Goal: Task Accomplishment & Management: Use online tool/utility

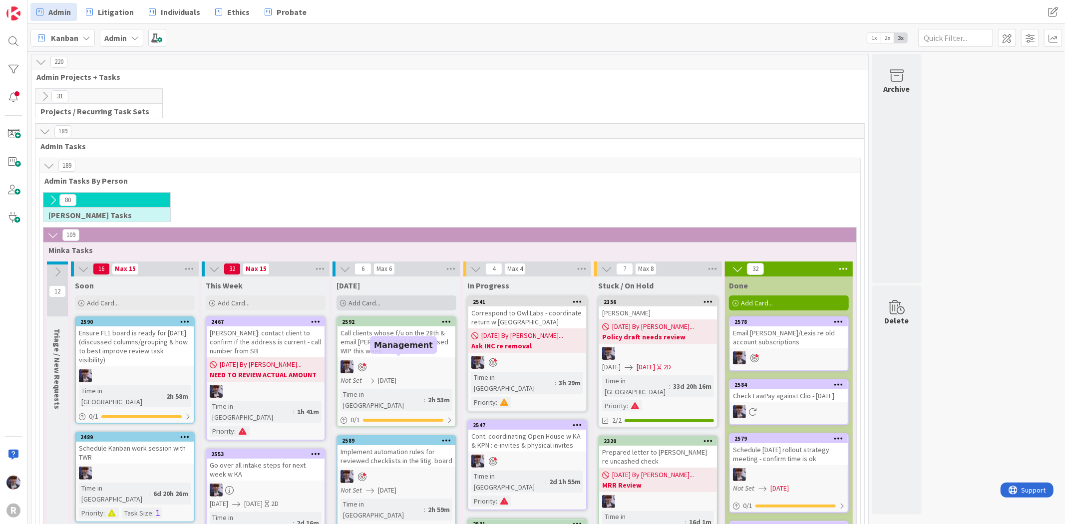
scroll to position [166, 0]
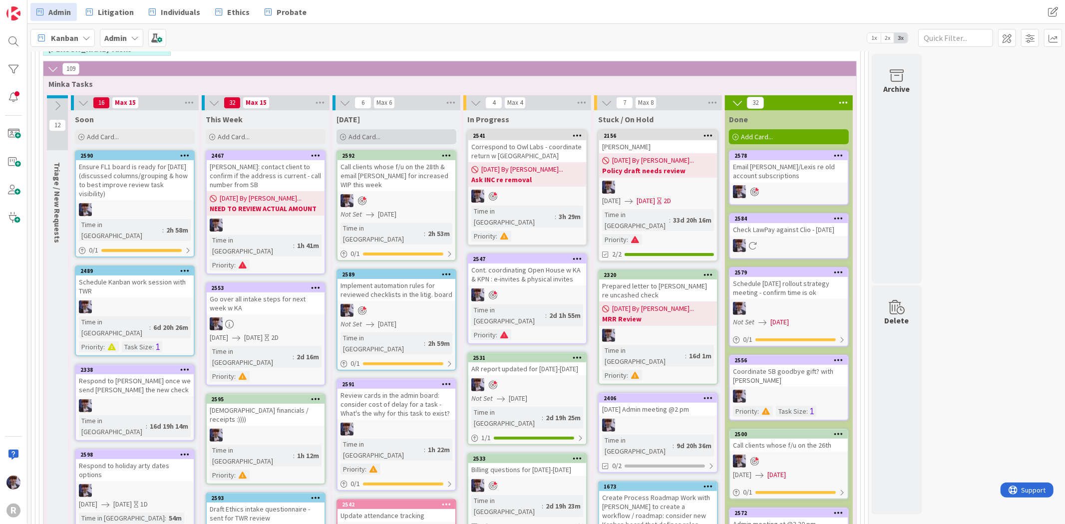
drag, startPoint x: 373, startPoint y: 123, endPoint x: 373, endPoint y: 133, distance: 9.5
click at [373, 123] on div "[DATE]" at bounding box center [397, 119] width 120 height 10
click at [374, 135] on span "Add Card..." at bounding box center [365, 136] width 32 height 9
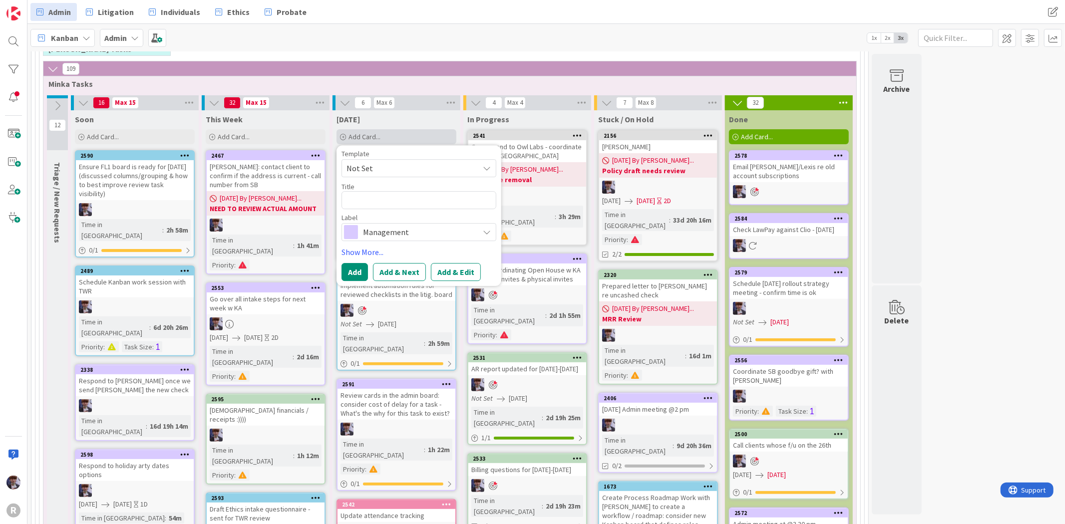
type textarea "x"
type textarea "C"
type textarea "x"
type textarea "Ca"
type textarea "x"
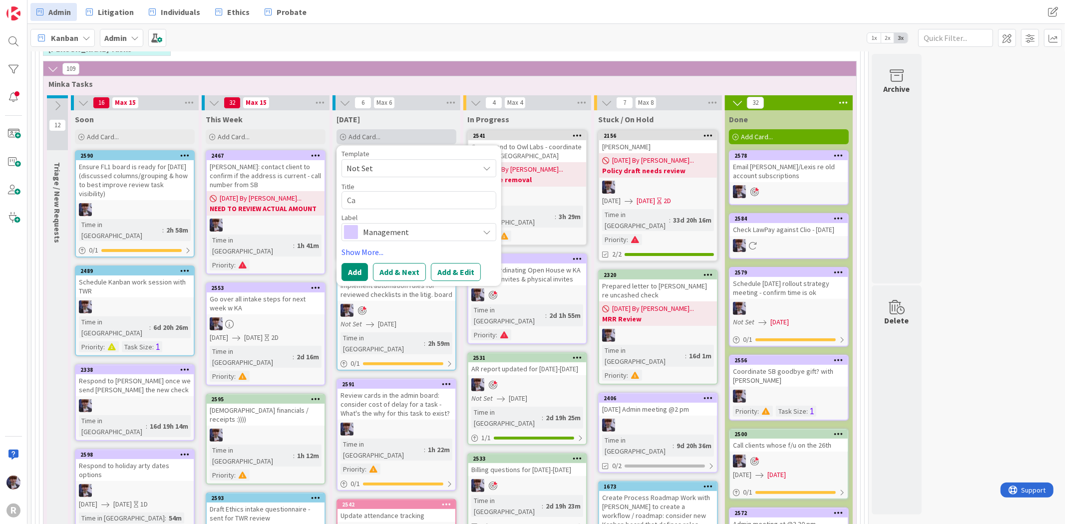
type textarea "Cal"
type textarea "x"
type textarea "Call"
type textarea "x"
type textarea "Call"
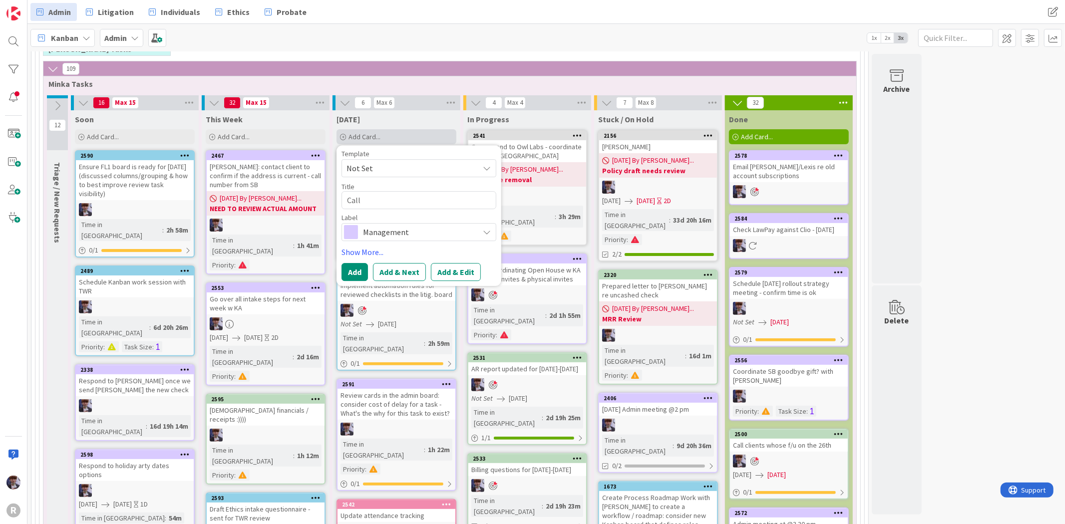
type textarea "x"
type textarea "Call L"
type textarea "x"
type textarea "Call La"
type textarea "x"
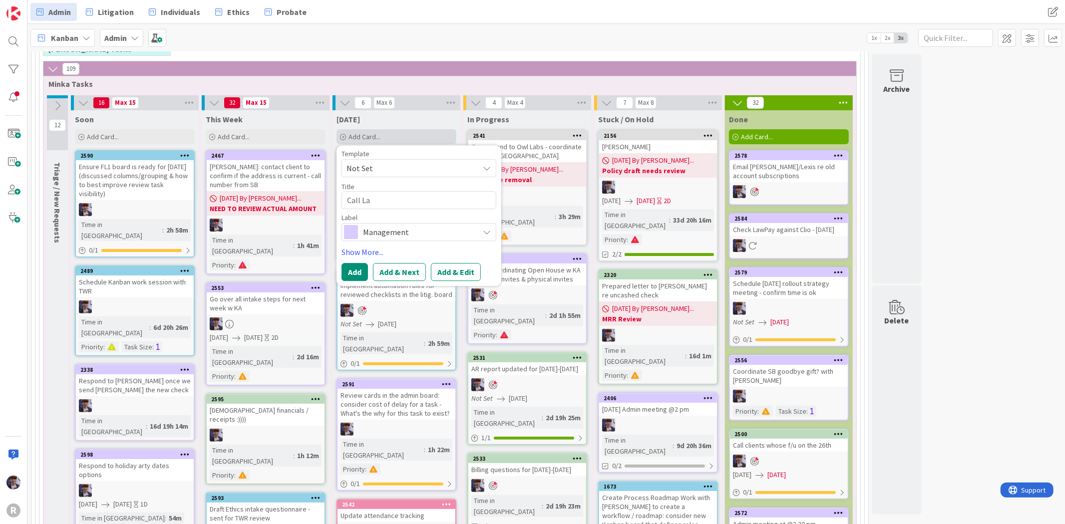
type textarea "Call Law"
type textarea "x"
type textarea "Call Laway"
type textarea "x"
type textarea "Call Laway"
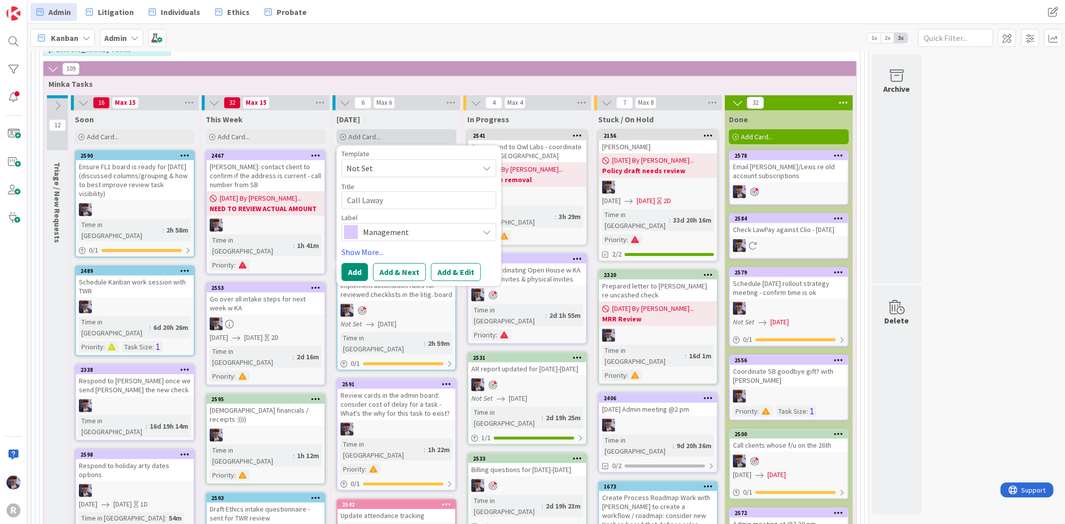
type textarea "x"
type textarea "Call Laway r"
type textarea "x"
type textarea "Call Laway re"
type textarea "x"
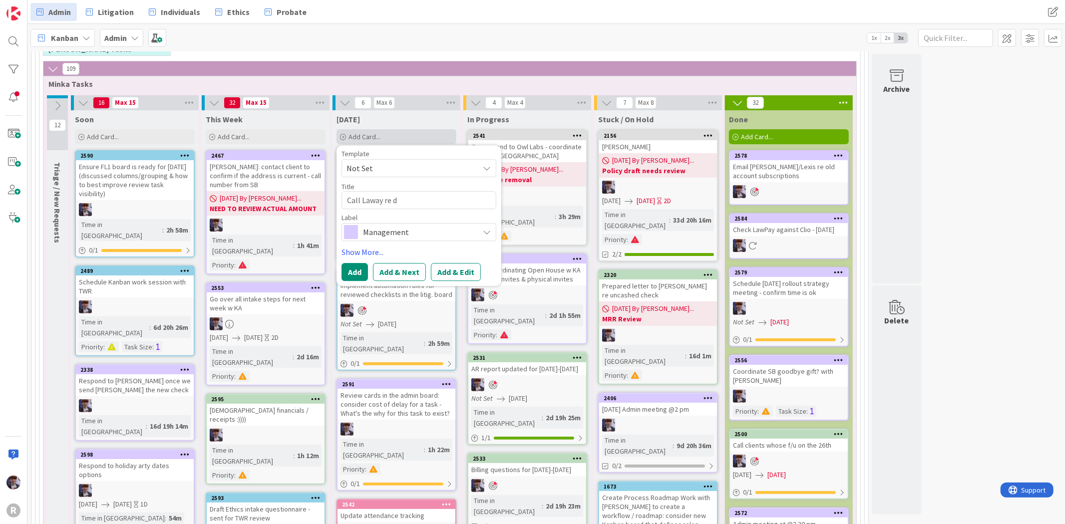
type textarea "Call Laway re di"
type textarea "x"
type textarea "Call Laway re dis"
type textarea "x"
type textarea "Call Laway re disc"
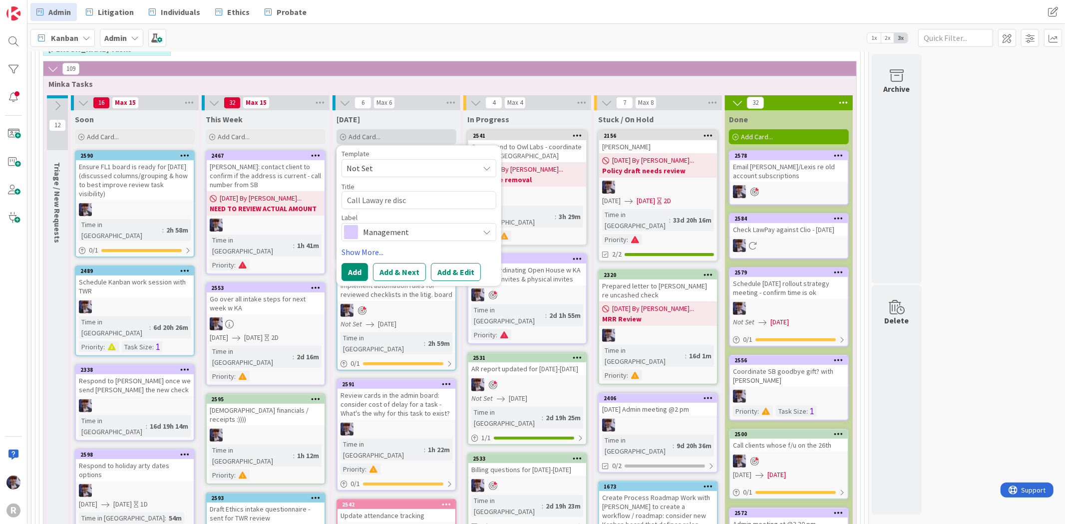
type textarea "x"
type textarea "Call Laway re discr"
type textarea "x"
type textarea "Call Laway re discre"
type textarea "x"
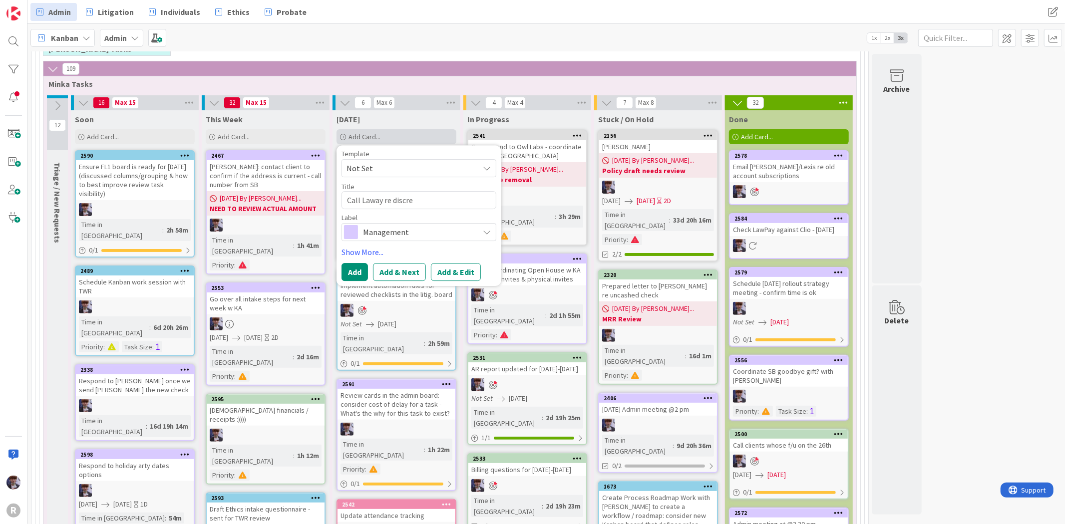
type textarea "Call Laway re discrep"
type textarea "x"
type textarea "Call Laway re discrepa"
type textarea "x"
type textarea "Call Laway re discrepan"
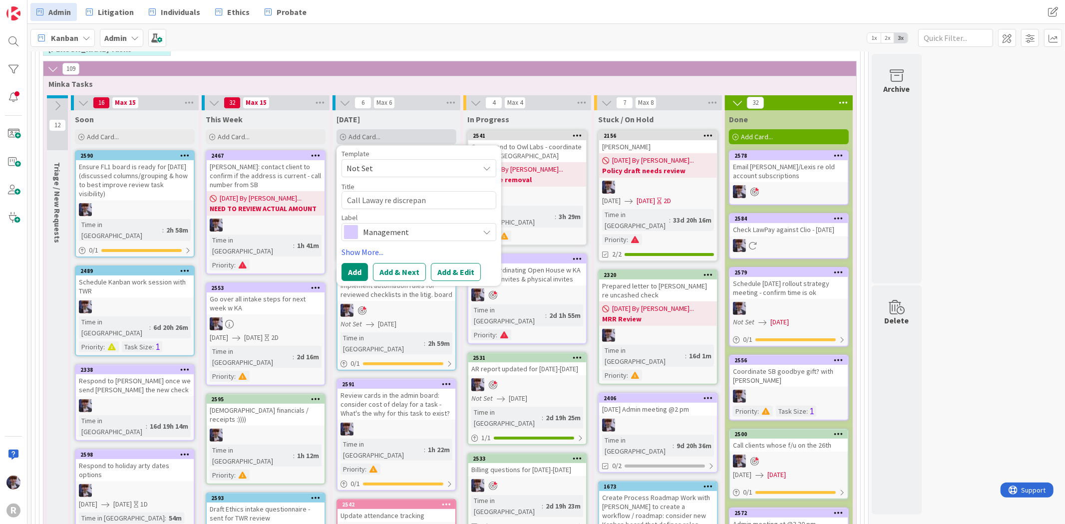
type textarea "x"
type textarea "Call Laway re discrepanc"
type textarea "x"
type textarea "Call Laway re discrepancy"
type textarea "x"
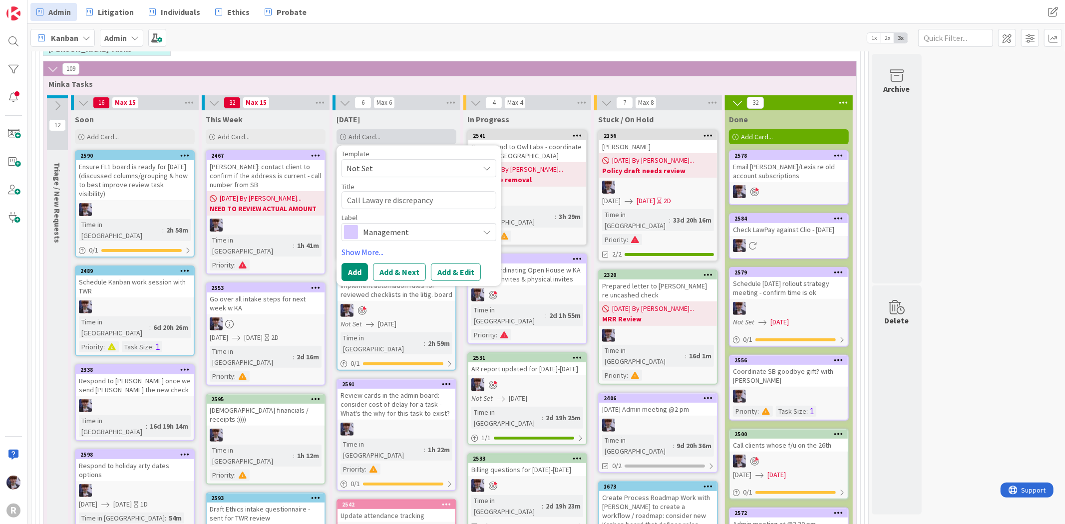
type textarea "Call Laway re discrepancy n"
type textarea "x"
type textarea "Call Laway re discrepancy nb"
type textarea "x"
type textarea "Call Laway re discrepancy nbe"
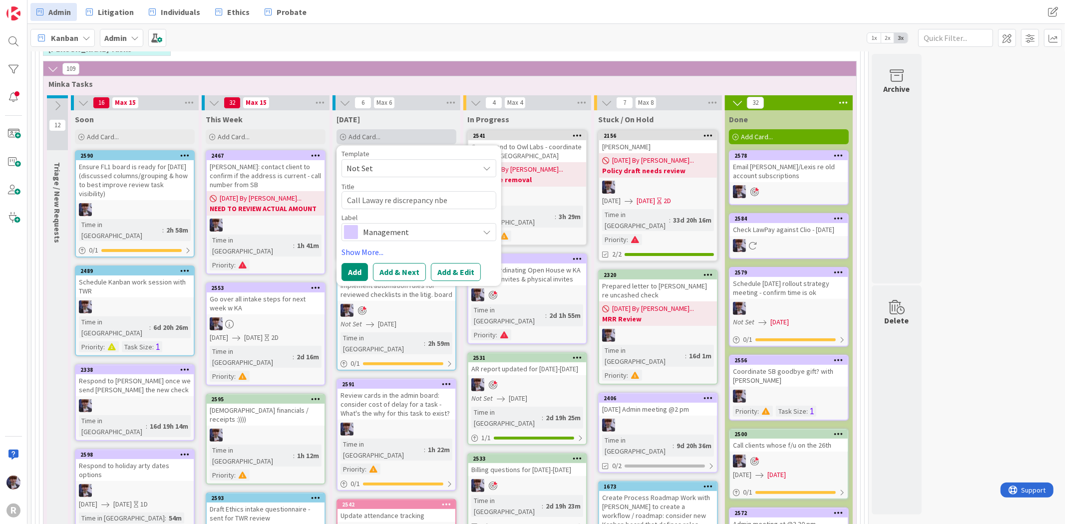
type textarea "x"
type textarea "Call Laway re discrepancy nbet"
type textarea "x"
type textarea "Call Laway re discrepancy nbetw"
type textarea "x"
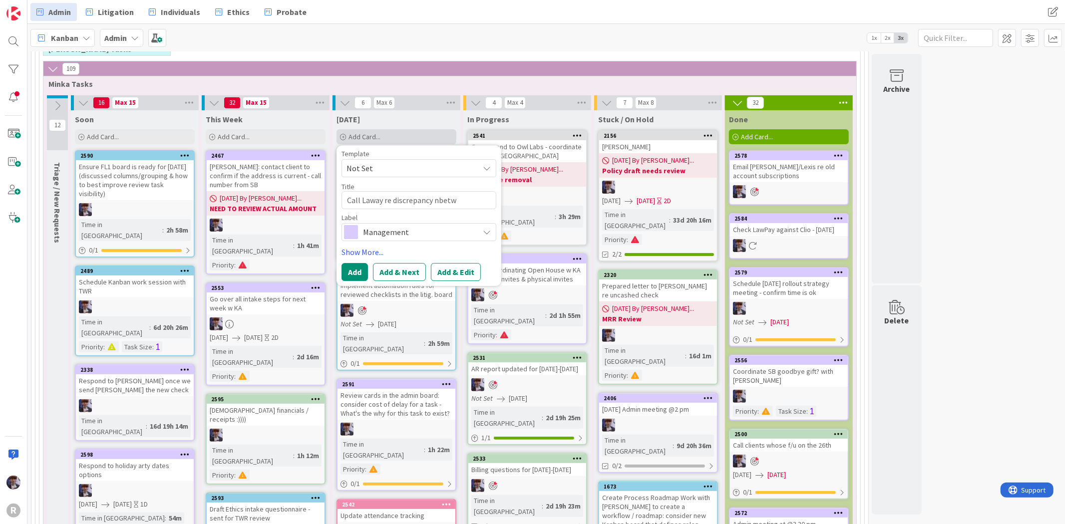
type textarea "Call Laway re discrepancy nbetwe"
type textarea "x"
type textarea "Call Laway re discrepancy nbetwee"
type textarea "x"
type textarea "Call Laway re discrepancy nbetween"
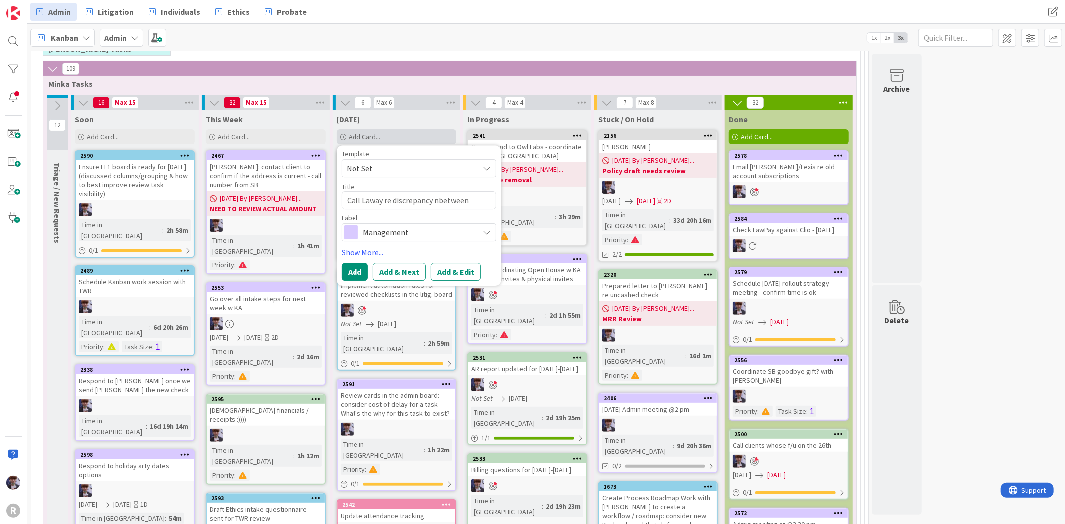
type textarea "x"
type textarea "Call Laway re discrepancy nbetween"
type textarea "x"
type textarea "Call Laway re discrepancy nbetween t"
type textarea "x"
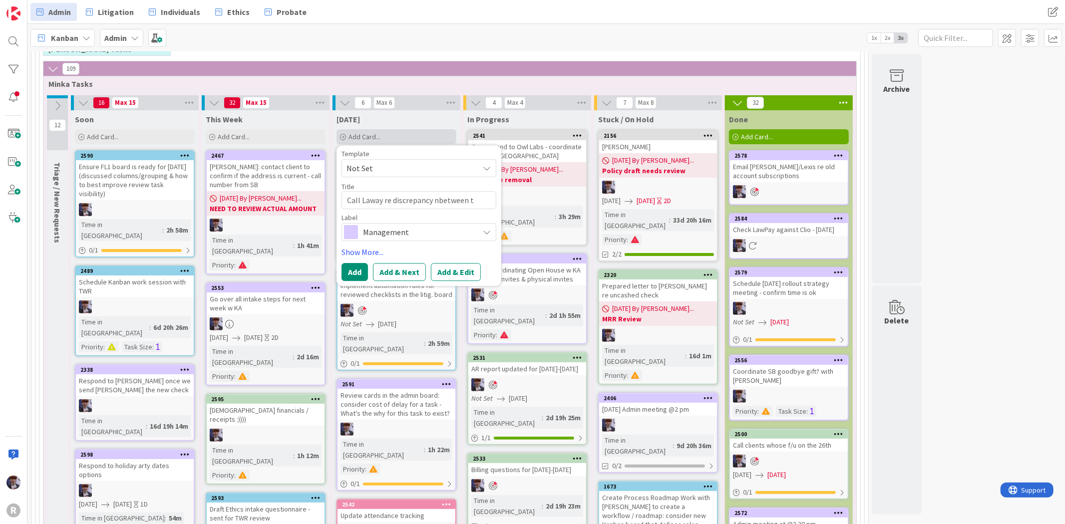
type textarea "Call Laway re discrepancy nbetween th"
type textarea "x"
type textarea "Call Laway re discrepancy nbetween the"
type textarea "x"
type textarea "Call Laway re discrepancy nbetween the"
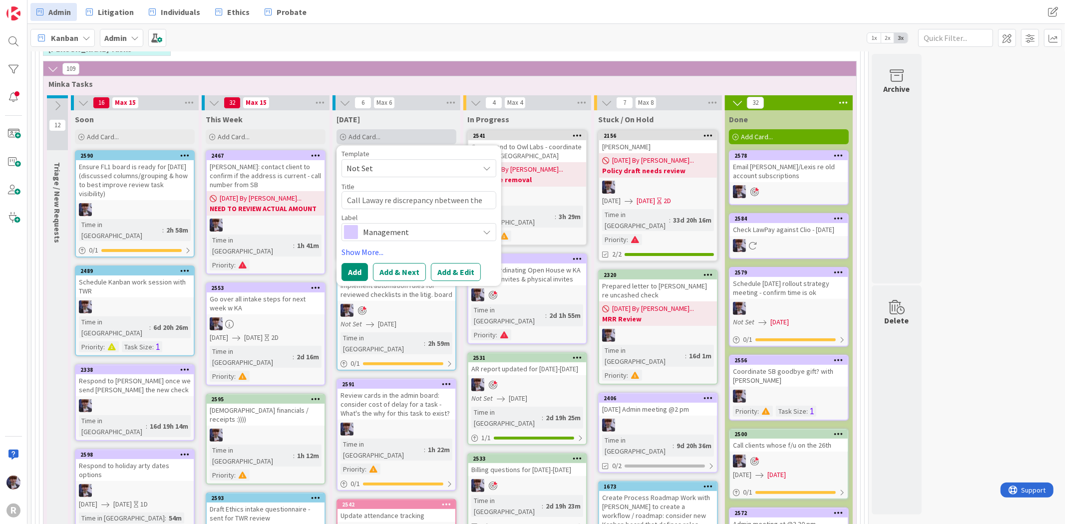
type textarea "x"
type textarea "Call Laway re discrepancy nbetween the b"
type textarea "x"
type textarea "Call Laway re discrepancy nbetween the ba"
type textarea "x"
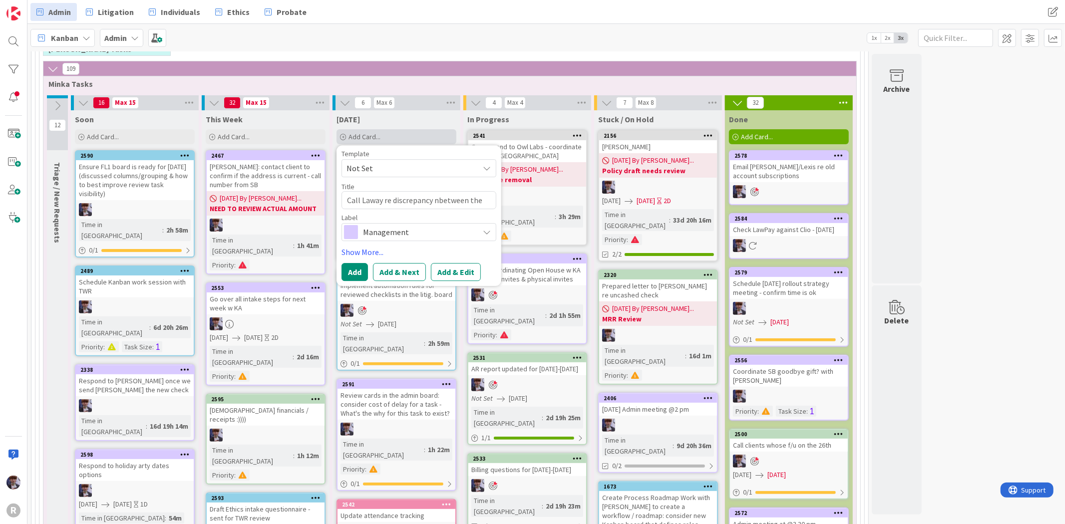
type textarea "Call Laway re discrepancy nbetween the ban"
type textarea "x"
type textarea "Call Laway re discrepancy nbetween the bank"
type textarea "x"
type textarea "Call Laway re discrepancy nbetween the bank"
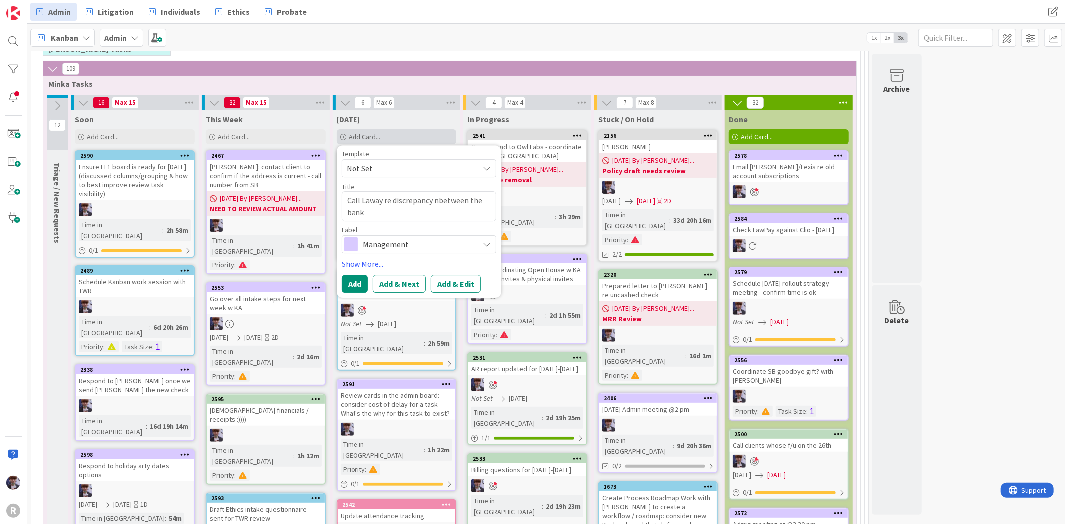
type textarea "x"
type textarea "Call Laway re discrepancy nbetween the bank an"
type textarea "x"
type textarea "Call Laway re discrepancy nbetween the bank and"
type textarea "x"
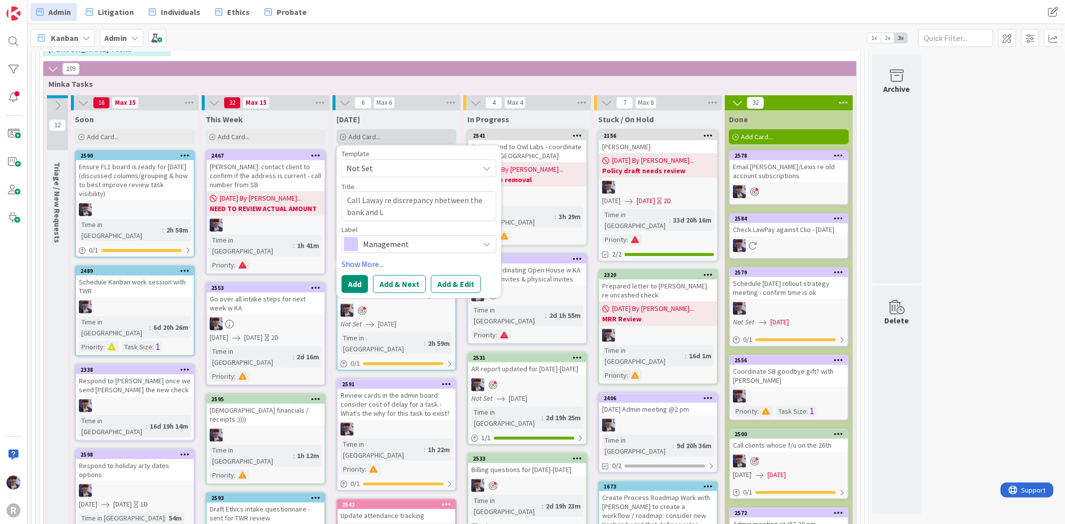
type textarea "Call Laway re discrepancy nbetween the bank and La"
type textarea "x"
type textarea "Call Laway re discrepancy nbetween the bank and Law"
type textarea "x"
type textarea "Call Laway re discrepancy nbetween the bank and Lawpa"
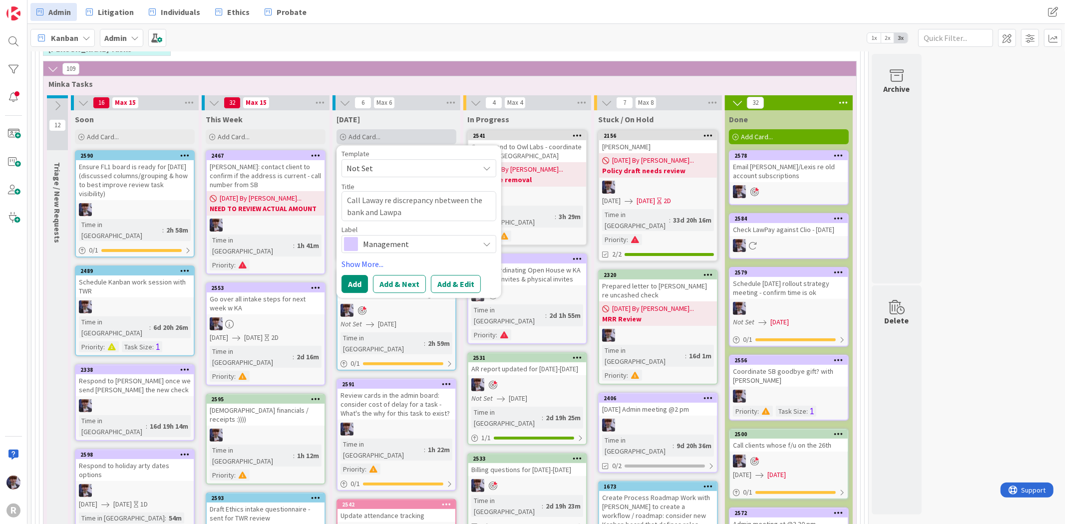
type textarea "x"
type textarea "Call Laway re discrepancy nbetween the bank and Lawpay"
click at [438, 206] on textarea "Call Laway re discrepancy nbetween the bank and Lawpay" at bounding box center [419, 206] width 155 height 30
type textarea "x"
type textarea "Call Laway re discrepancy between the bank and Lawpay"
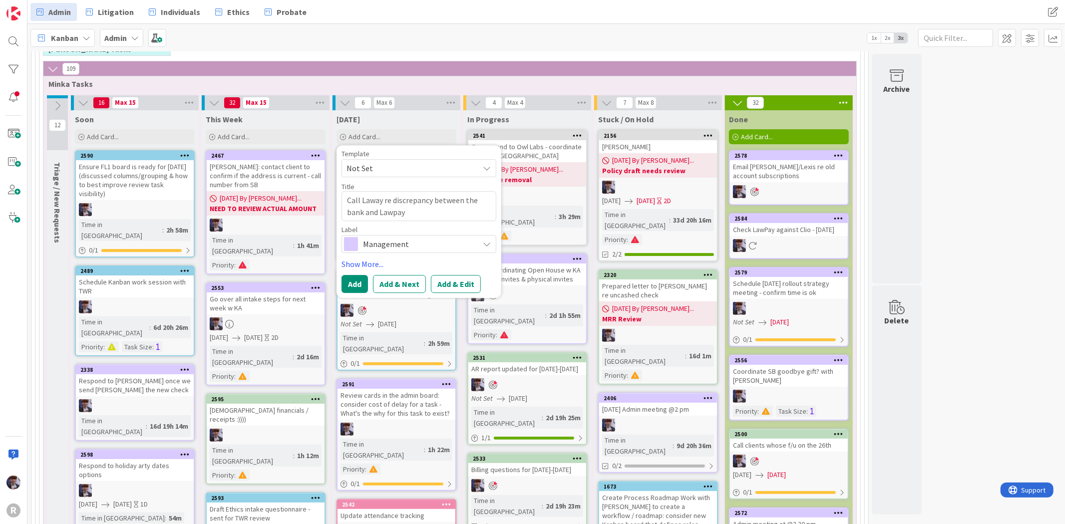
click at [434, 215] on textarea "Call Laway re discrepancy between the bank and Lawpay" at bounding box center [419, 206] width 155 height 30
type textarea "x"
type textarea "Call Laway re discrepancy between the bank and Lawpay"
type textarea "x"
type textarea "Call Laway re discrepancy between the bank and Lawpay $"
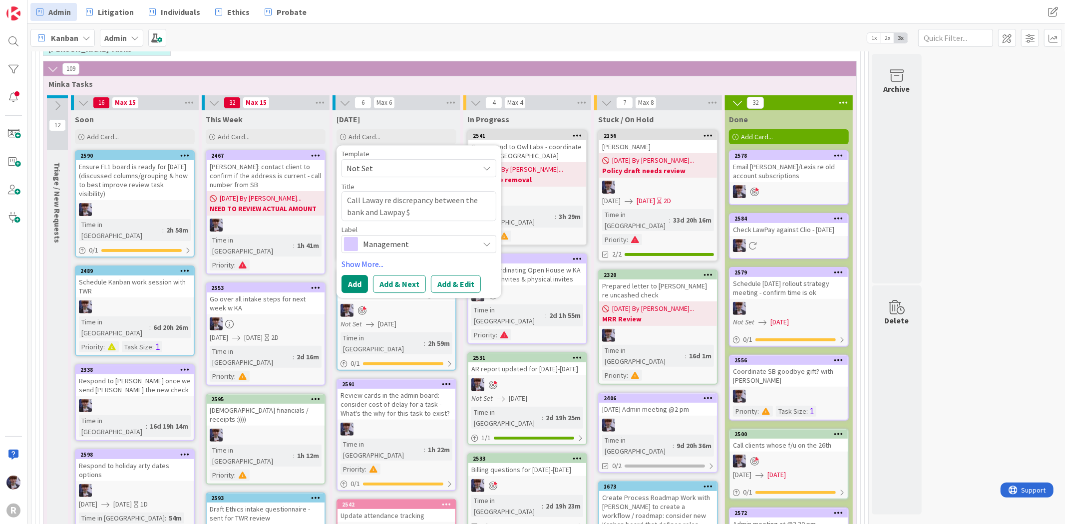
type textarea "x"
type textarea "Call Laway re discrepancy between the bank and Lawpay $5"
type textarea "x"
type textarea "Call Laway re discrepancy between the bank and Lawpay $50"
type textarea "x"
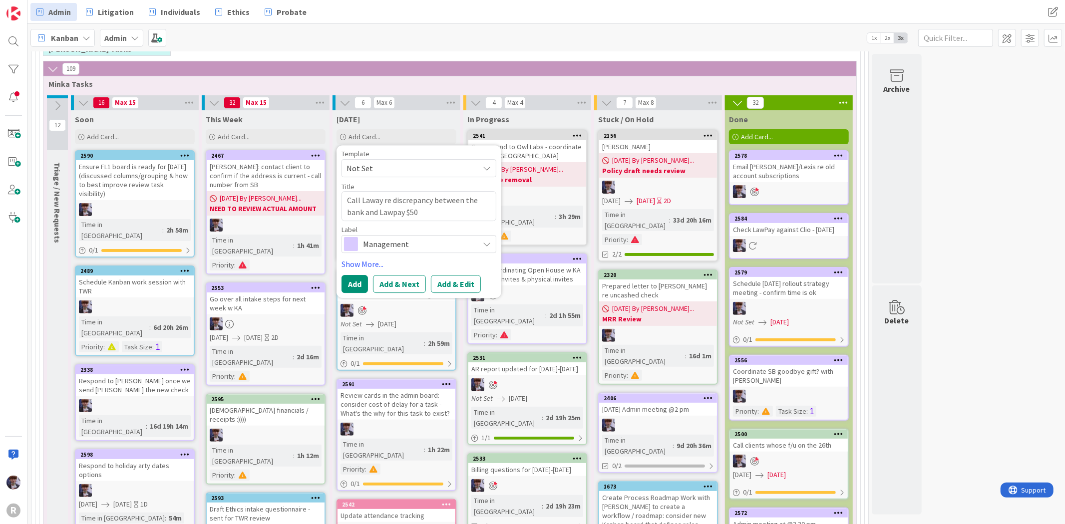
type textarea "Call Laway re discrepancy between the bank and Lawpay $500"
type textarea "x"
type textarea "Call Laway re discrepancy between the bank and Lawpay $5000"
type textarea "x"
type textarea "Call Laway re discrepancy between the bank and Lawpay $5000"
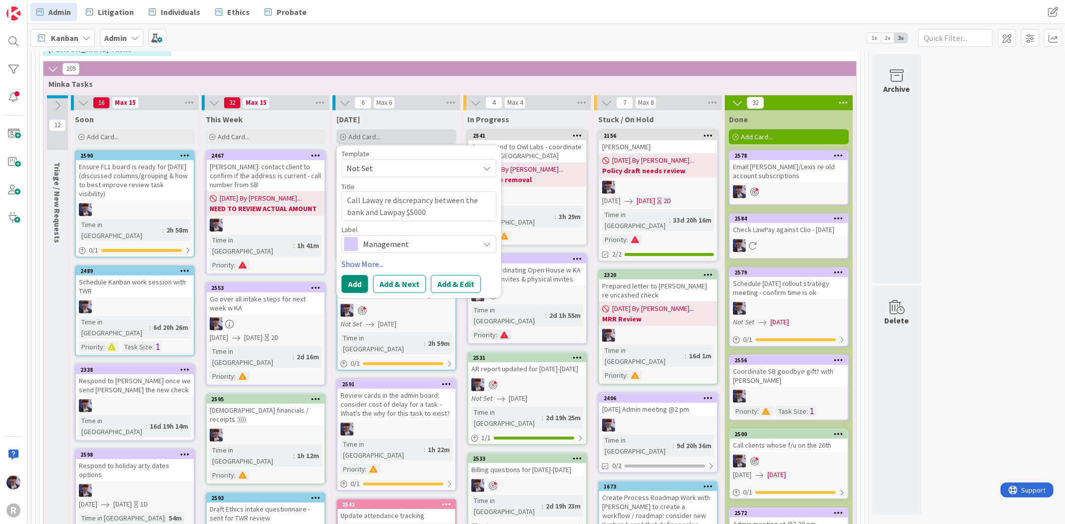
type textarea "x"
type textarea "Call Laway re discrepancy between the bank and Lawpay $5000 r"
type textarea "x"
type textarea "Call Laway re discrepancy between the bank and Lawpay $5000 re"
type textarea "x"
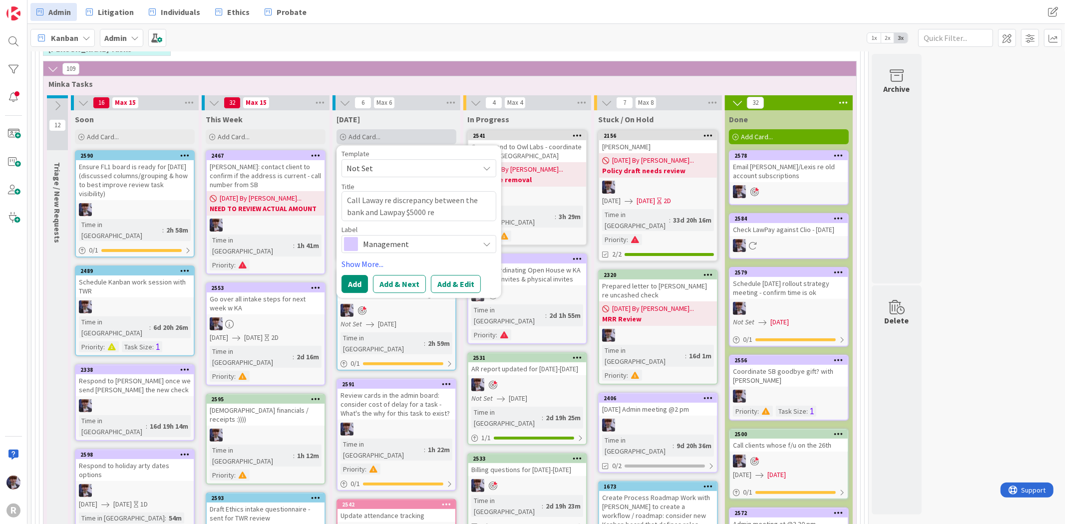
type textarea "Call Laway re discrepancy between the bank and Lawpay $5000 ref"
type textarea "x"
type textarea "Call Laway re discrepancy between the bank and Lawpay $5000 refu"
type textarea "x"
type textarea "Call Laway re discrepancy between the bank and Lawpay $5000 refun"
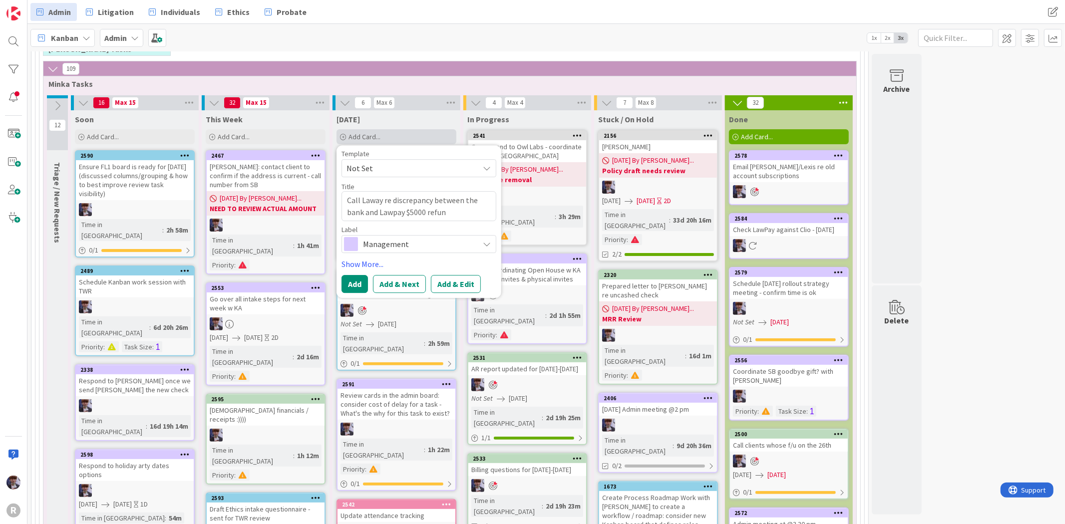
type textarea "x"
type textarea "Call Laway re discrepancy between the bank and Lawpay $5000 refund"
click at [424, 248] on span "Management" at bounding box center [418, 244] width 111 height 14
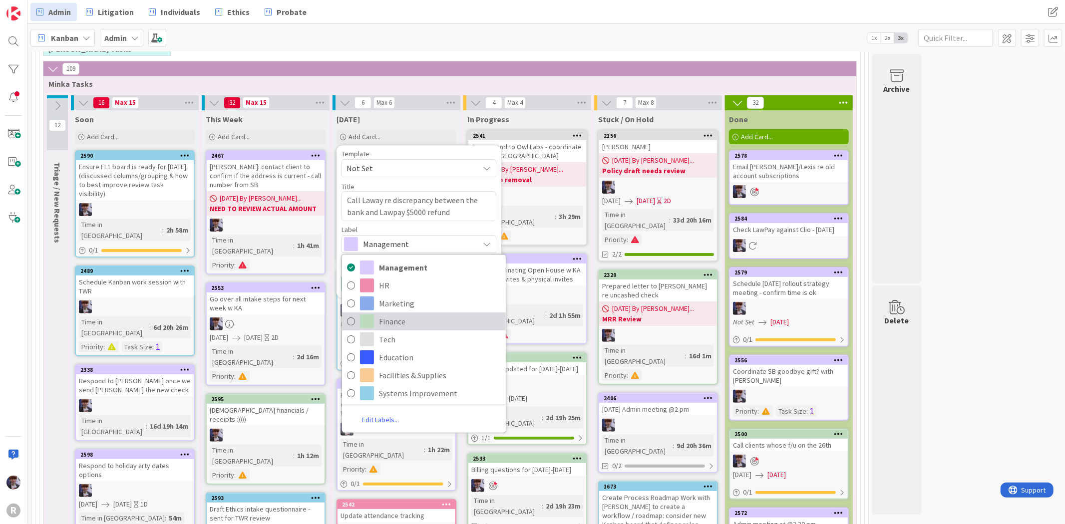
click at [400, 325] on span "Finance" at bounding box center [440, 321] width 122 height 15
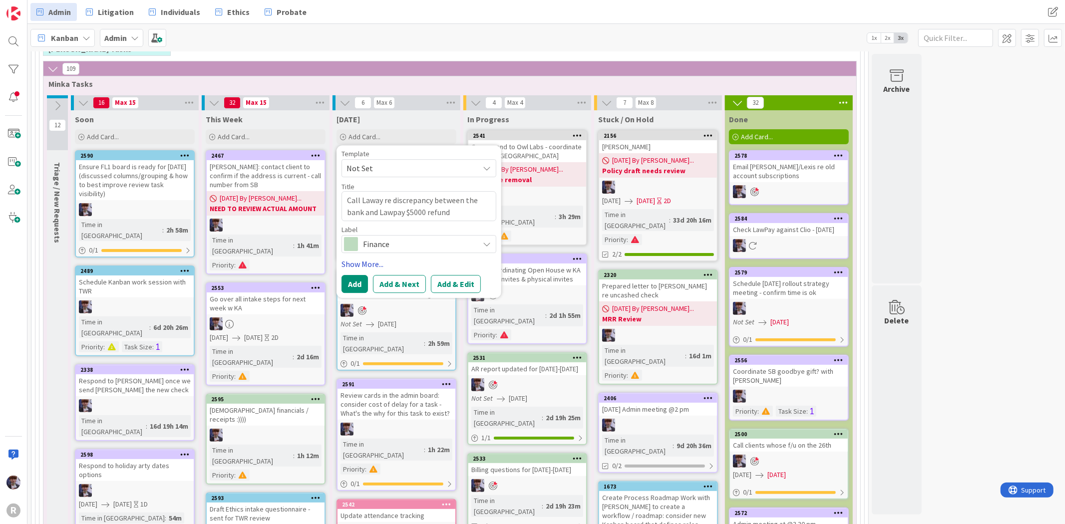
click at [356, 262] on link "Show More..." at bounding box center [419, 264] width 155 height 12
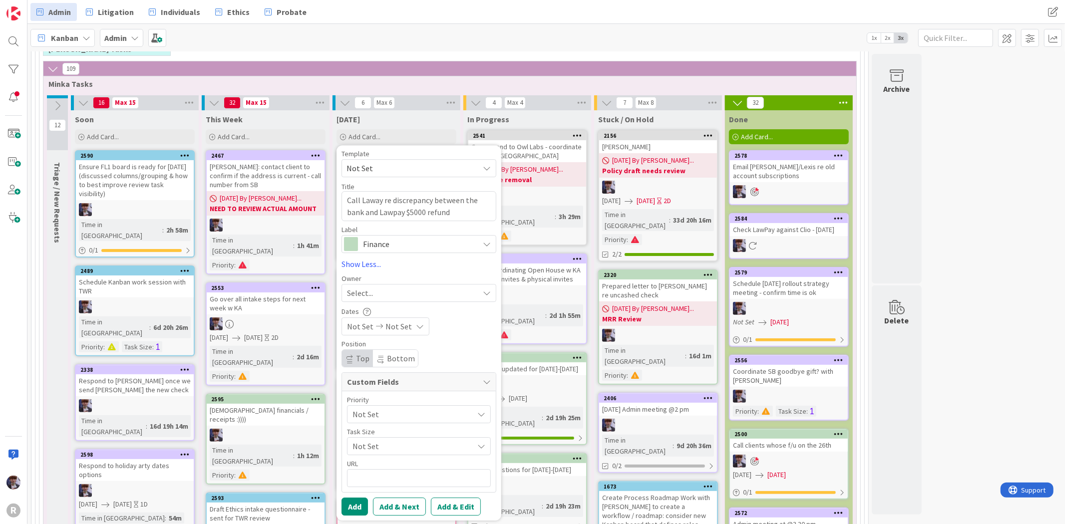
click at [367, 293] on span "Select..." at bounding box center [360, 293] width 26 height 12
click at [406, 375] on span "[PERSON_NAME]" at bounding box center [404, 377] width 48 height 15
click at [374, 436] on div "Task Size Not Set" at bounding box center [419, 441] width 144 height 27
click at [374, 421] on span "Not Set" at bounding box center [411, 414] width 116 height 14
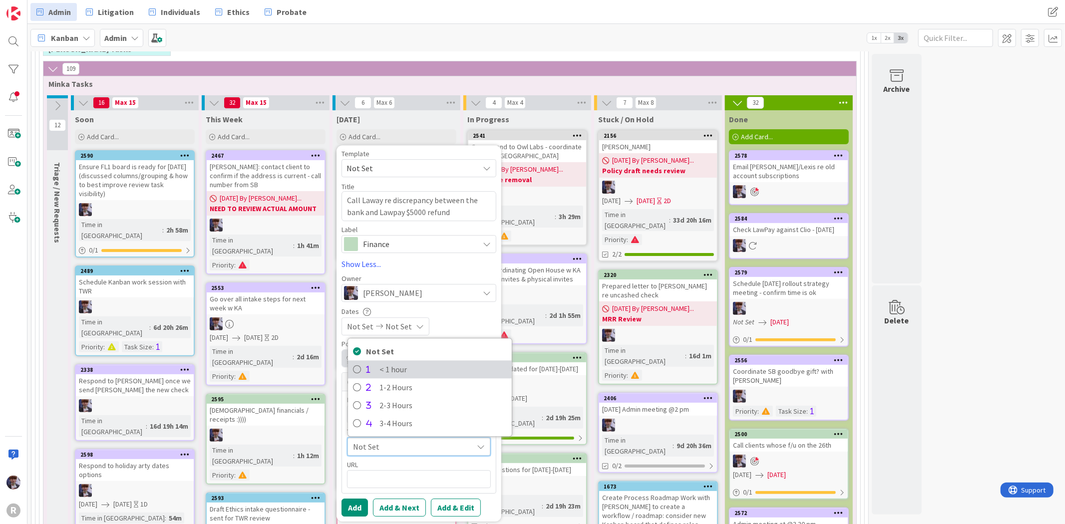
click at [392, 370] on span "< 1 hour" at bounding box center [443, 370] width 127 height 15
click at [384, 410] on span "Not Set" at bounding box center [411, 414] width 116 height 14
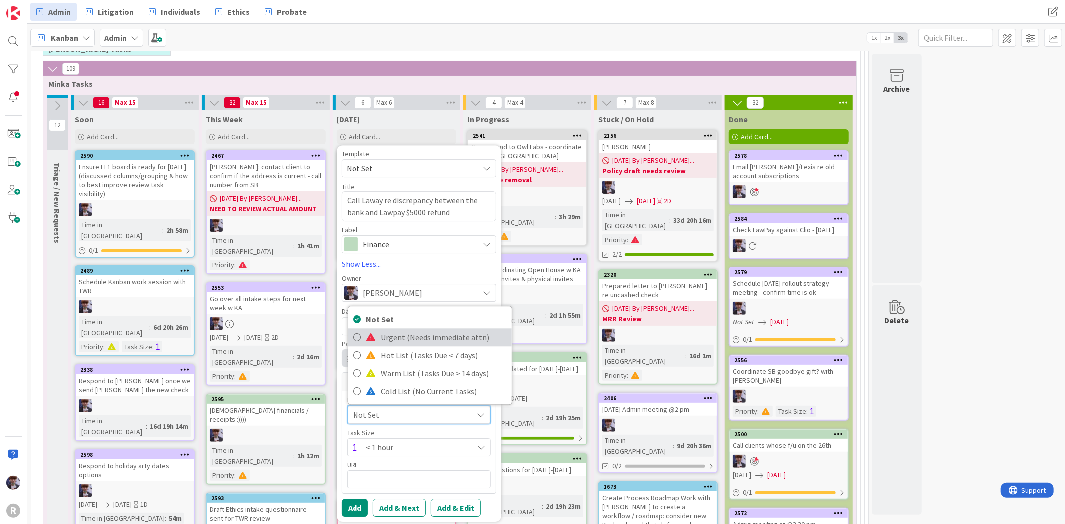
click at [400, 337] on span "Urgent (Needs immediate attn)" at bounding box center [444, 338] width 126 height 15
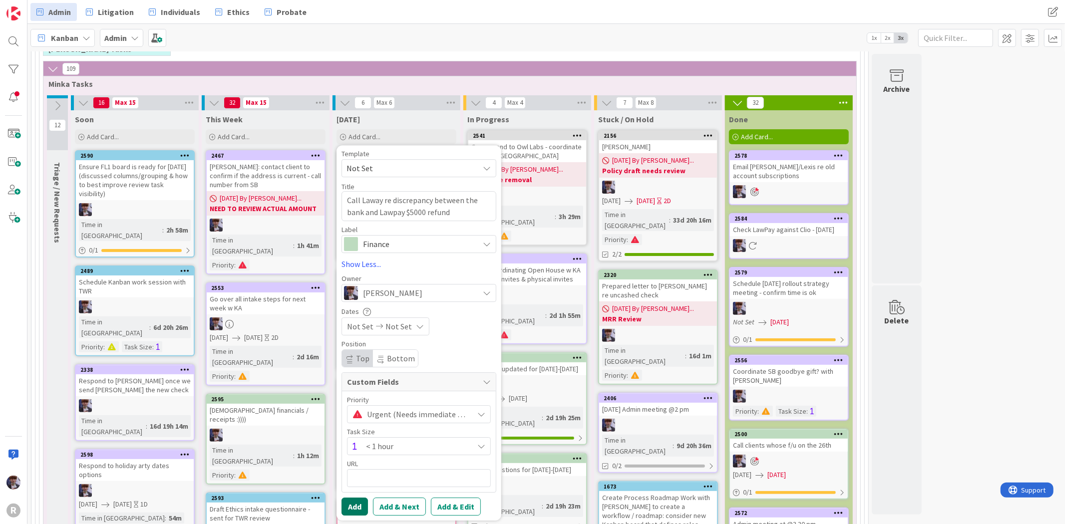
click at [351, 498] on button "Add" at bounding box center [355, 507] width 26 height 18
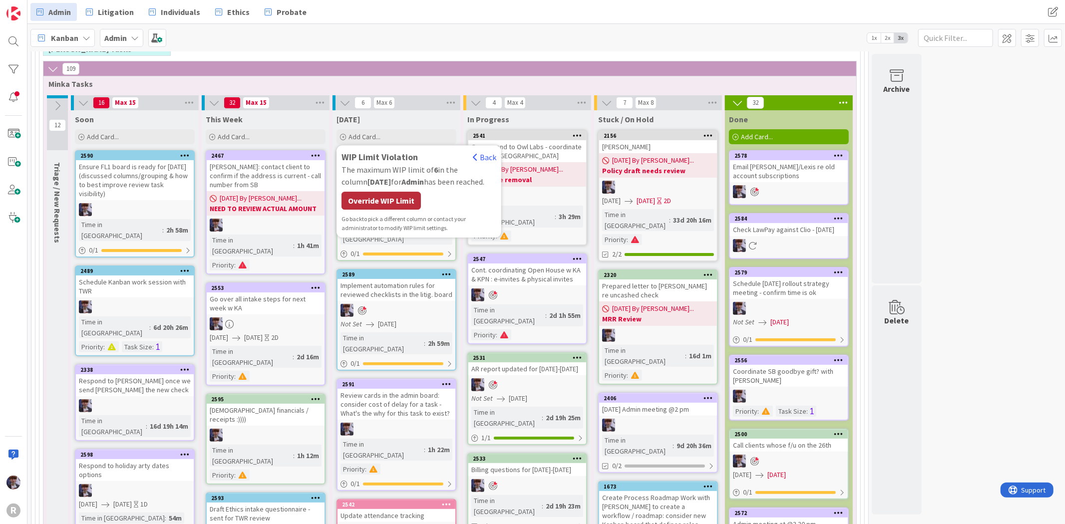
click at [390, 194] on div "Override WIP Limit" at bounding box center [381, 201] width 79 height 18
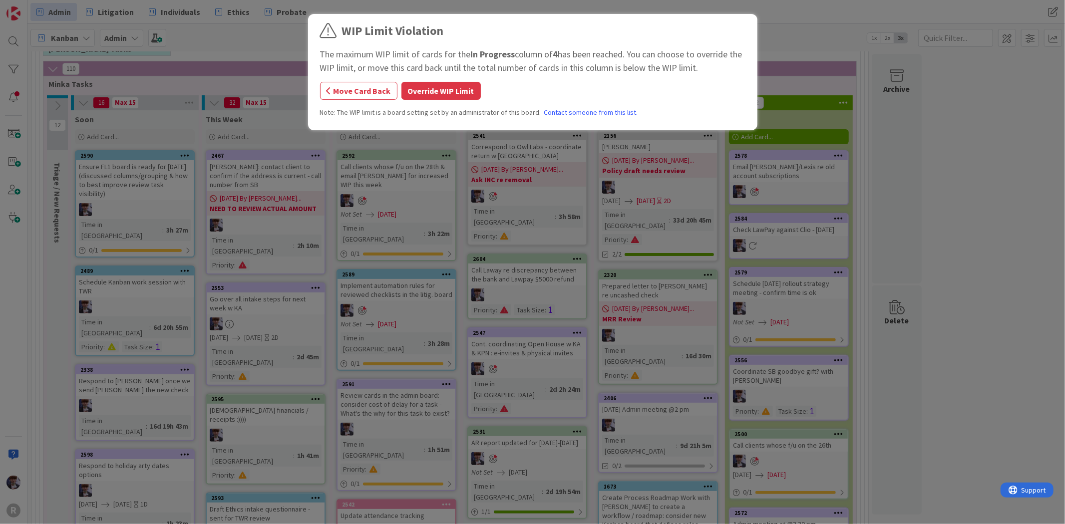
click at [447, 92] on button "Override WIP Limit" at bounding box center [441, 91] width 79 height 18
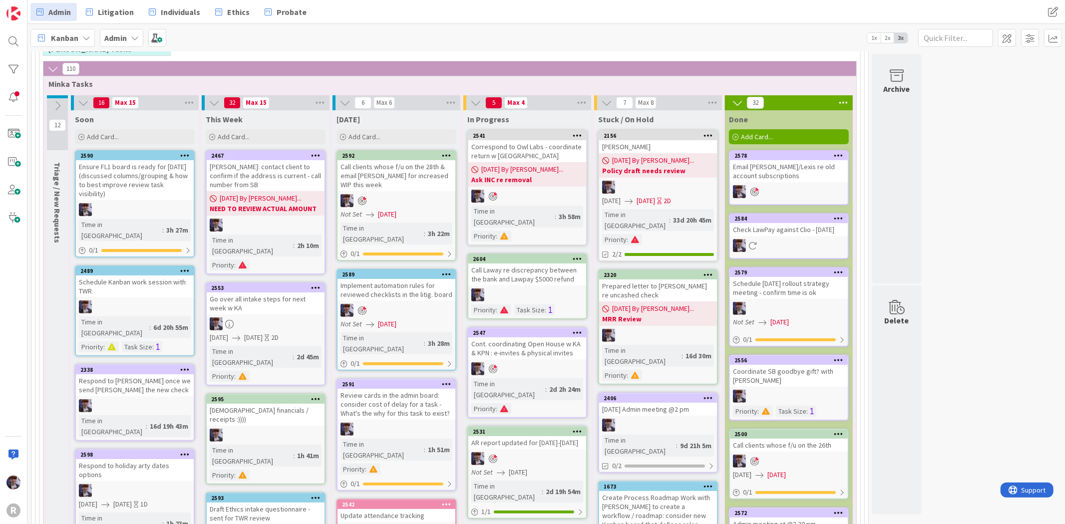
click at [532, 175] on b "Ask INC re removal" at bounding box center [527, 180] width 112 height 10
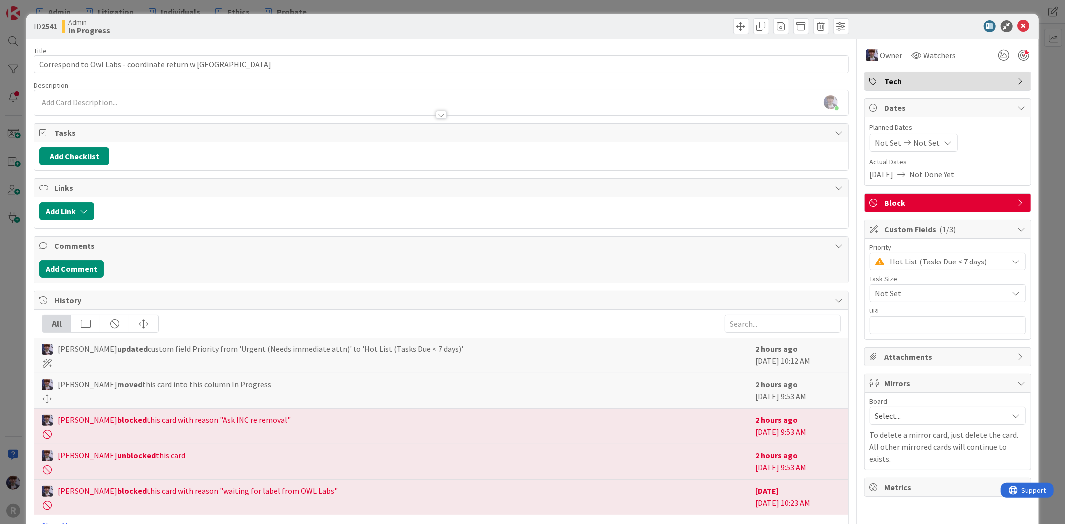
click at [950, 198] on span "Block" at bounding box center [949, 203] width 128 height 12
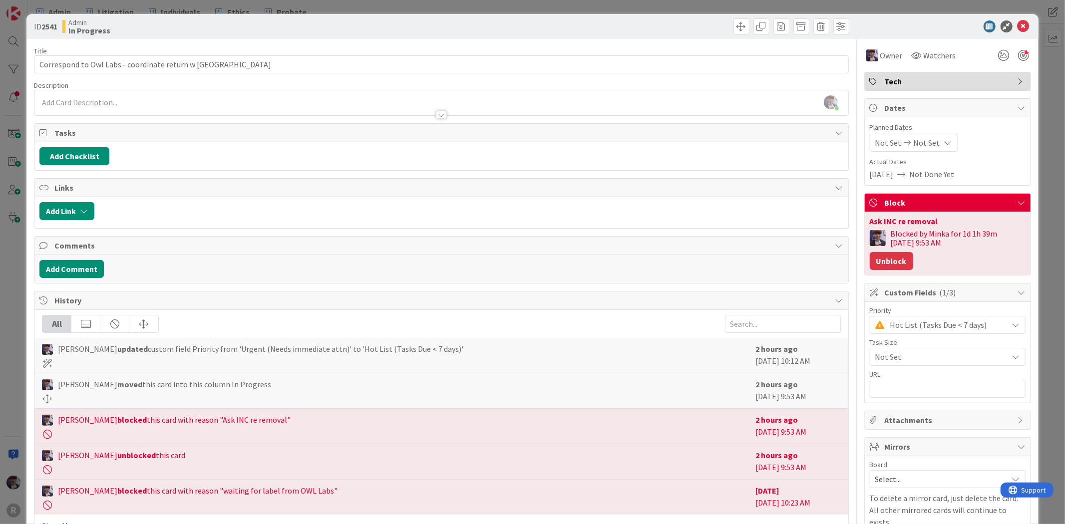
click at [897, 260] on button "Unblock" at bounding box center [891, 261] width 43 height 18
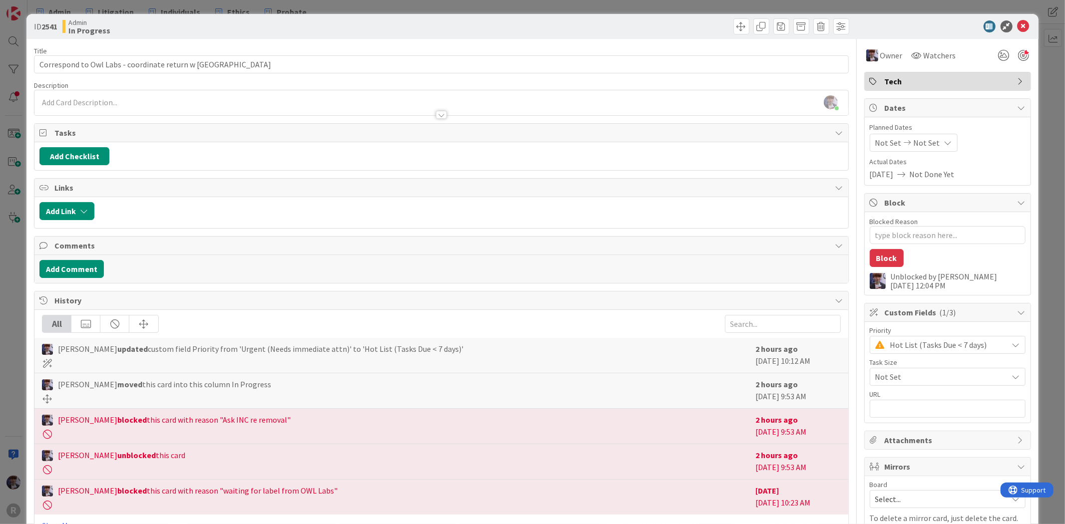
click at [1045, 110] on div "ID 2541 Admin In Progress Title 47 / 128 Correspond to Owl Labs - coordinate re…" at bounding box center [532, 262] width 1065 height 524
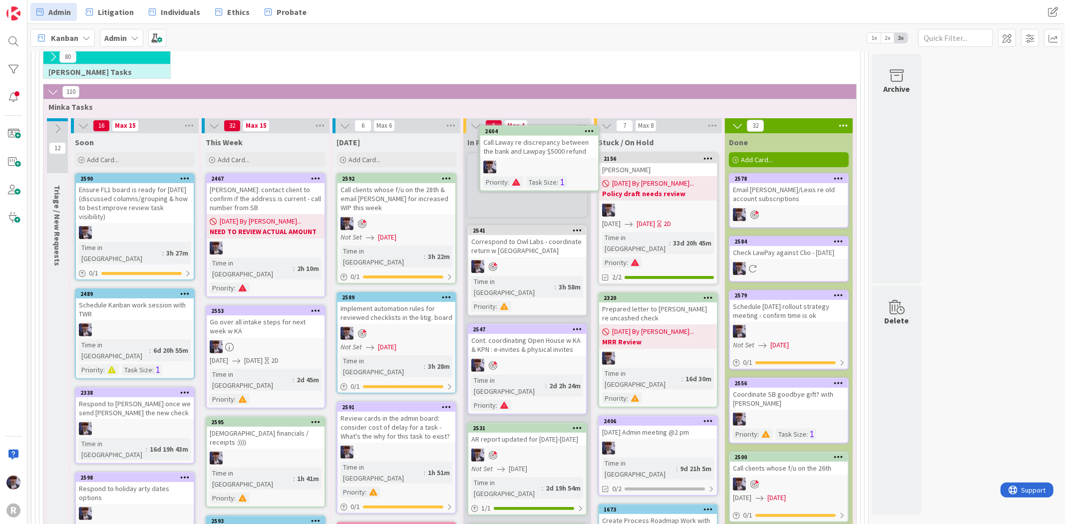
scroll to position [140, 0]
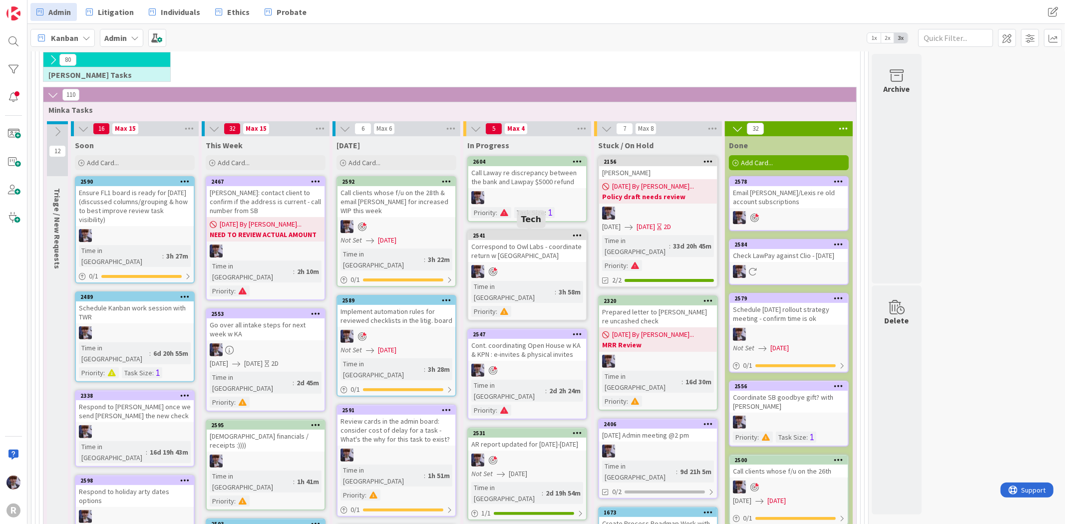
click at [508, 256] on div "Correspond to Owl Labs - coordinate return w [GEOGRAPHIC_DATA]" at bounding box center [527, 251] width 118 height 22
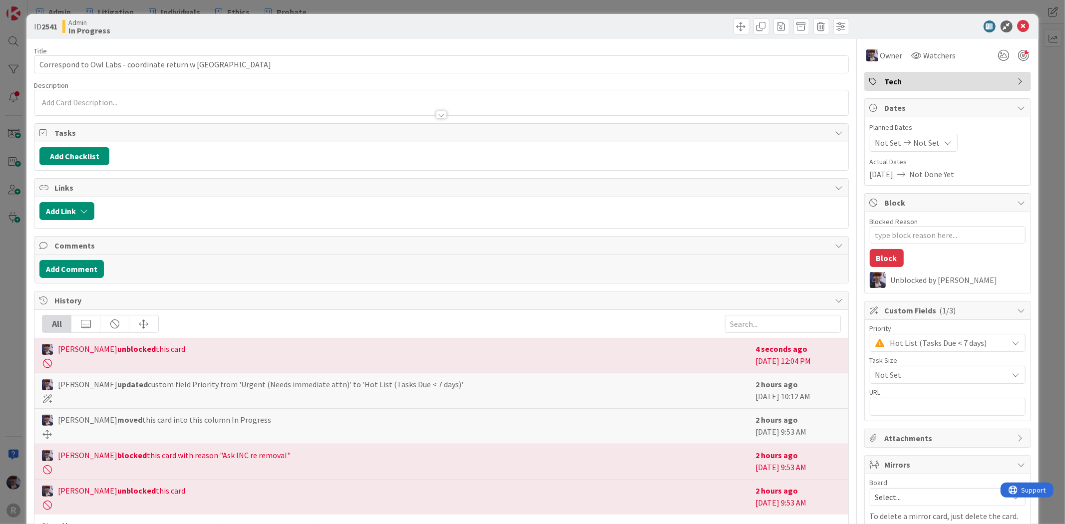
click at [916, 384] on div "Not Set" at bounding box center [948, 375] width 156 height 18
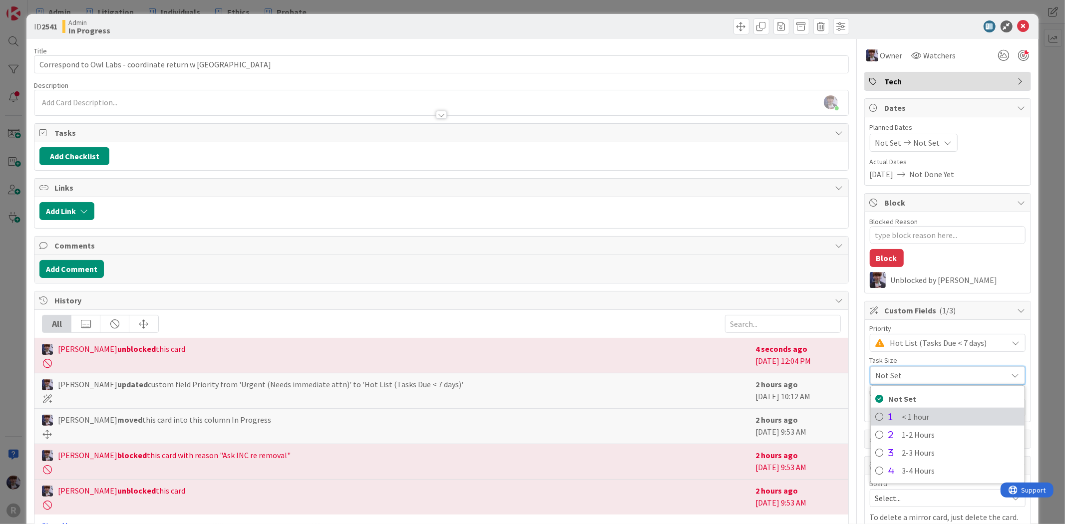
click at [910, 413] on span "< 1 hour" at bounding box center [960, 416] width 117 height 15
click at [1046, 216] on div "ID 2541 Admin In Progress Title 47 / 128 Correspond to Owl Labs - coordinate re…" at bounding box center [532, 262] width 1065 height 524
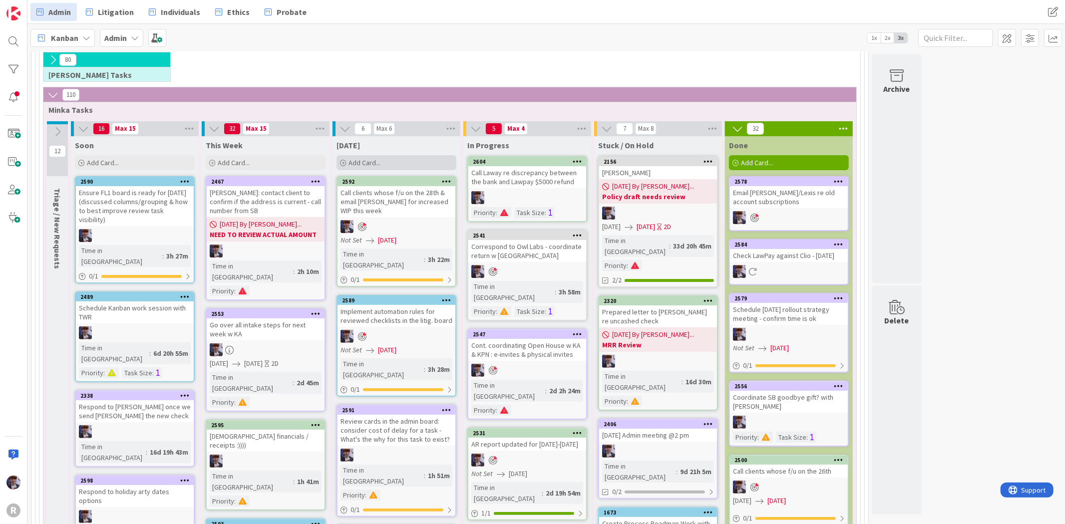
click at [377, 157] on div "Add Card..." at bounding box center [397, 162] width 120 height 15
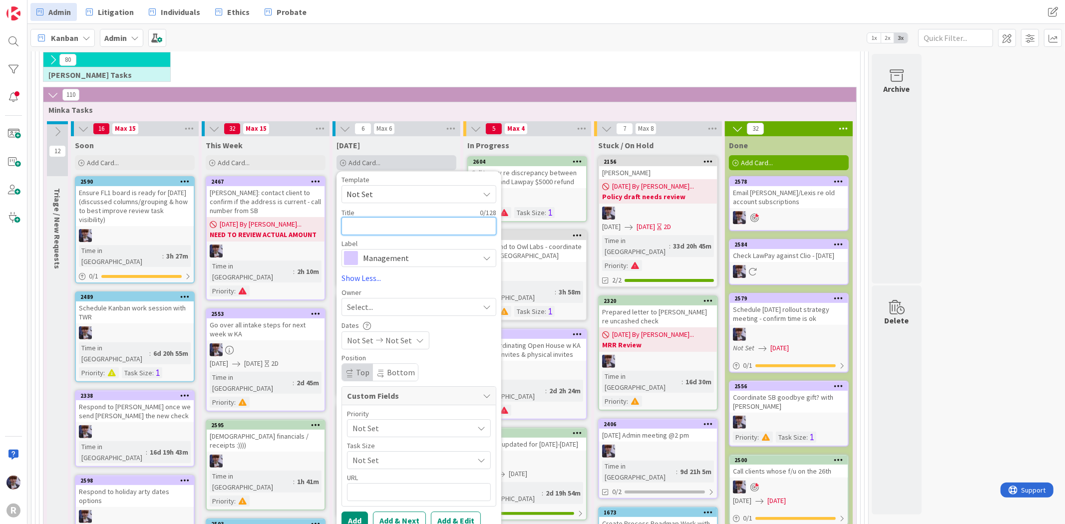
type textarea "x"
type textarea "C"
type textarea "x"
type textarea "Ca"
type textarea "x"
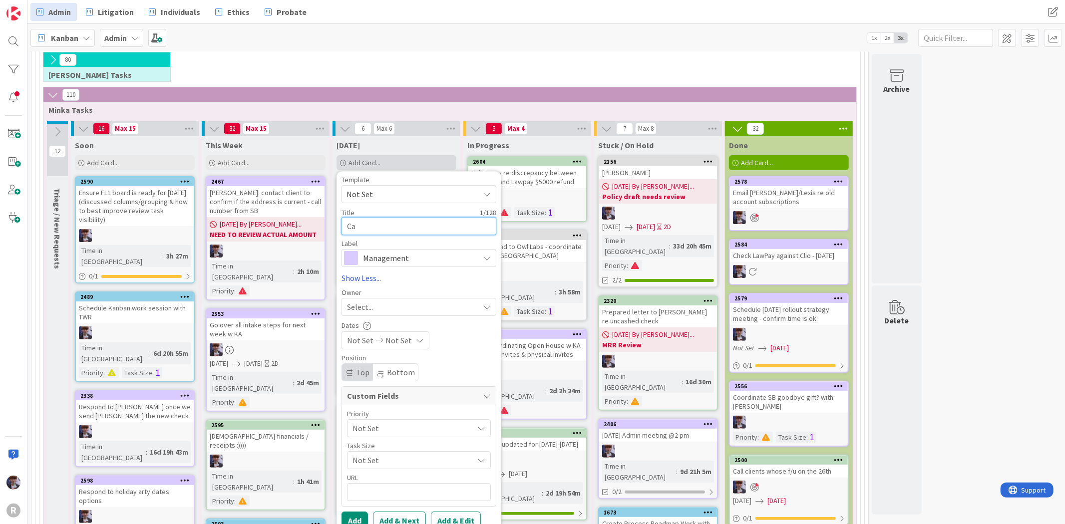
type textarea "Cal"
type textarea "x"
type textarea "Call"
type textarea "x"
type textarea "Call"
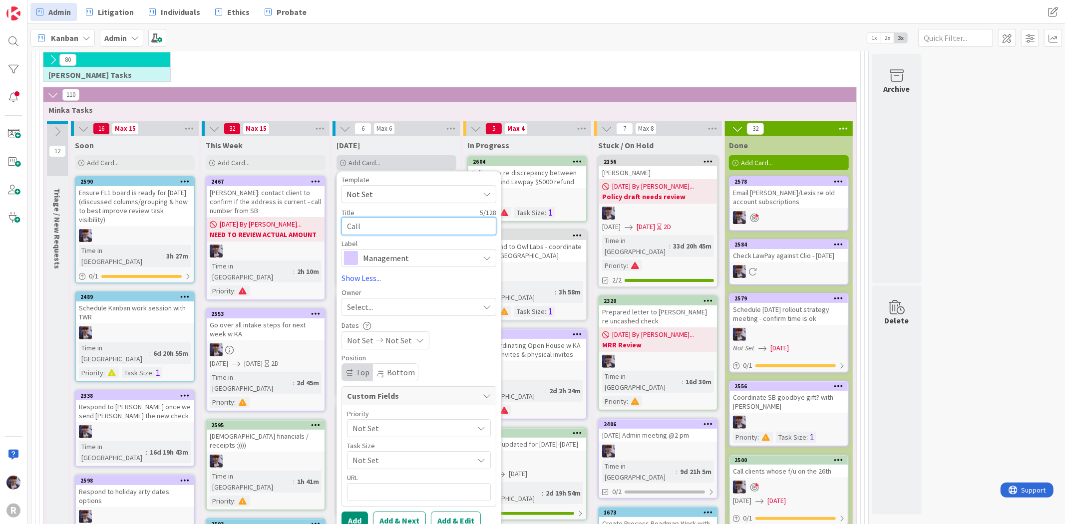
type textarea "x"
type textarea "Call S"
type textarea "x"
type textarea "Call SB"
type textarea "x"
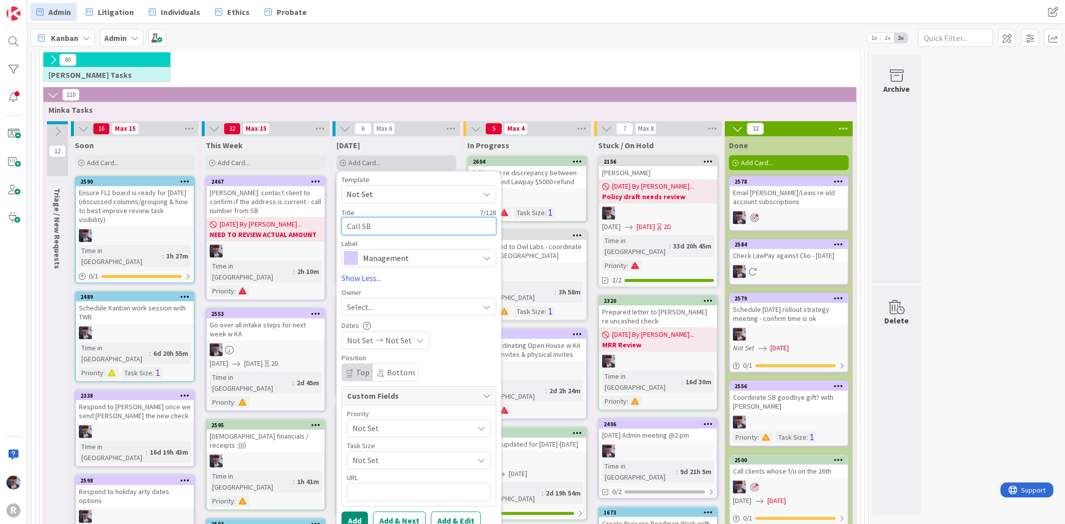
type textarea "Call SB"
type textarea "x"
type textarea "Call SB r"
type textarea "x"
type textarea "Call SB re"
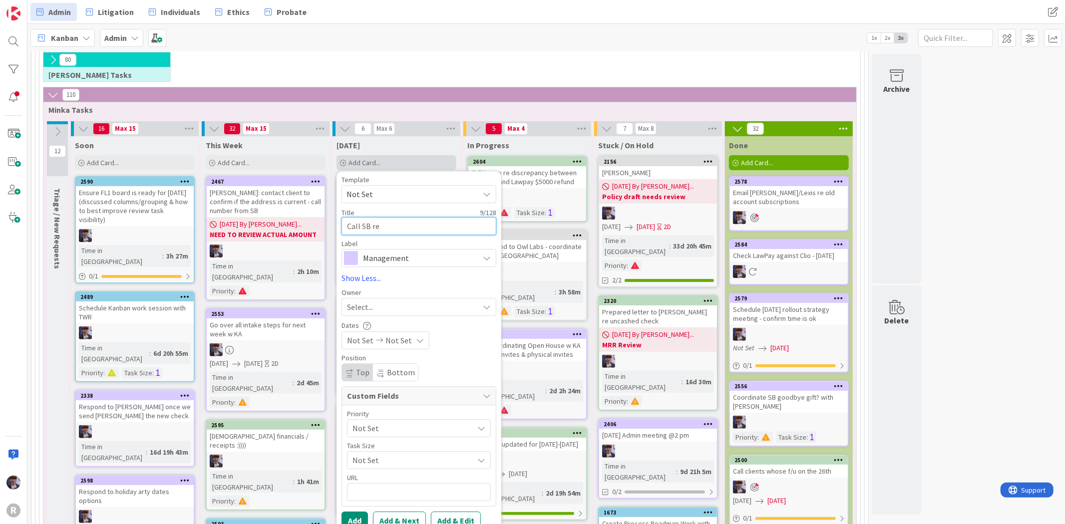
type textarea "x"
type textarea "Call SB re"
type textarea "x"
type textarea "Call SB re T"
type textarea "x"
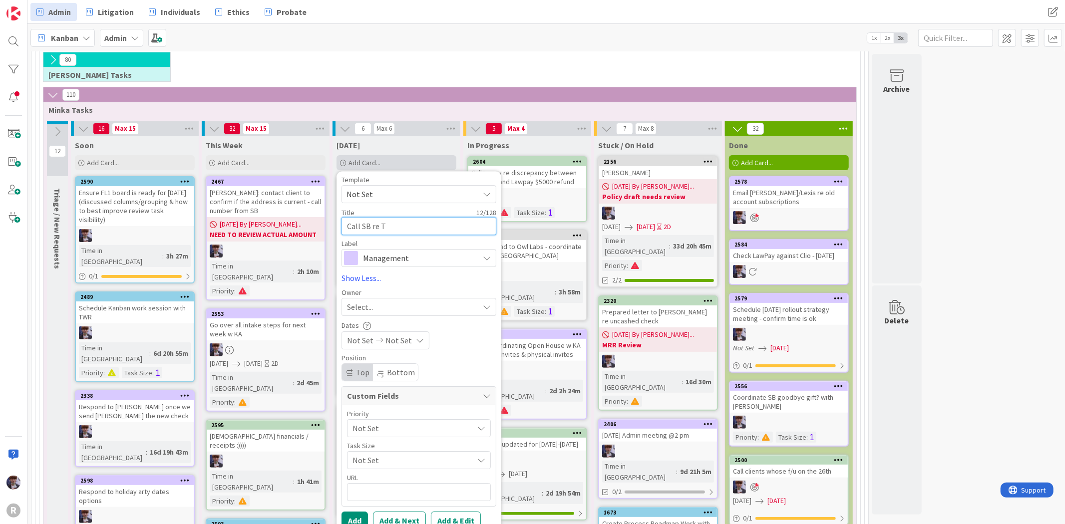
type textarea "Call SB re Te"
type textarea "x"
type textarea "Call SB re [PERSON_NAME]"
type textarea "x"
type textarea "Call SB re [PERSON_NAME]'"
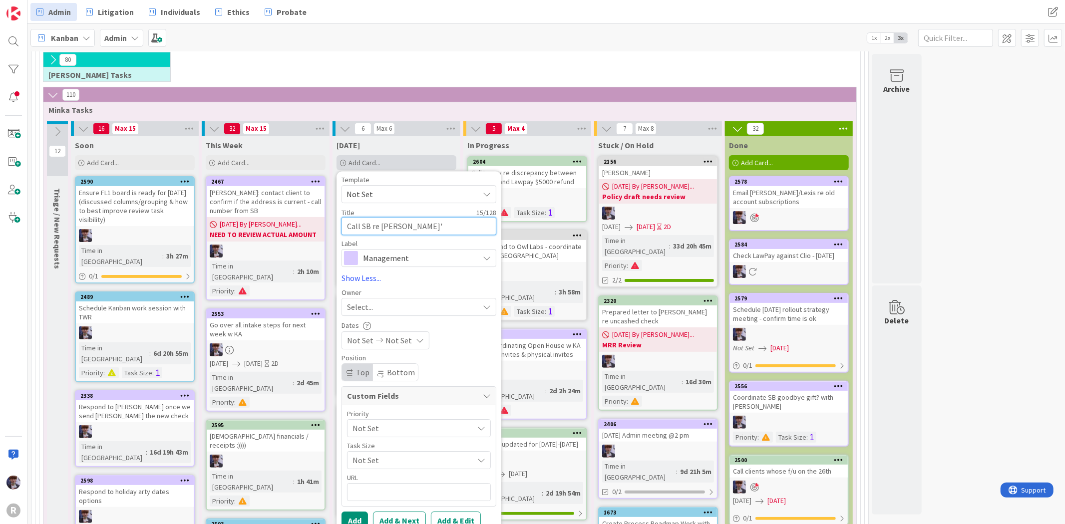
type textarea "x"
type textarea "Call SB re [PERSON_NAME]'s"
type textarea "x"
type textarea "Call SB re [PERSON_NAME]'s t"
type textarea "x"
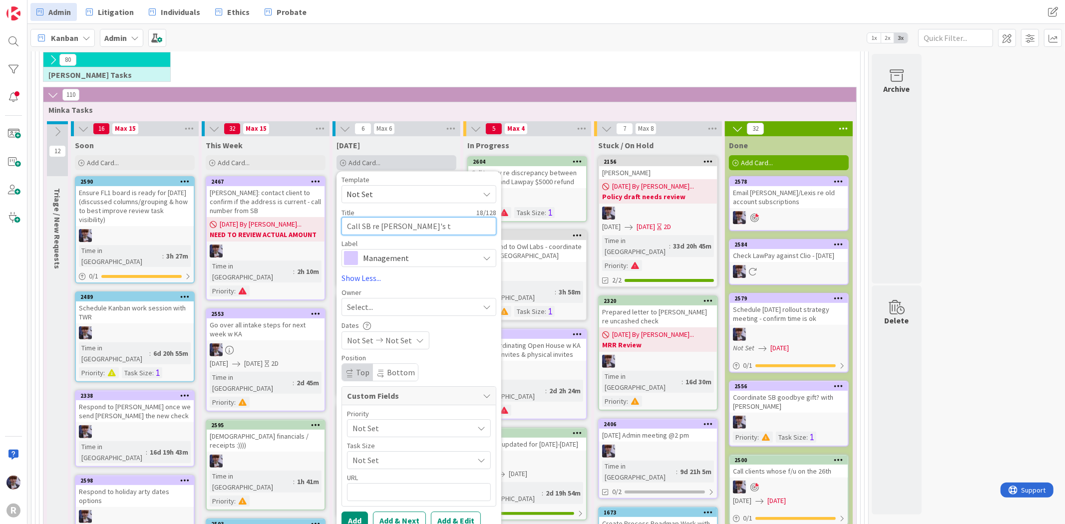
type textarea "Call SB re [PERSON_NAME]'s tr"
type textarea "x"
type textarea "Call SB re [PERSON_NAME]'s tru"
type textarea "x"
type textarea "Call SB re [PERSON_NAME]'s trus"
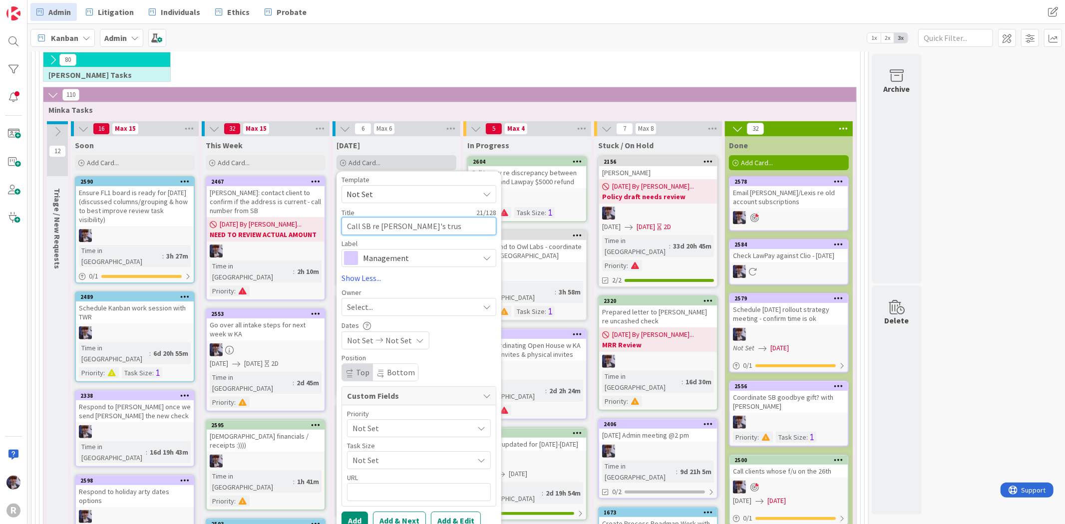
type textarea "x"
type textarea "Call SB re [PERSON_NAME]'s trust"
type textarea "x"
type textarea "Call SB re [PERSON_NAME]'s trust"
type textarea "x"
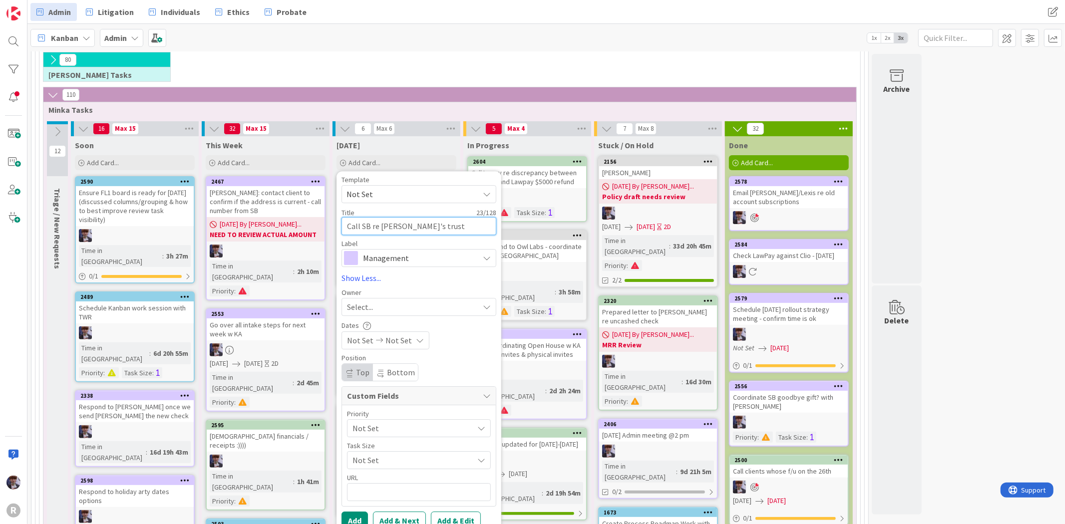
type textarea "Call SB re [PERSON_NAME]'s trust f"
type textarea "x"
type textarea "Call SB re [PERSON_NAME]'s trust fu"
type textarea "x"
type textarea "Call SB re [PERSON_NAME]'s trust fun"
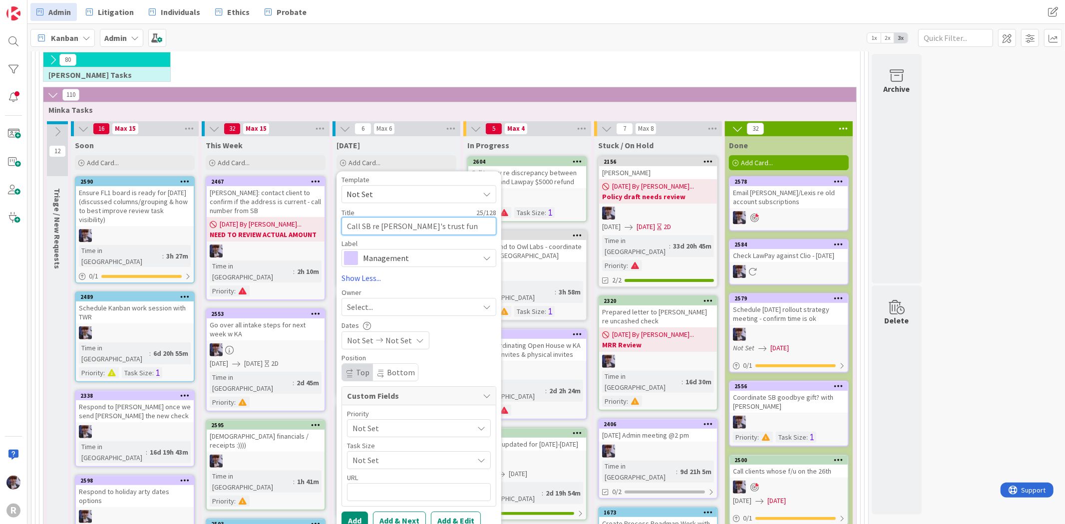
type textarea "x"
type textarea "Call SB re [PERSON_NAME]'s trust fund"
type textarea "x"
type textarea "Call SB re [PERSON_NAME]'s trust funds"
type textarea "x"
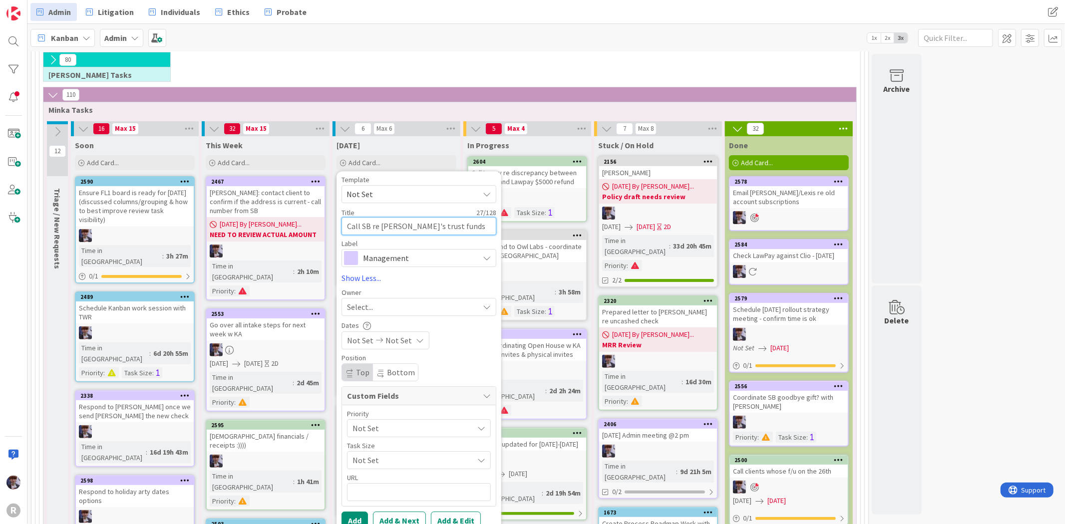
type textarea "Call SB re [PERSON_NAME]'s trust funds"
type textarea "x"
type textarea "Call SB re [PERSON_NAME]'s trust funds d"
type textarea "x"
type textarea "Call SB re [PERSON_NAME]'s trust funds di"
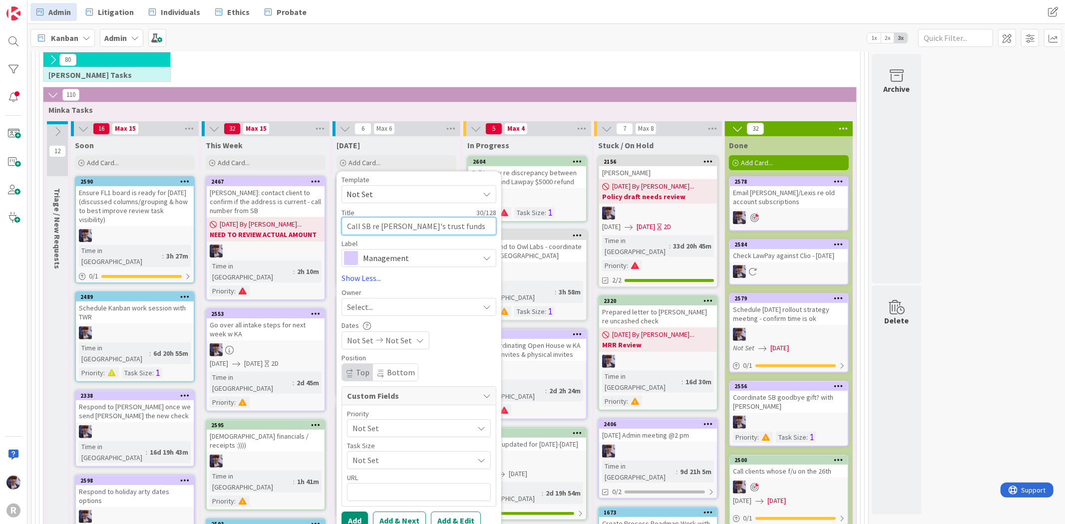
type textarea "x"
type textarea "Call SB re [PERSON_NAME]'s trust funds dis"
type textarea "x"
type textarea "Call SB re [PERSON_NAME]'s trust funds disc"
type textarea "x"
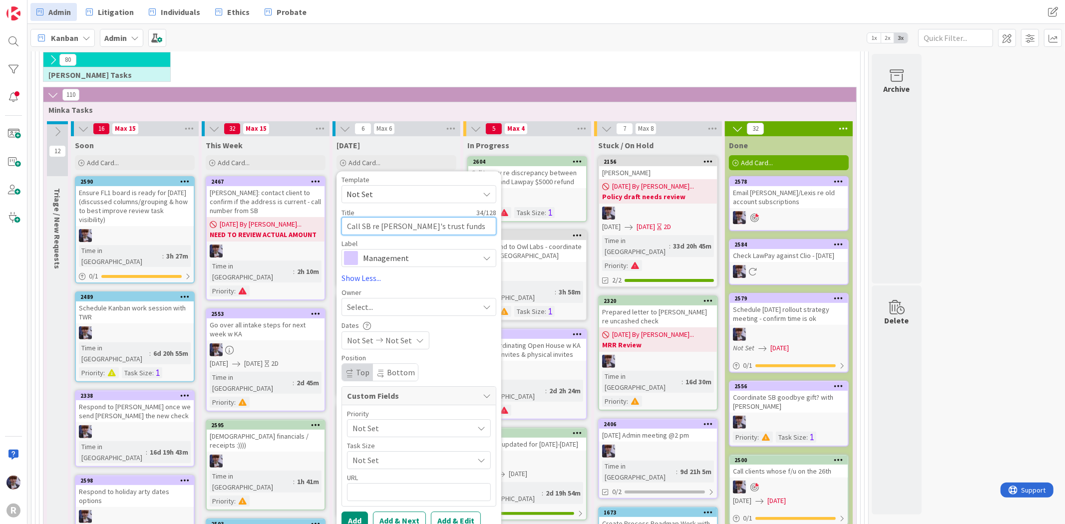
type textarea "Call SB re [PERSON_NAME]'s trust funds disc"
type textarea "x"
type textarea "Call SB re [PERSON_NAME]'s trust funds dis"
type textarea "x"
type textarea "Call SB re [PERSON_NAME]'s trust funds di"
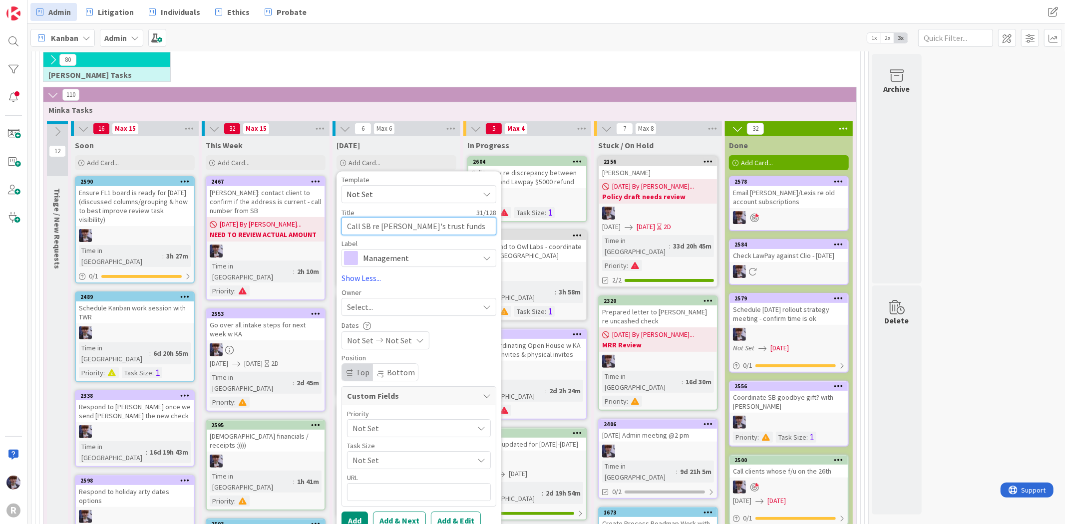
type textarea "x"
type textarea "Call SB re [PERSON_NAME]'s trust funds d"
type textarea "x"
type textarea "Call SB re [PERSON_NAME]'s trust funds"
click at [438, 226] on textarea "Call SB re [PERSON_NAME]'s trust funds" at bounding box center [419, 226] width 155 height 18
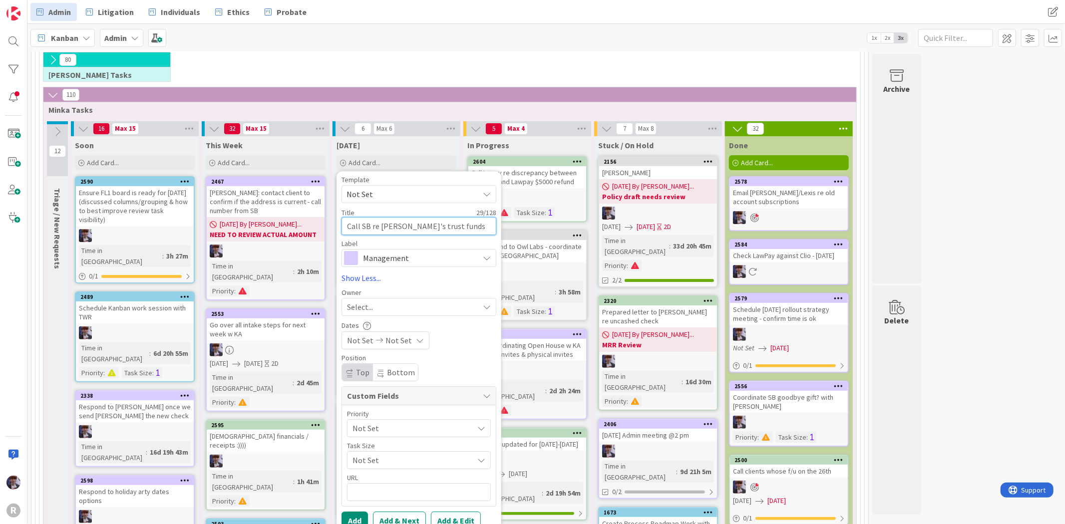
type textarea "x"
type textarea "Call SB re [PERSON_NAME]'s trust funds f"
type textarea "x"
type textarea "Call SB re [PERSON_NAME]'s trust funds fr"
type textarea "x"
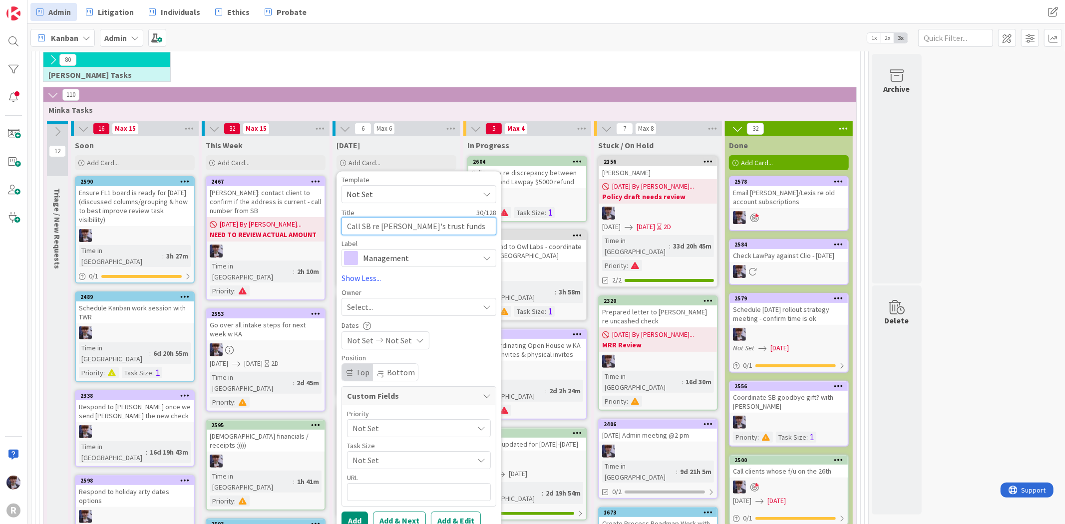
type textarea "Call SB re [PERSON_NAME]'s trust funds fro"
click at [444, 254] on span "Management" at bounding box center [418, 258] width 111 height 14
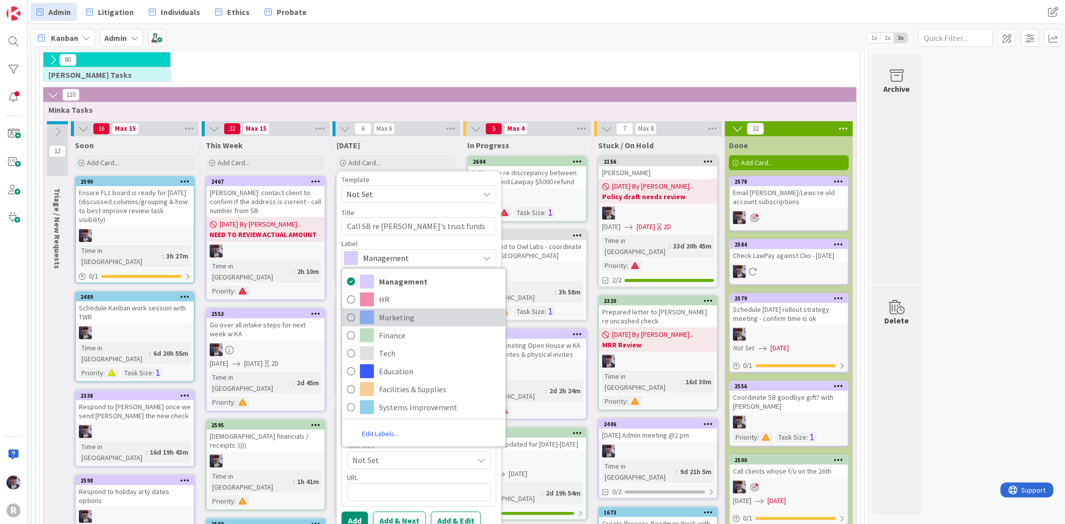
click at [410, 326] on link "Marketing" at bounding box center [424, 318] width 164 height 18
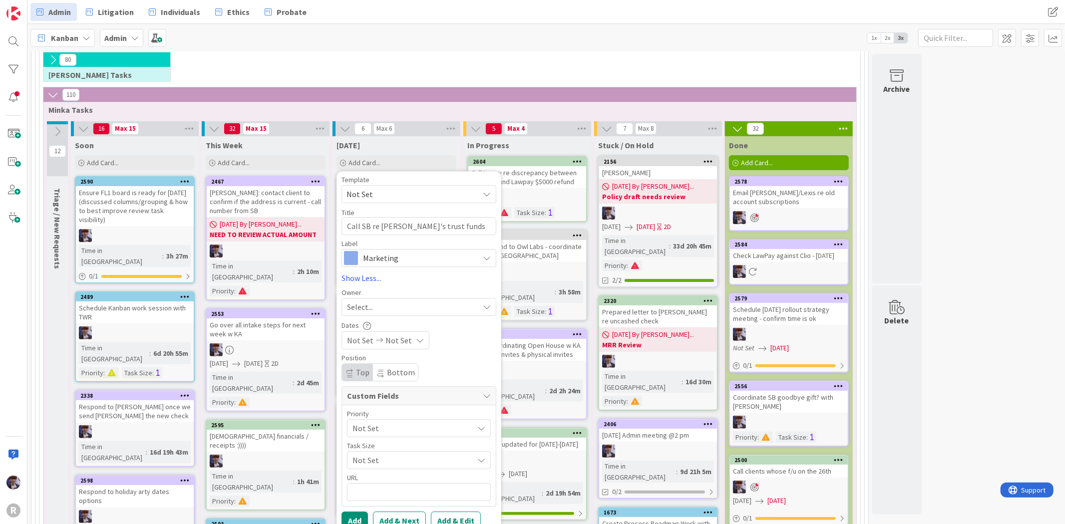
click at [414, 261] on span "Marketing" at bounding box center [418, 258] width 111 height 14
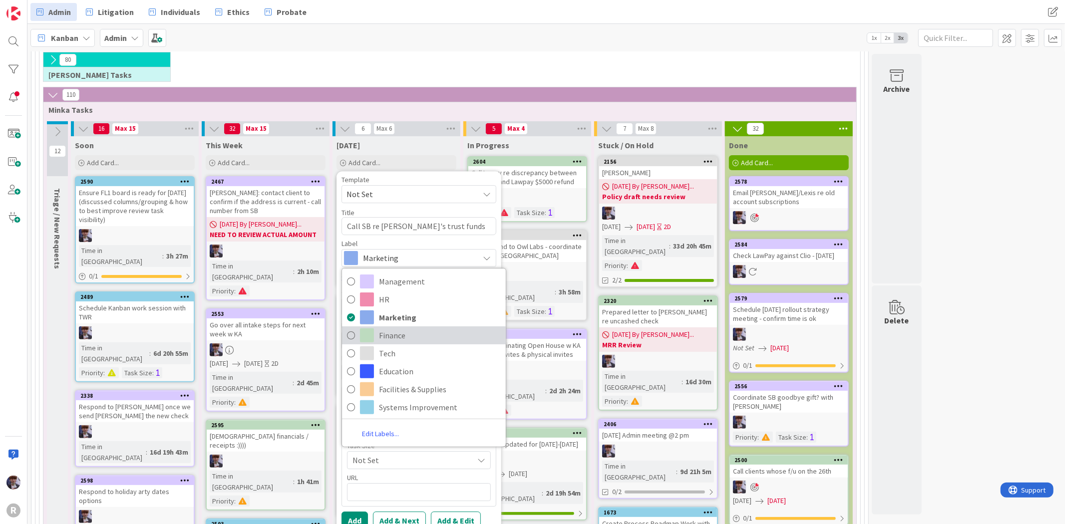
click at [416, 331] on span "Finance" at bounding box center [440, 335] width 122 height 15
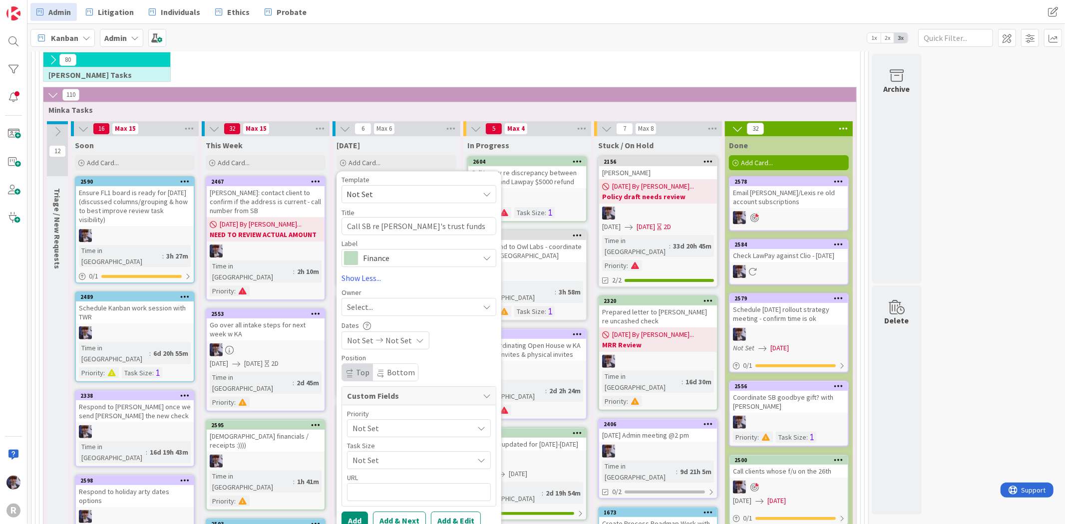
click at [400, 303] on div "Select..." at bounding box center [413, 307] width 132 height 12
click at [416, 390] on span "[PERSON_NAME]" at bounding box center [404, 391] width 48 height 15
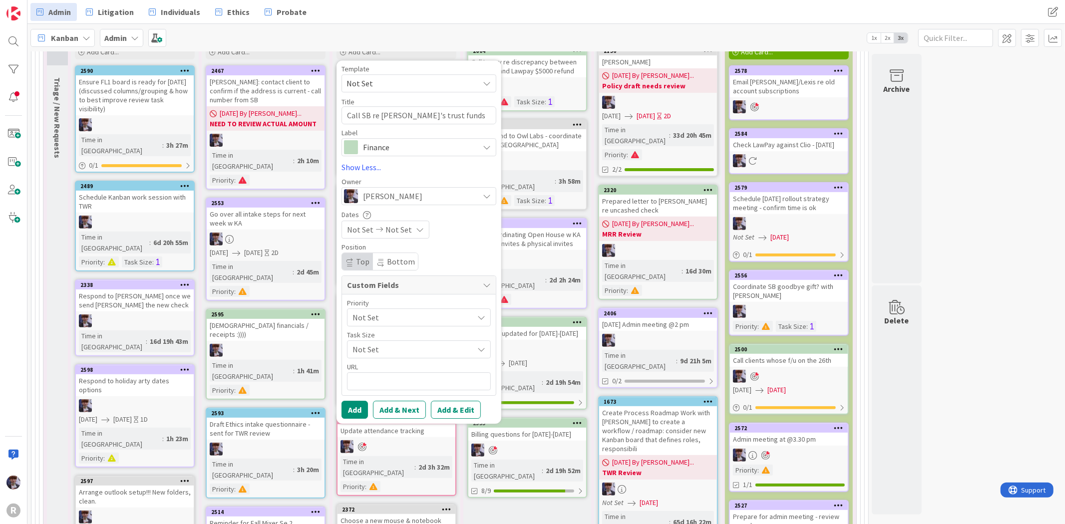
click at [402, 326] on div "Not Set" at bounding box center [419, 318] width 144 height 18
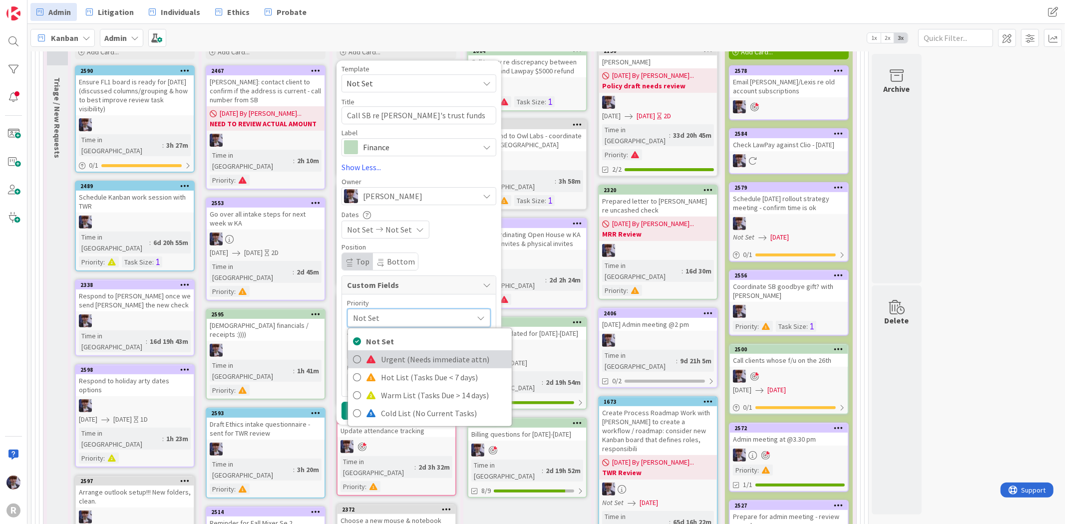
click at [401, 360] on span "Urgent (Needs immediate attn)" at bounding box center [444, 359] width 126 height 15
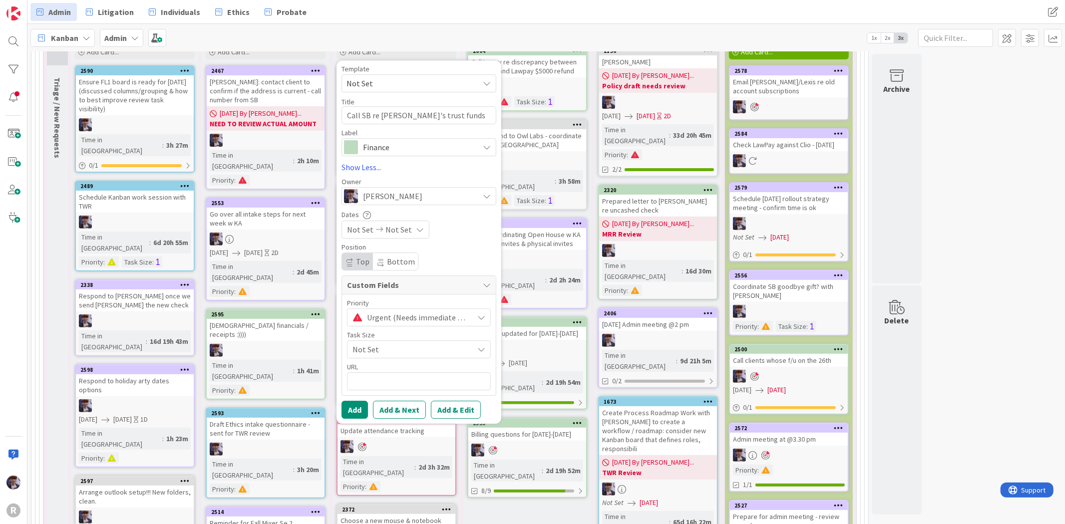
click at [379, 356] on span "Not Set" at bounding box center [411, 350] width 116 height 14
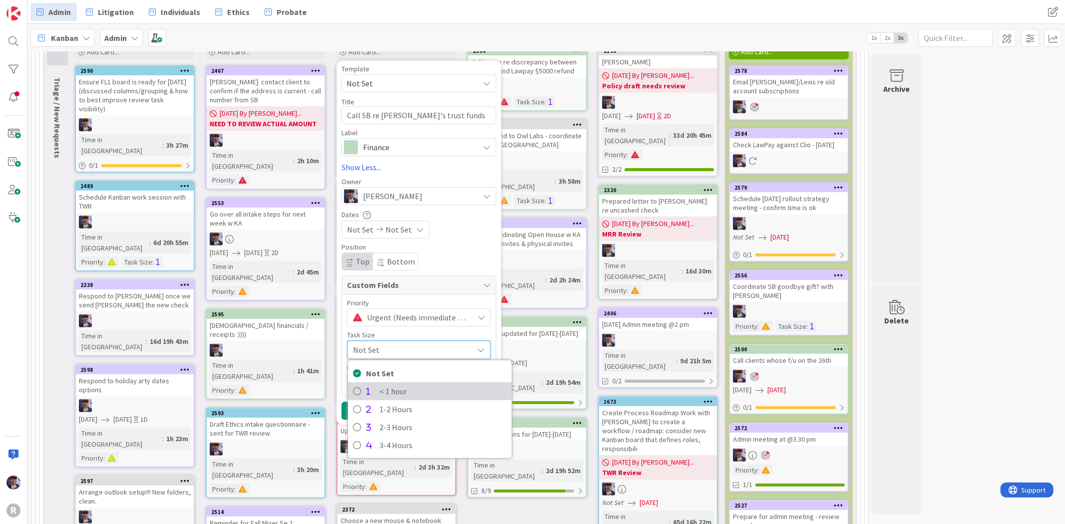
click at [387, 387] on span "< 1 hour" at bounding box center [443, 391] width 127 height 15
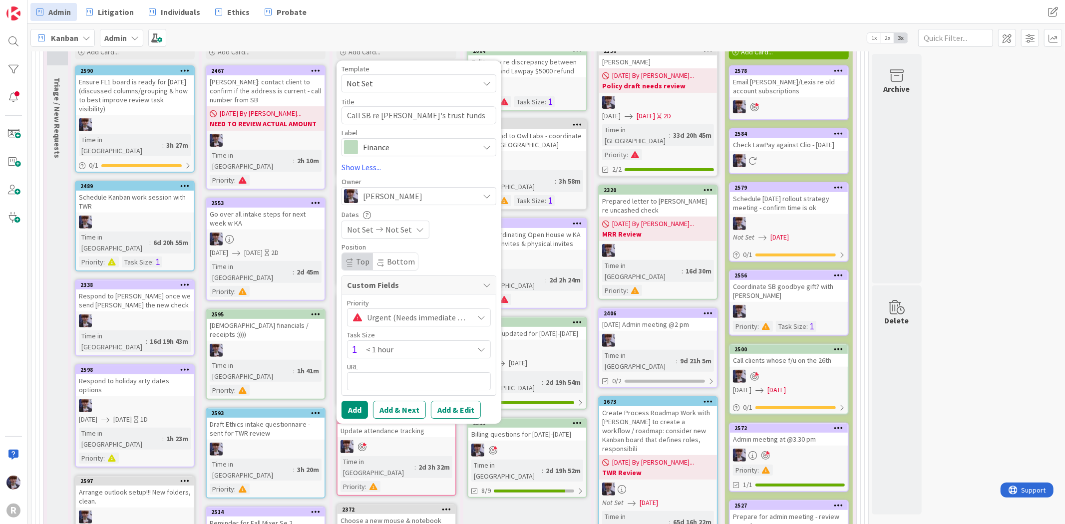
click at [388, 325] on span "< 1 hour" at bounding box center [417, 318] width 101 height 14
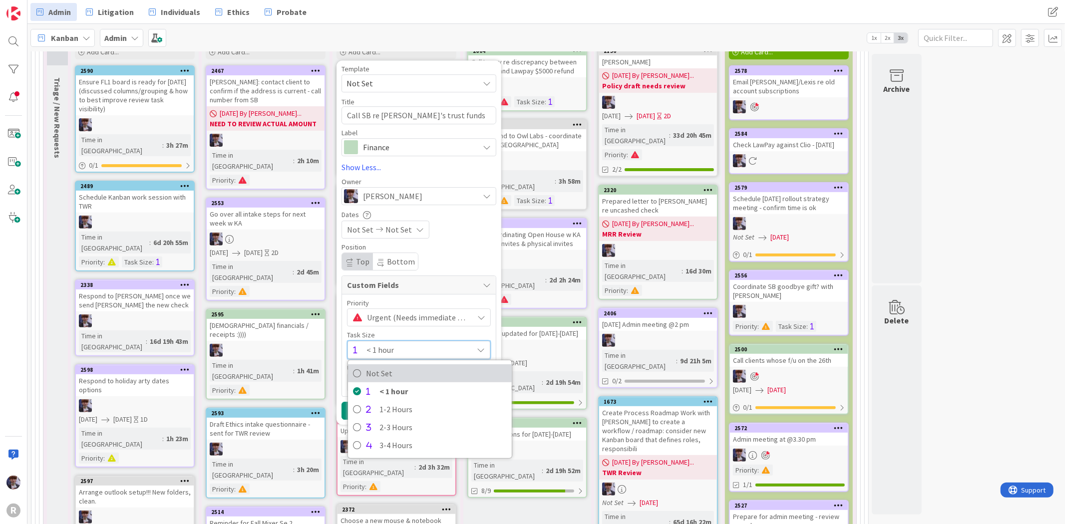
click at [399, 371] on span "Not Set" at bounding box center [436, 373] width 141 height 15
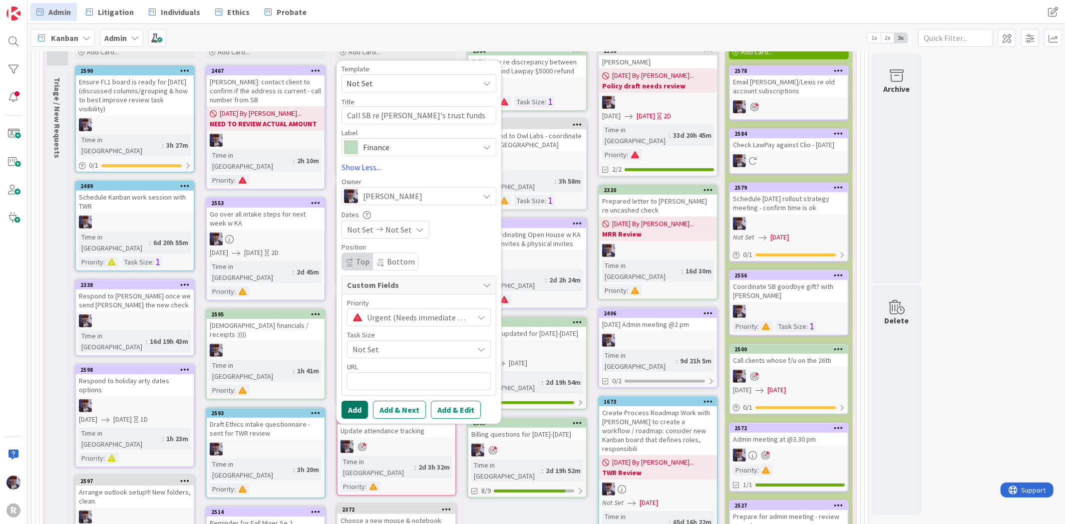
click at [364, 409] on button "Add" at bounding box center [355, 410] width 26 height 18
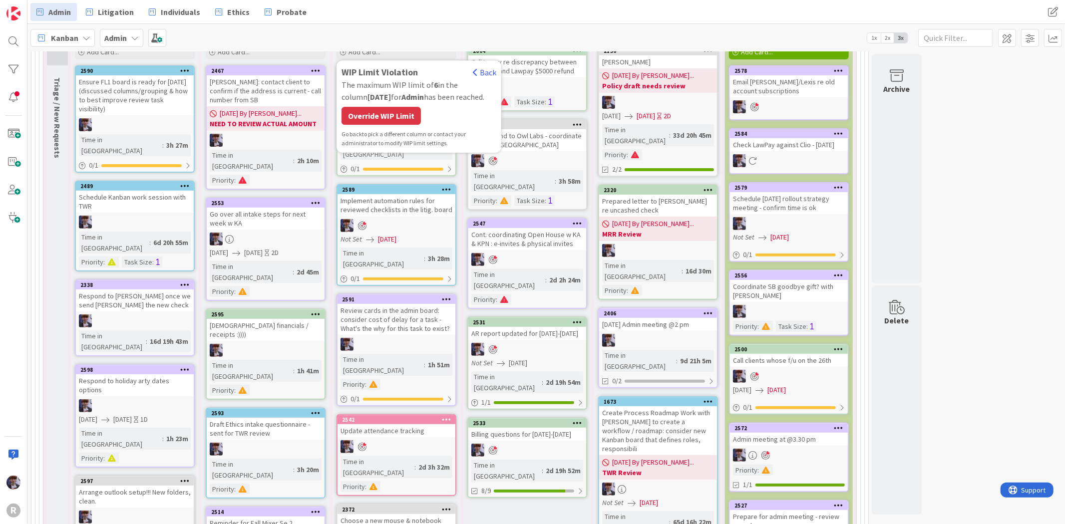
click at [383, 129] on div "WIP Limit Violation Back The maximum WIP limit of 6 in the column [DATE] for Ad…" at bounding box center [419, 106] width 155 height 82
click at [386, 127] on div "WIP Limit Violation Back The maximum WIP limit of 6 in the column [DATE] for Ad…" at bounding box center [419, 106] width 155 height 82
click at [388, 118] on div "Override WIP Limit" at bounding box center [381, 116] width 79 height 18
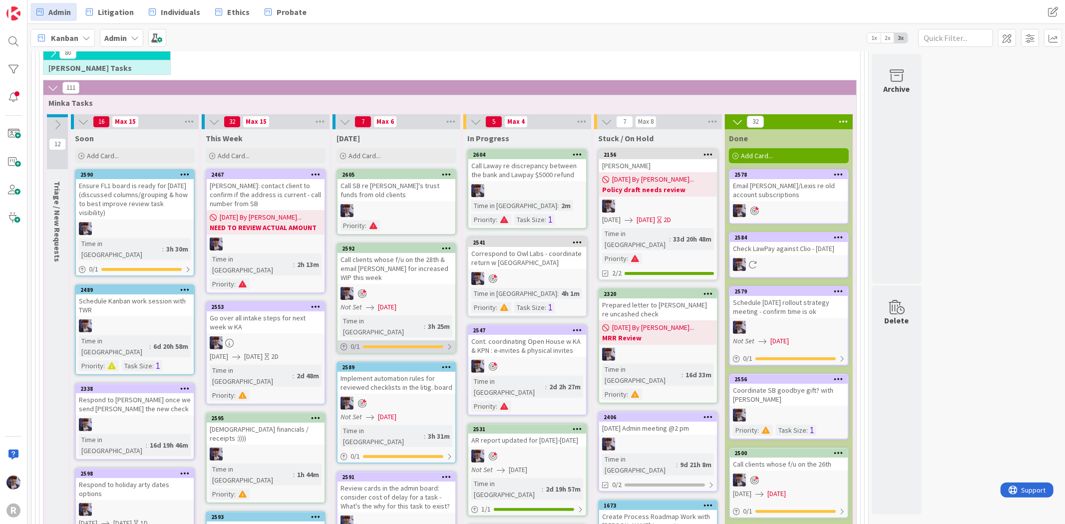
scroll to position [85, 0]
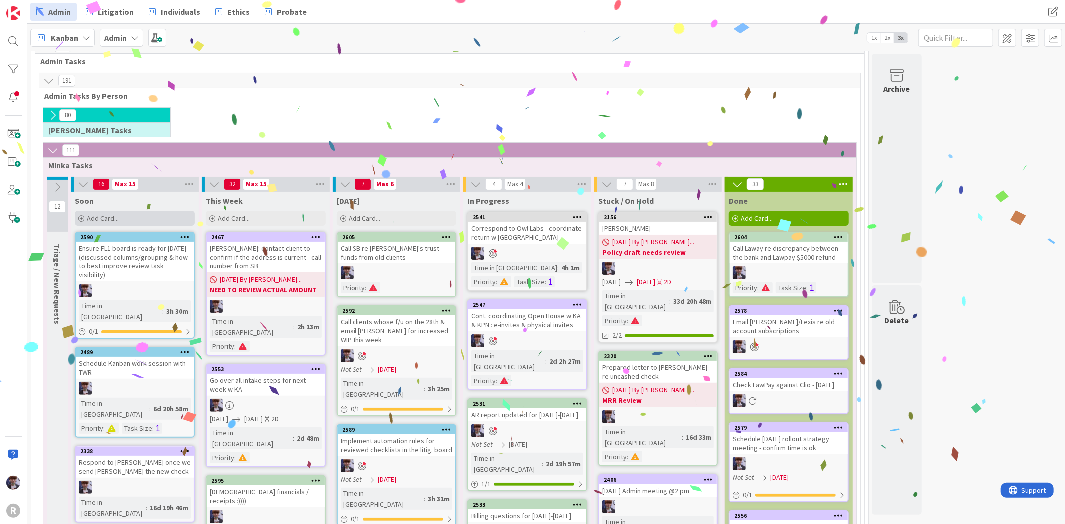
click at [128, 217] on div "Add Card..." at bounding box center [135, 218] width 120 height 15
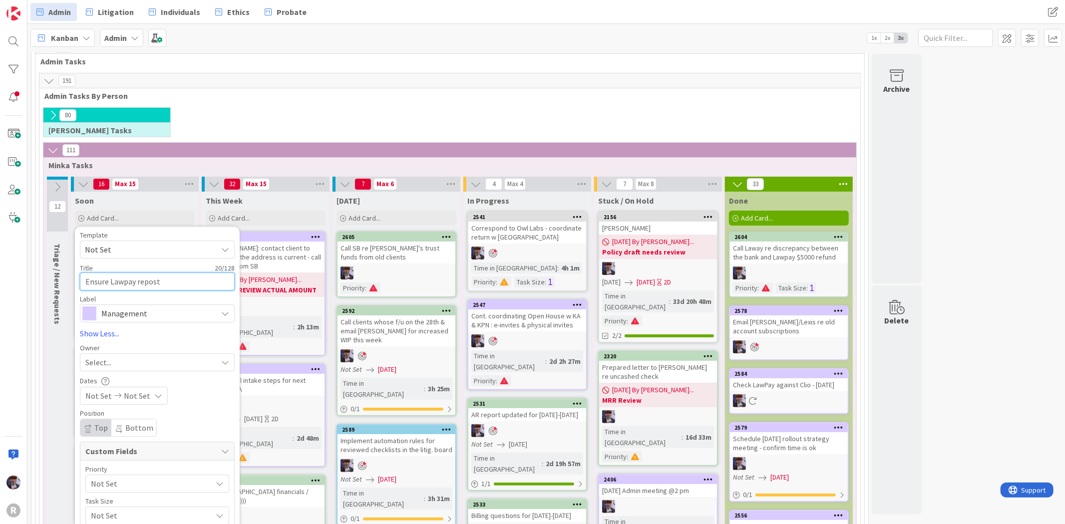
click at [110, 282] on textarea "Ensure Lawpay repost" at bounding box center [157, 282] width 155 height 18
click at [138, 297] on textarea "Ensure $5000 refund denial hits Lawpay repost" at bounding box center [157, 288] width 155 height 30
click at [152, 332] on span "Management" at bounding box center [156, 326] width 111 height 14
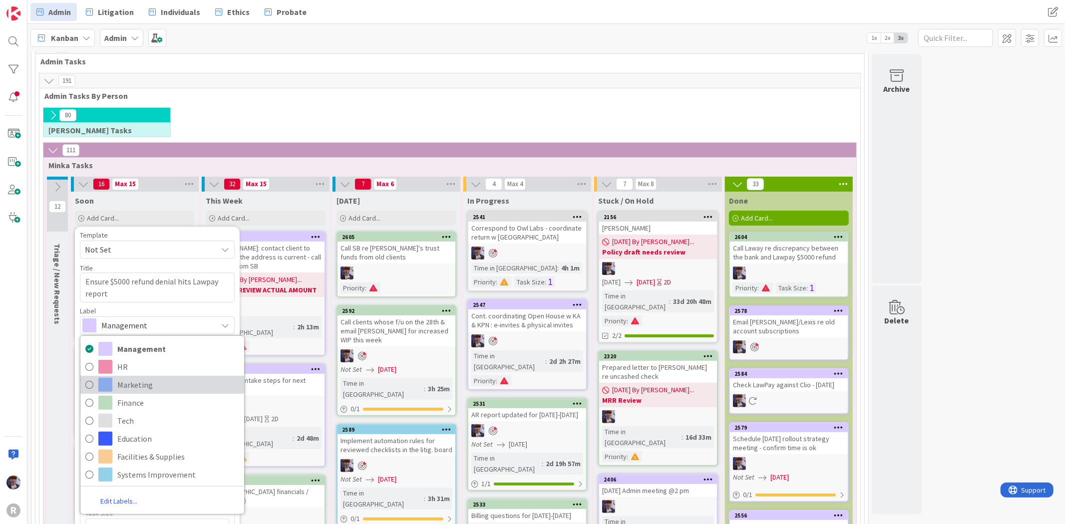
click at [152, 383] on span "Marketing" at bounding box center [178, 385] width 122 height 15
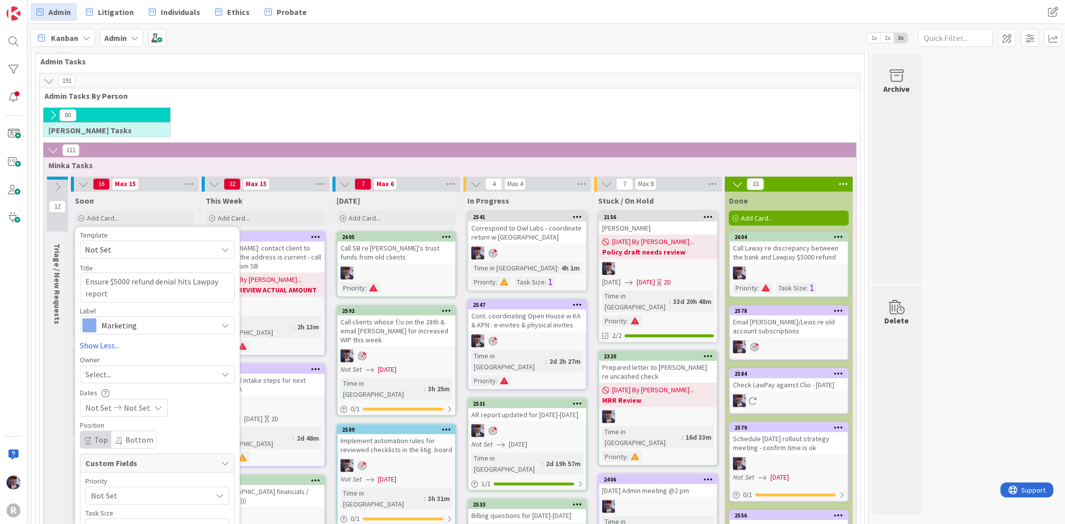
click at [147, 324] on span "Marketing" at bounding box center [156, 326] width 111 height 14
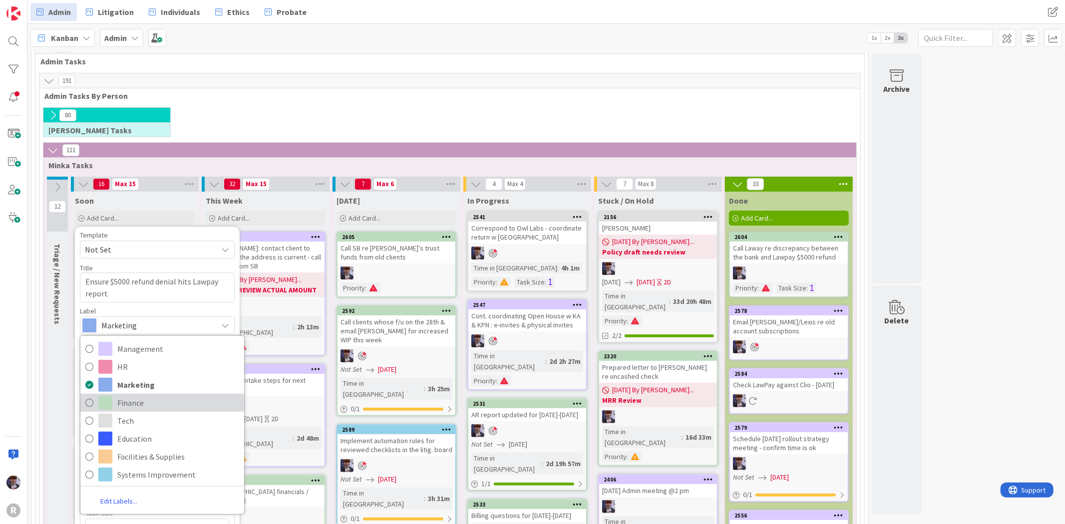
click at [140, 407] on span "Finance" at bounding box center [178, 403] width 122 height 15
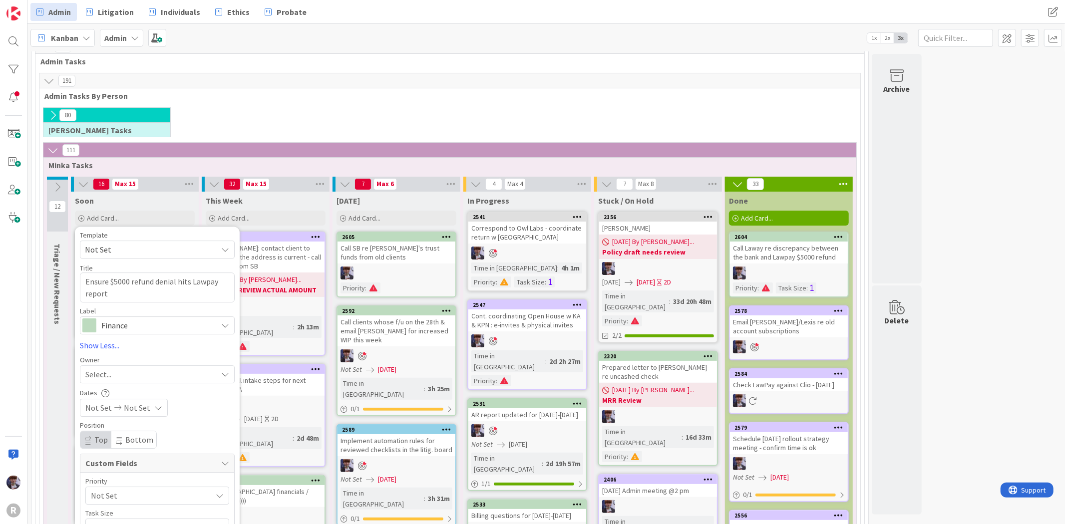
click at [116, 367] on div "Select..." at bounding box center [157, 375] width 155 height 18
click at [133, 455] on span "[PERSON_NAME]" at bounding box center [142, 458] width 48 height 15
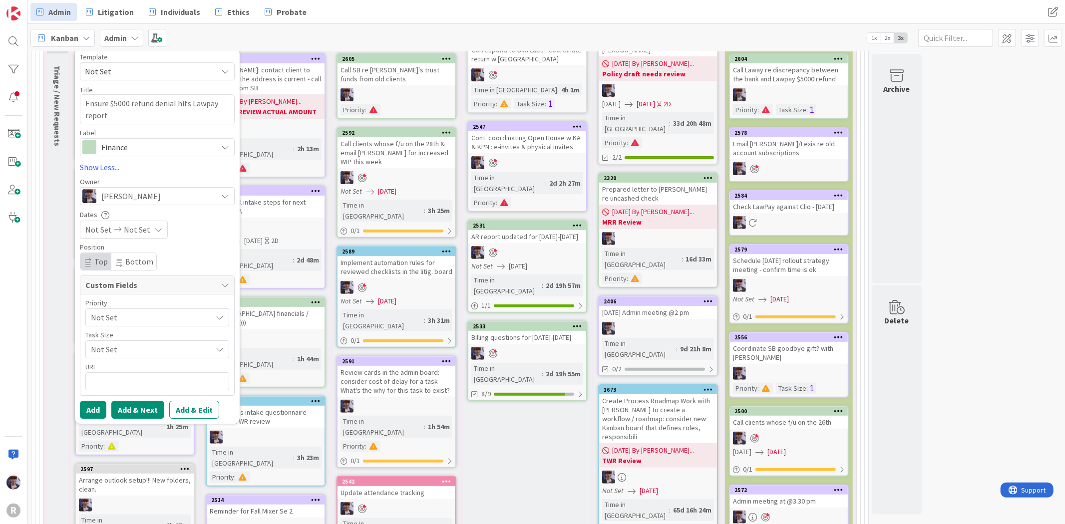
scroll to position [362, 0]
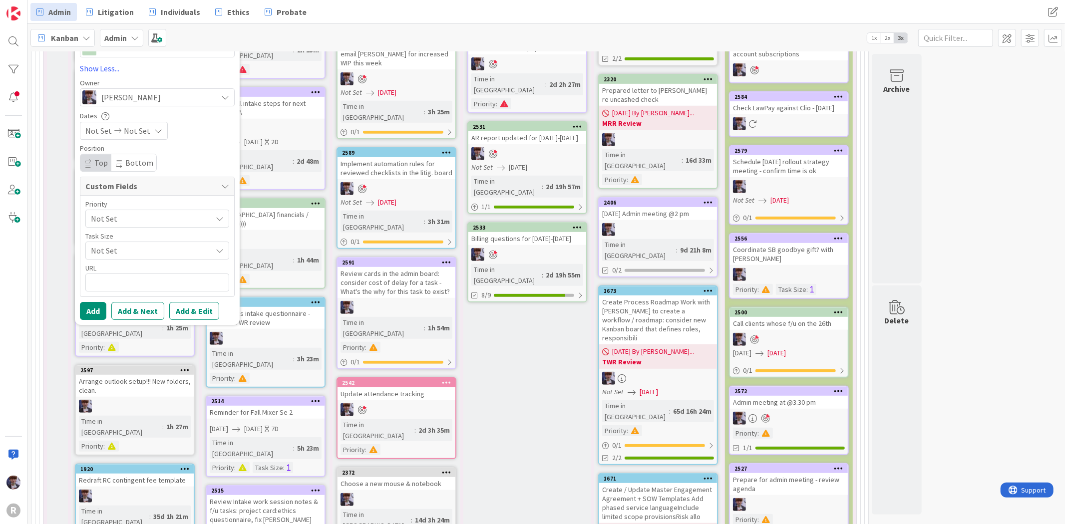
click at [113, 133] on icon at bounding box center [118, 130] width 12 height 7
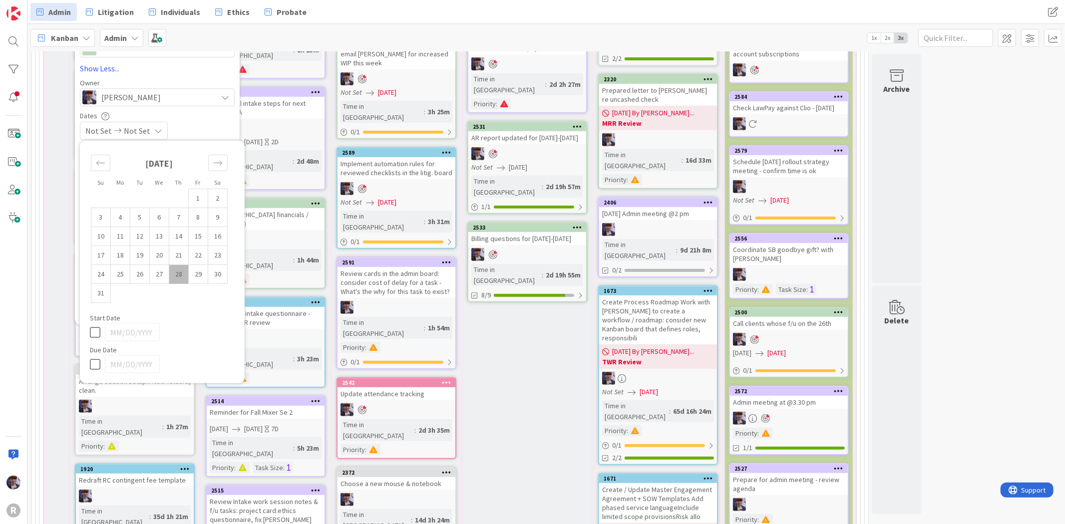
click at [180, 272] on td "28" at bounding box center [178, 274] width 19 height 19
click at [213, 157] on div "Move forward to switch to the next month." at bounding box center [217, 163] width 19 height 16
click at [128, 193] on td "1" at bounding box center [120, 198] width 19 height 19
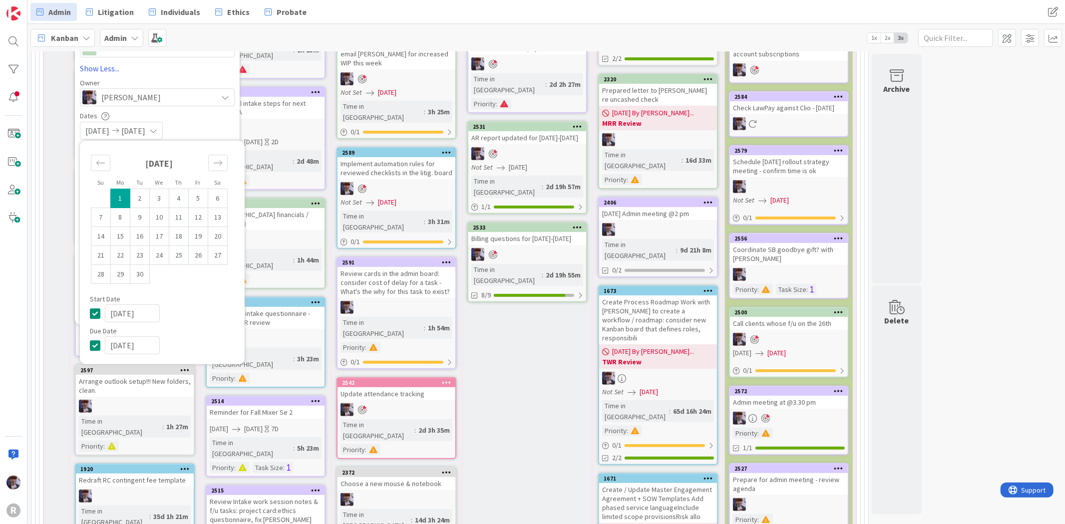
click at [207, 128] on div "[DATE] [DATE]" at bounding box center [157, 131] width 155 height 18
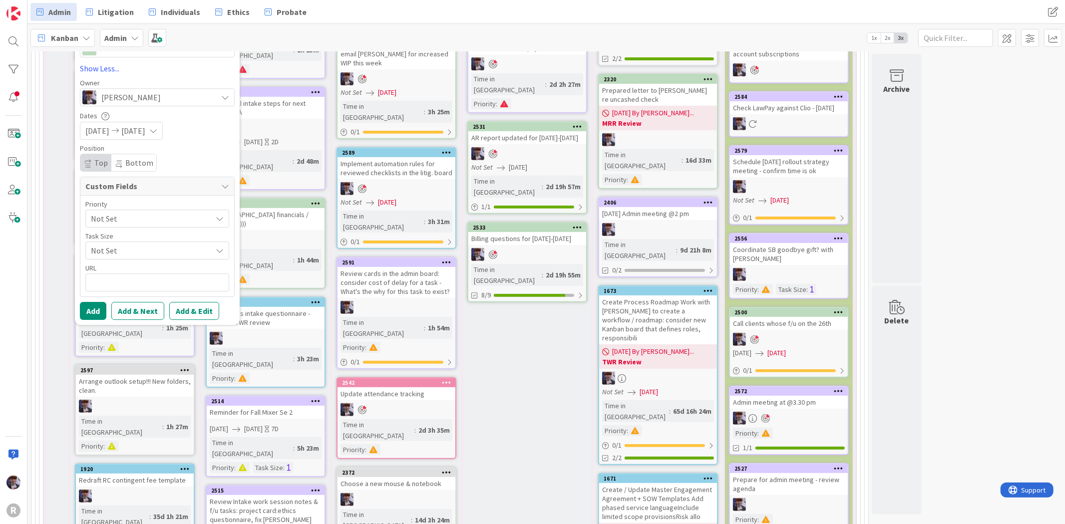
click at [148, 217] on span "Not Set" at bounding box center [149, 219] width 116 height 14
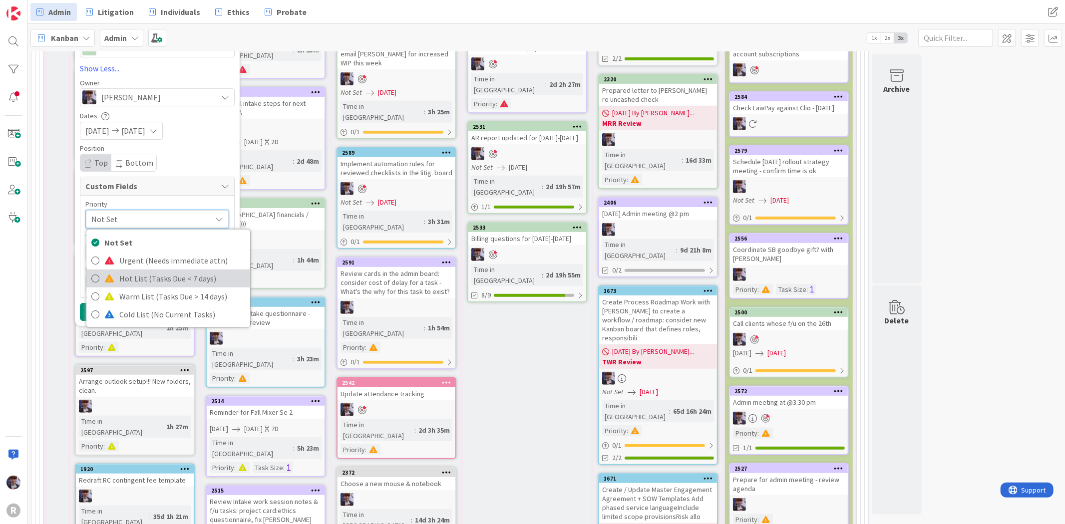
click at [161, 273] on span "Hot List (Tasks Due < 7 days)" at bounding box center [182, 278] width 126 height 15
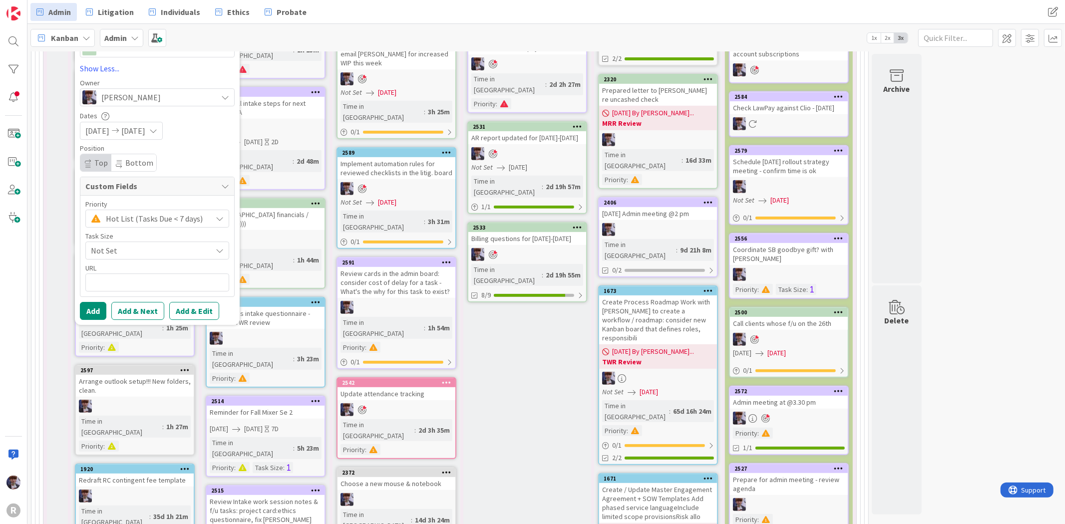
click at [148, 248] on span "Not Set" at bounding box center [149, 251] width 116 height 14
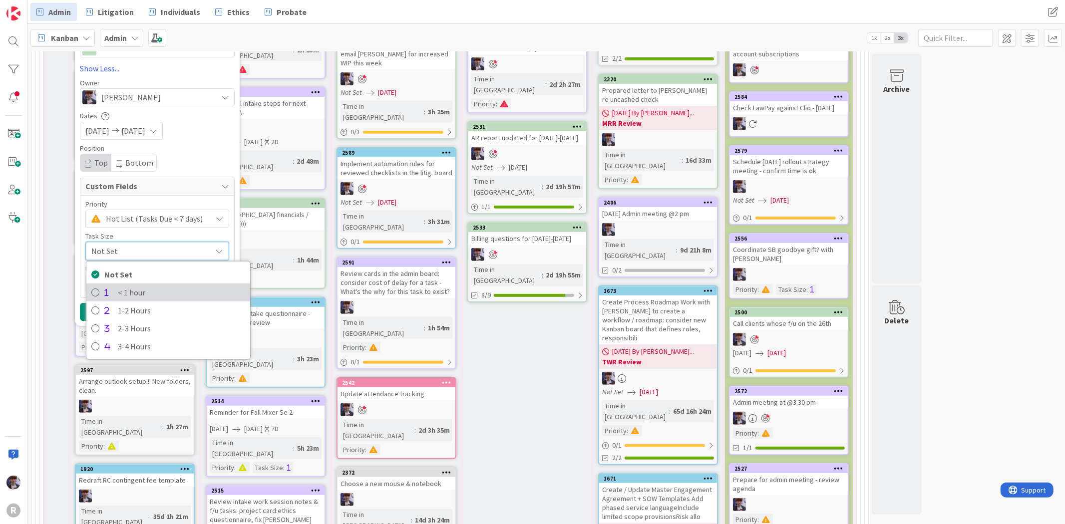
click at [108, 293] on span at bounding box center [108, 293] width 8 height 8
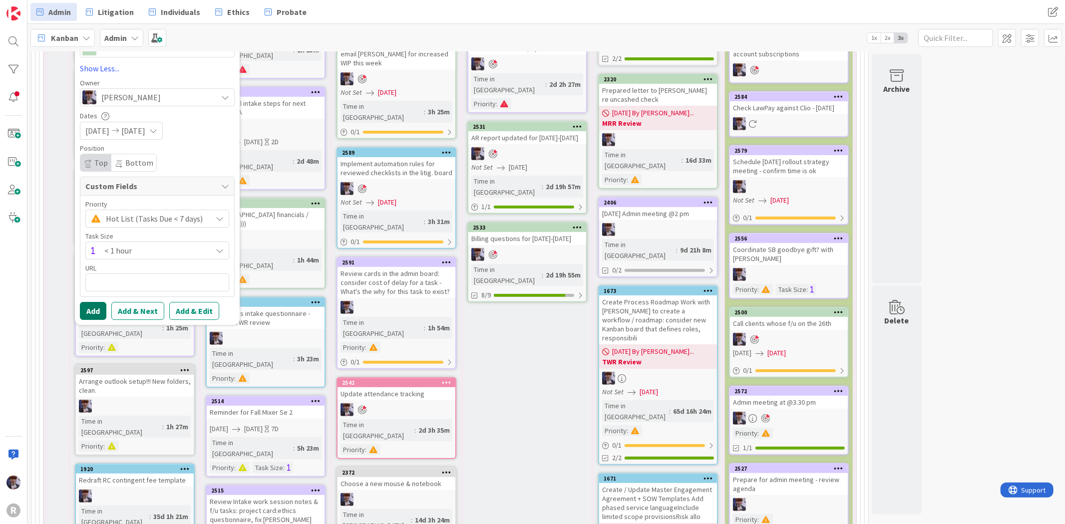
click at [94, 308] on button "Add" at bounding box center [93, 311] width 26 height 18
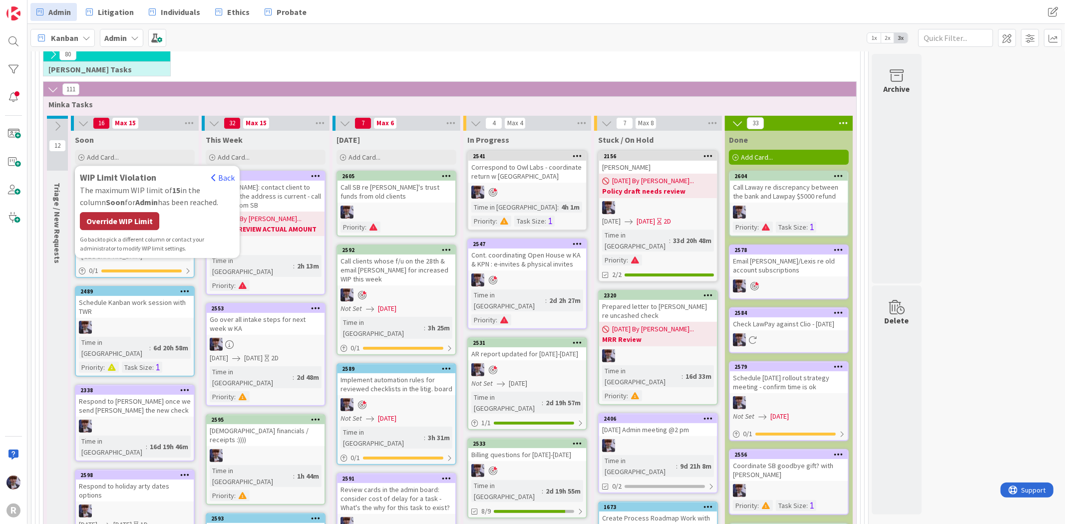
scroll to position [140, 0]
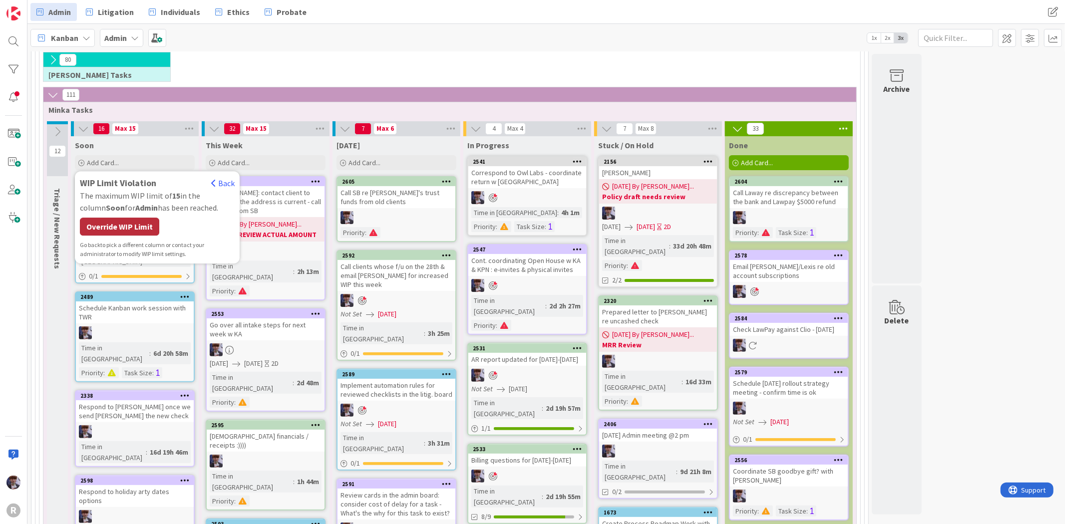
click at [150, 227] on div "Override WIP Limit" at bounding box center [119, 227] width 79 height 18
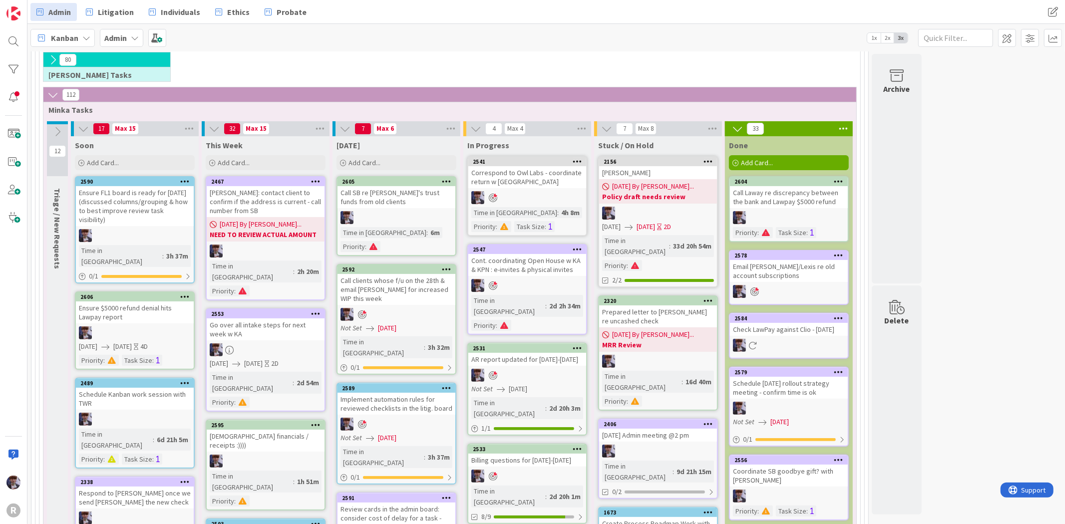
click at [160, 302] on div "Ensure $5000 refund denial hits Lawpay report" at bounding box center [135, 313] width 118 height 22
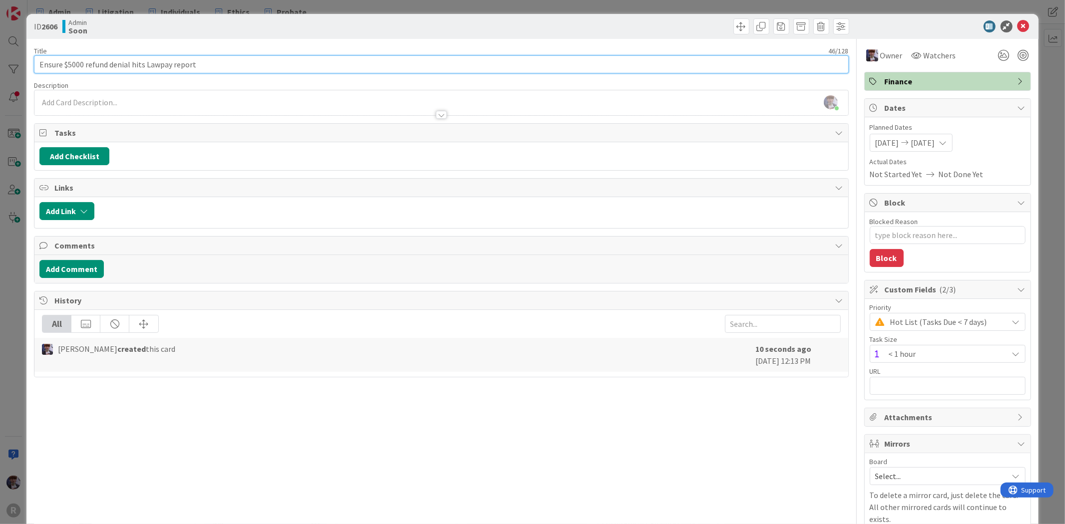
drag, startPoint x: 130, startPoint y: 63, endPoint x: 85, endPoint y: 60, distance: 45.5
click at [85, 60] on input "Ensure $5000 refund denial hits Lawpay report" at bounding box center [441, 64] width 814 height 18
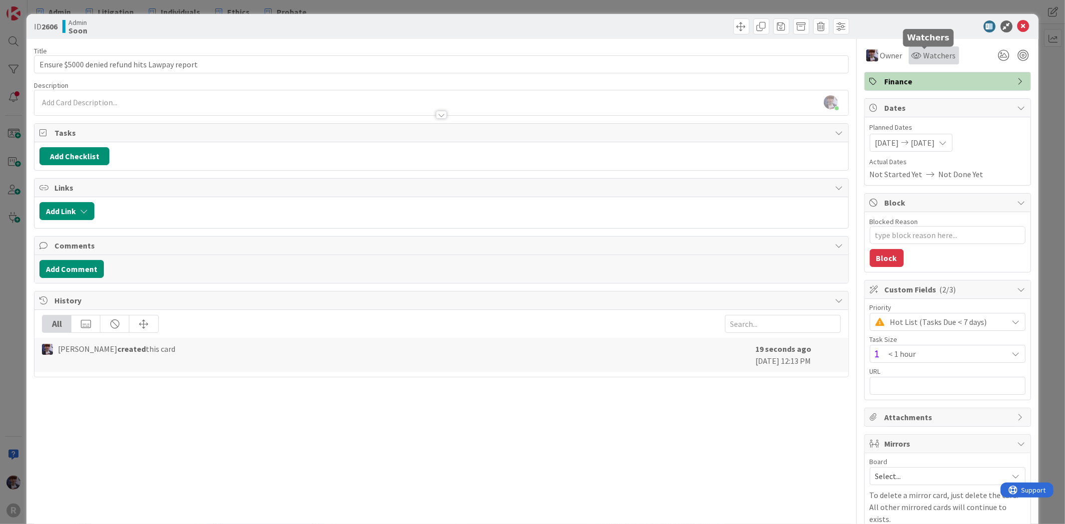
click at [929, 55] on span "Watchers" at bounding box center [940, 55] width 32 height 12
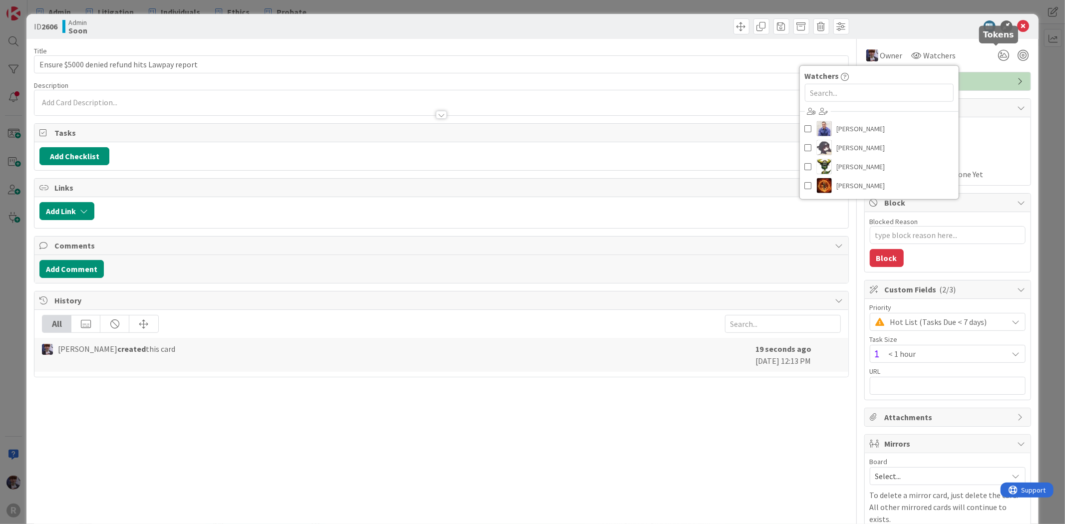
click at [911, 21] on div at bounding box center [942, 26] width 177 height 12
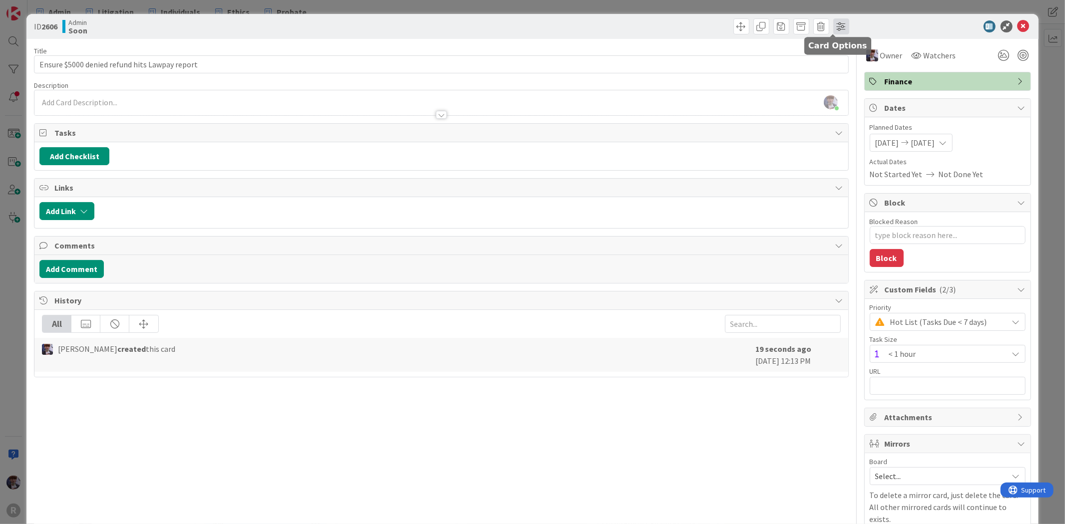
click at [834, 25] on span at bounding box center [841, 26] width 16 height 16
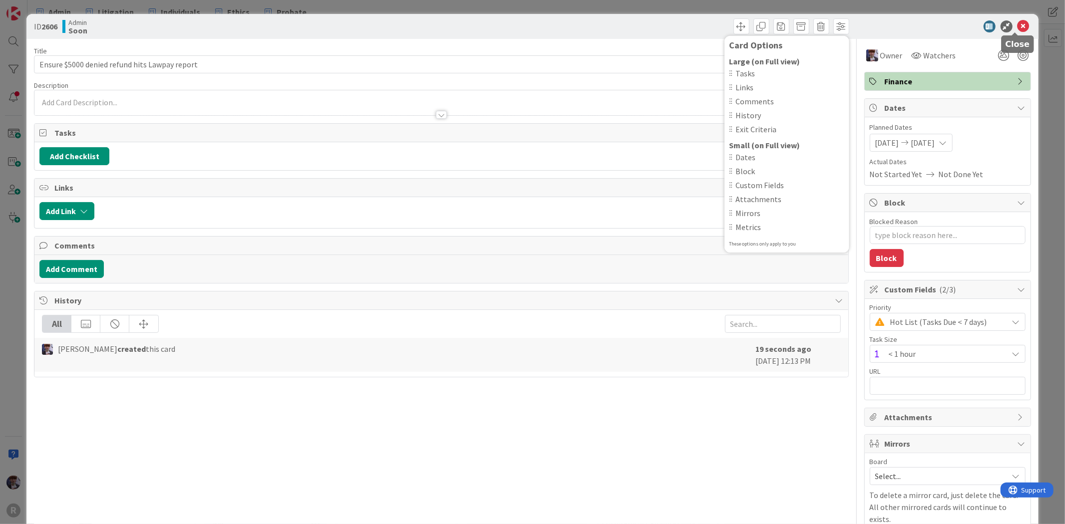
click at [1018, 26] on icon at bounding box center [1024, 26] width 12 height 12
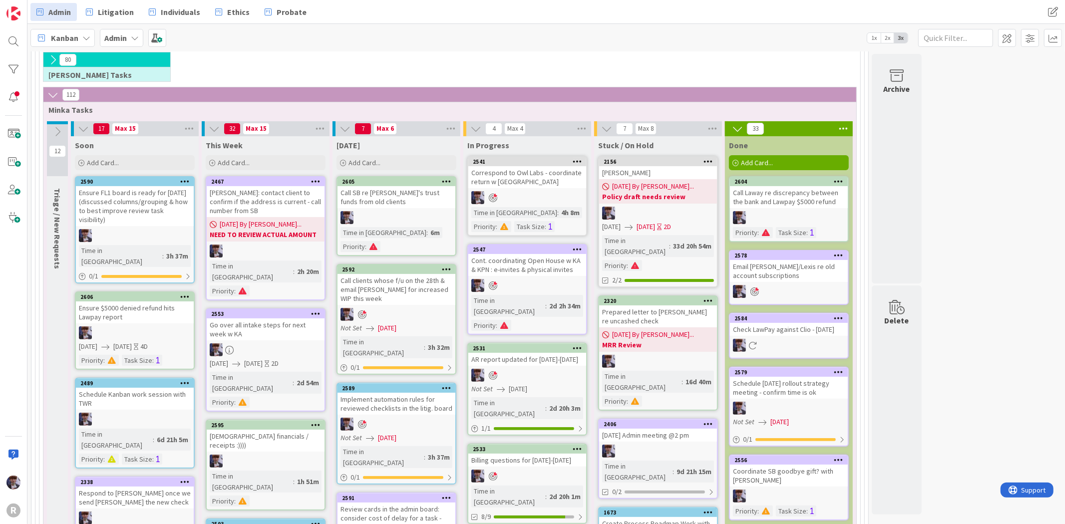
click at [185, 293] on icon at bounding box center [184, 296] width 9 height 7
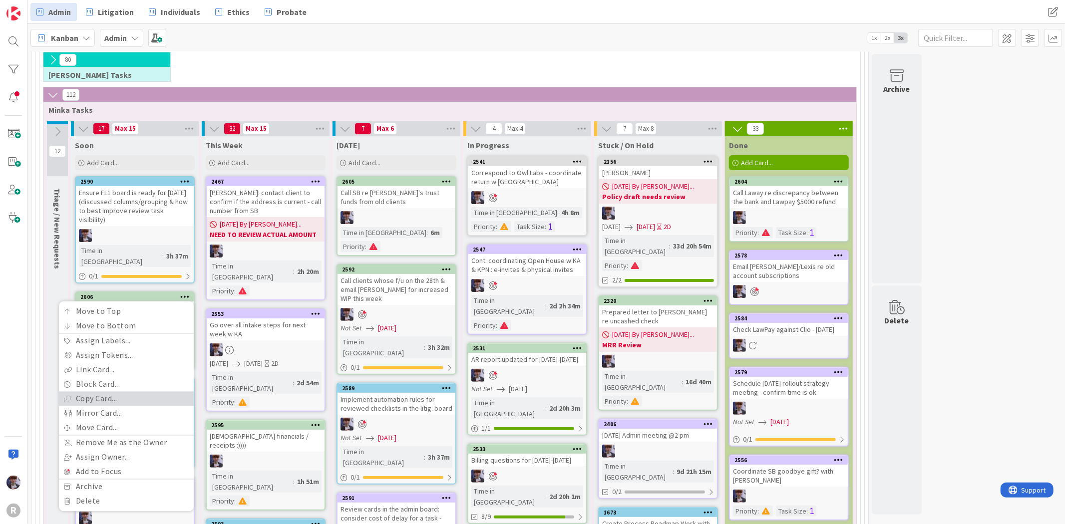
click at [132, 392] on link "Copy Card..." at bounding box center [126, 399] width 135 height 14
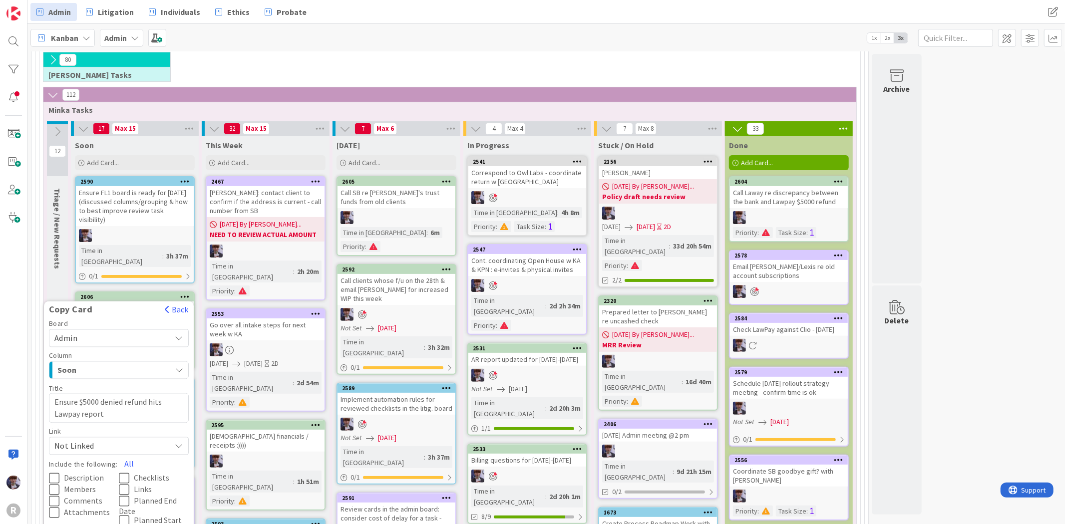
click at [129, 364] on span "Soon" at bounding box center [94, 370] width 75 height 13
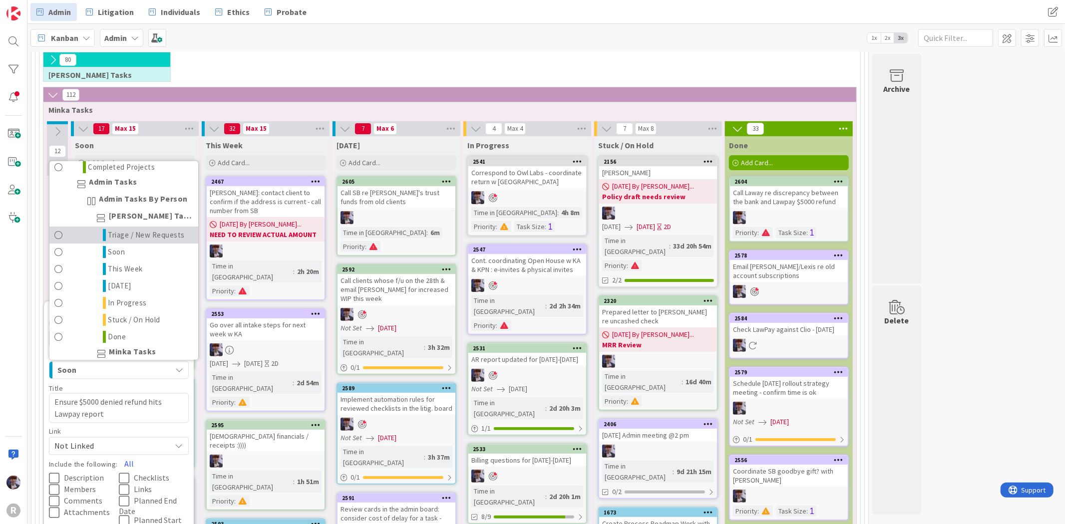
scroll to position [111, 0]
click at [125, 224] on link "Soon" at bounding box center [123, 232] width 149 height 17
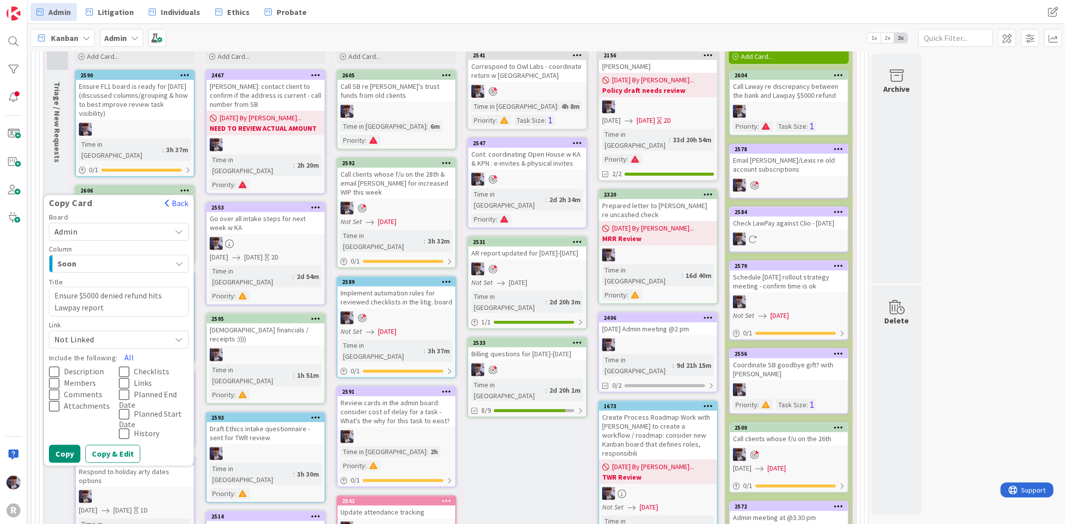
scroll to position [251, 0]
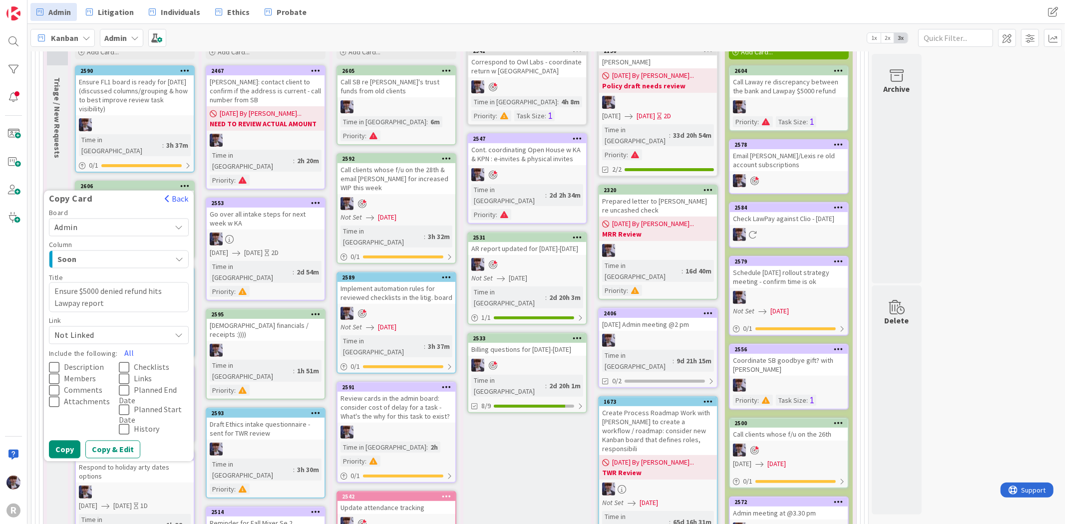
click at [122, 329] on span "Not Linked" at bounding box center [110, 336] width 112 height 14
click at [118, 329] on span "Not Linked" at bounding box center [110, 336] width 112 height 14
click at [119, 375] on span "Link as Child" at bounding box center [133, 382] width 101 height 15
click at [70, 441] on button "Copy" at bounding box center [64, 450] width 31 height 18
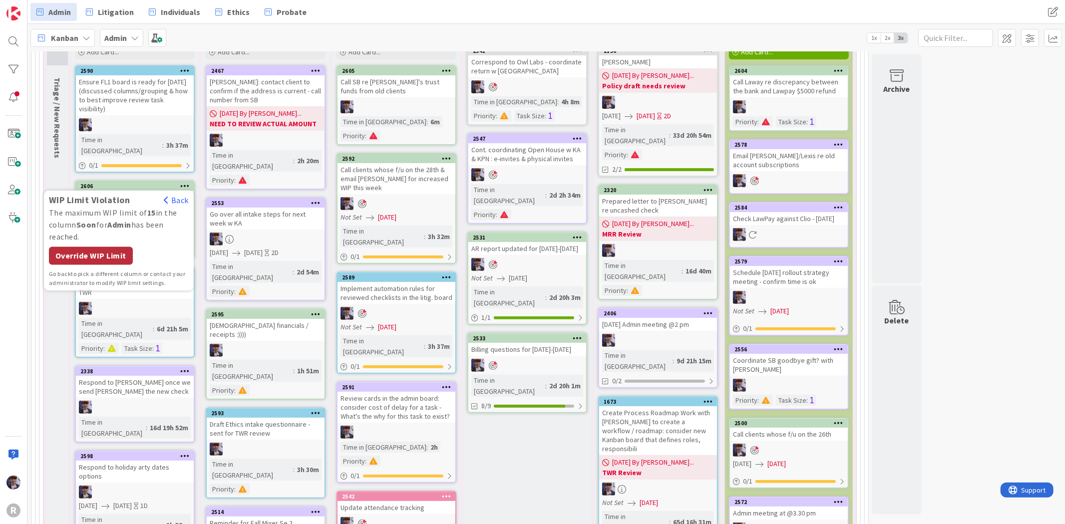
click at [95, 247] on div "Override WIP Limit" at bounding box center [91, 256] width 84 height 18
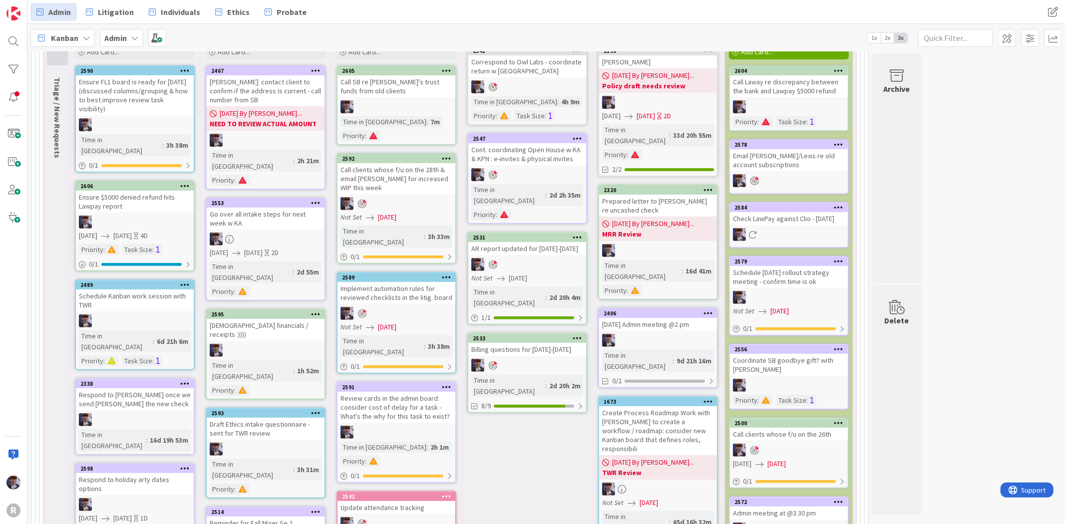
scroll to position [0, 0]
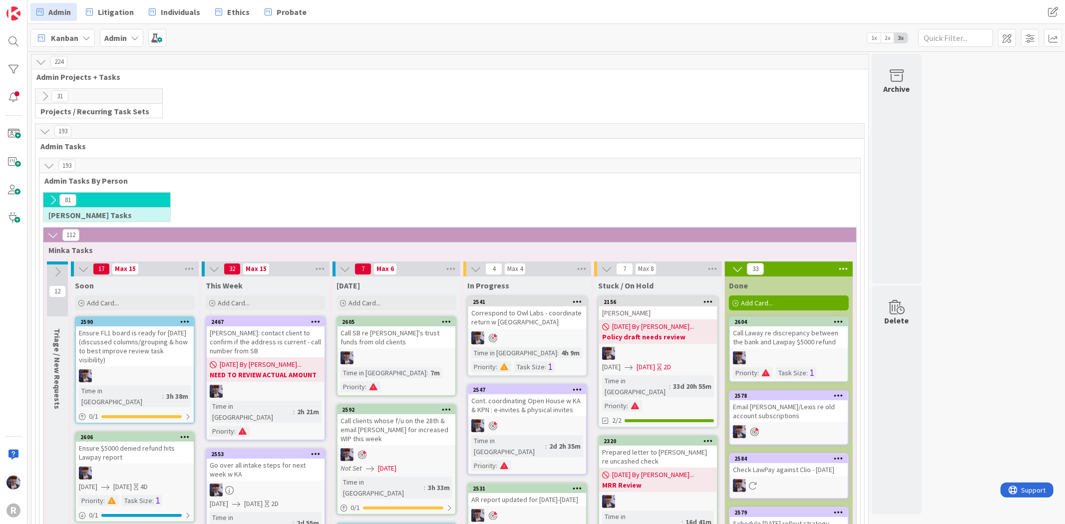
click at [53, 200] on icon at bounding box center [52, 200] width 11 height 11
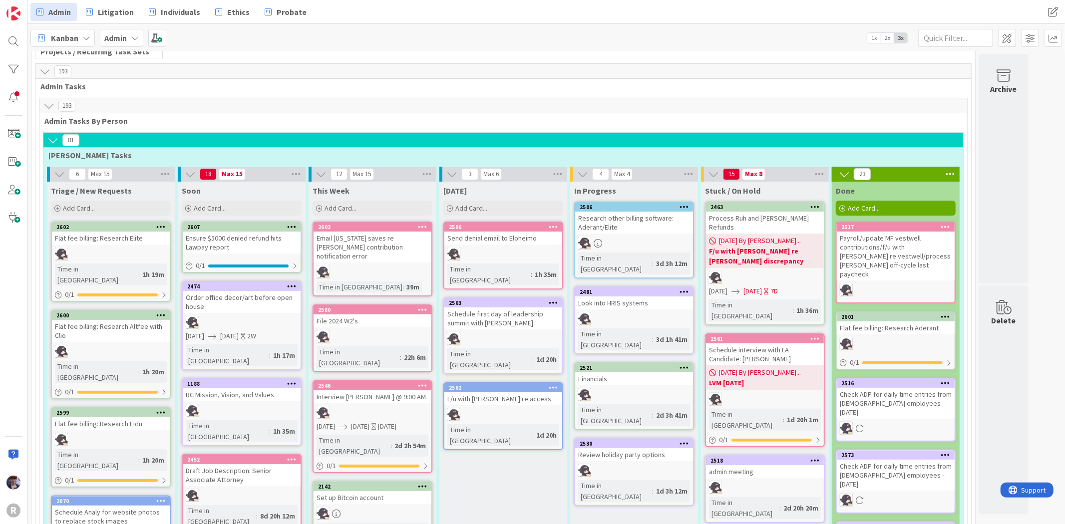
scroll to position [55, 0]
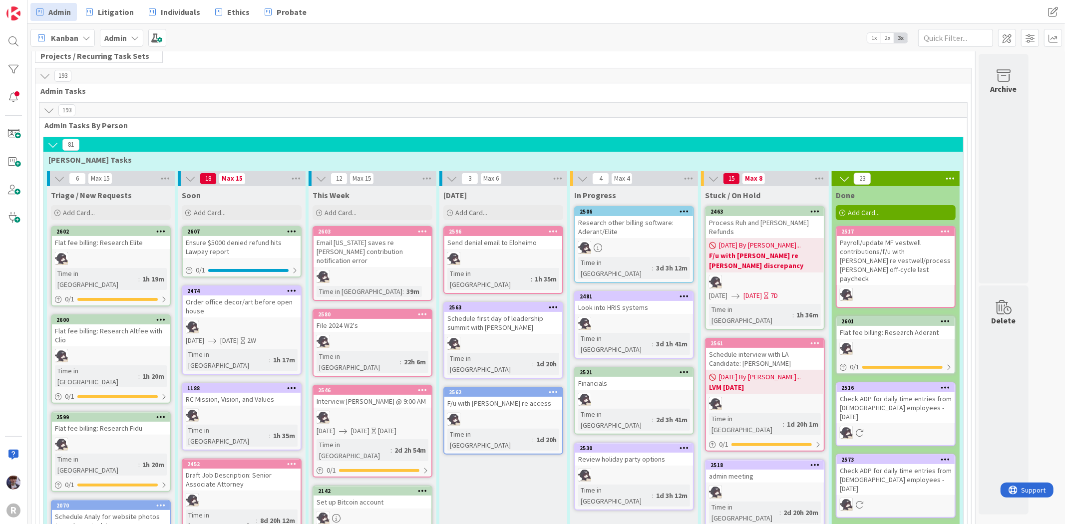
click at [56, 180] on icon at bounding box center [59, 178] width 11 height 11
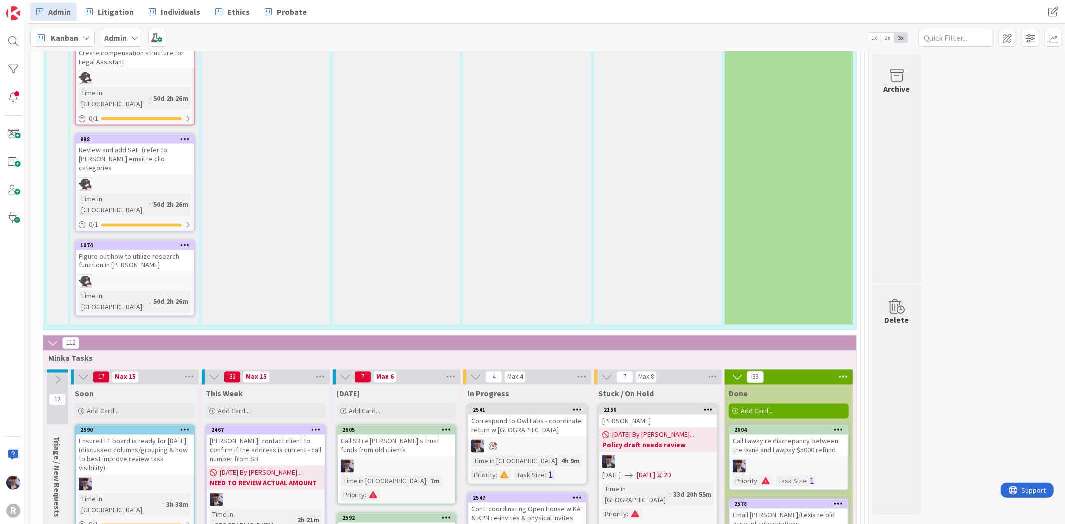
scroll to position [1498, 0]
click at [133, 404] on div "Add Card..." at bounding box center [135, 411] width 120 height 15
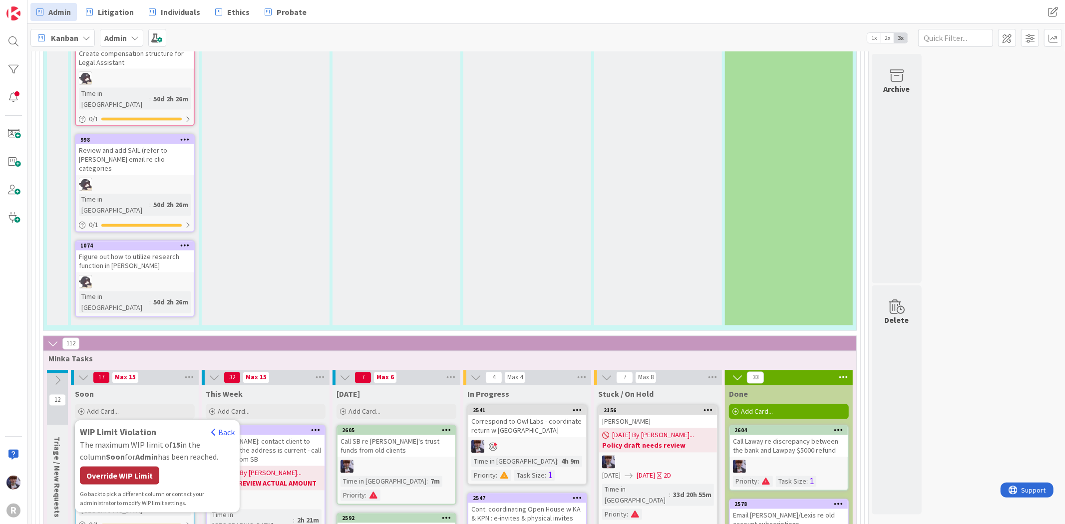
click at [136, 467] on div "Override WIP Limit" at bounding box center [119, 476] width 79 height 18
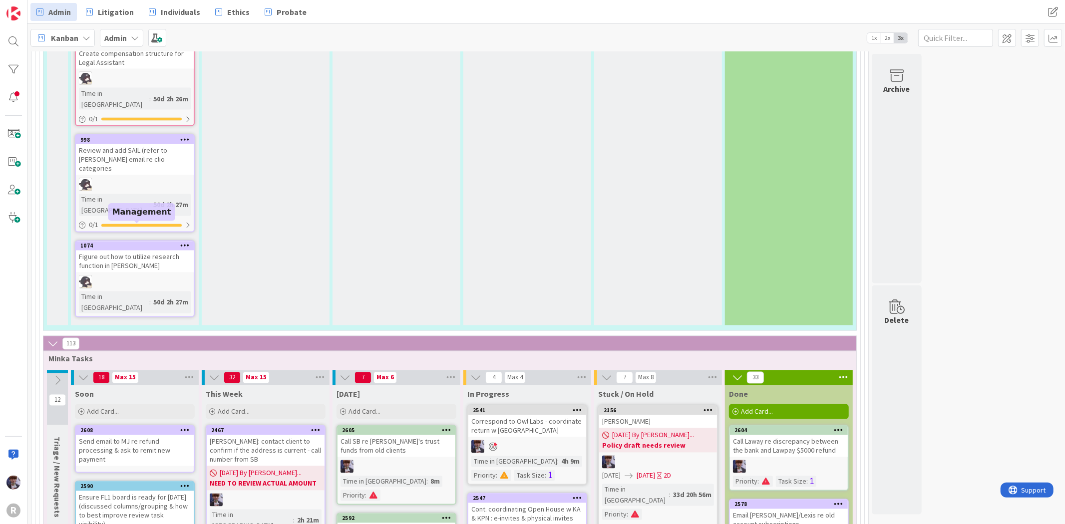
click at [145, 426] on div "2608" at bounding box center [135, 430] width 118 height 9
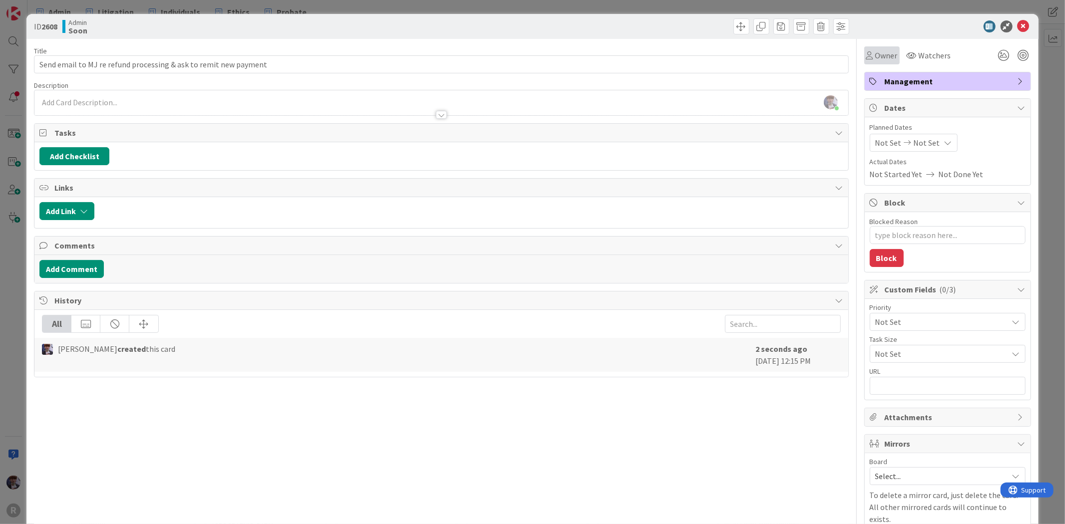
click at [867, 61] on div "Owner" at bounding box center [881, 55] width 35 height 18
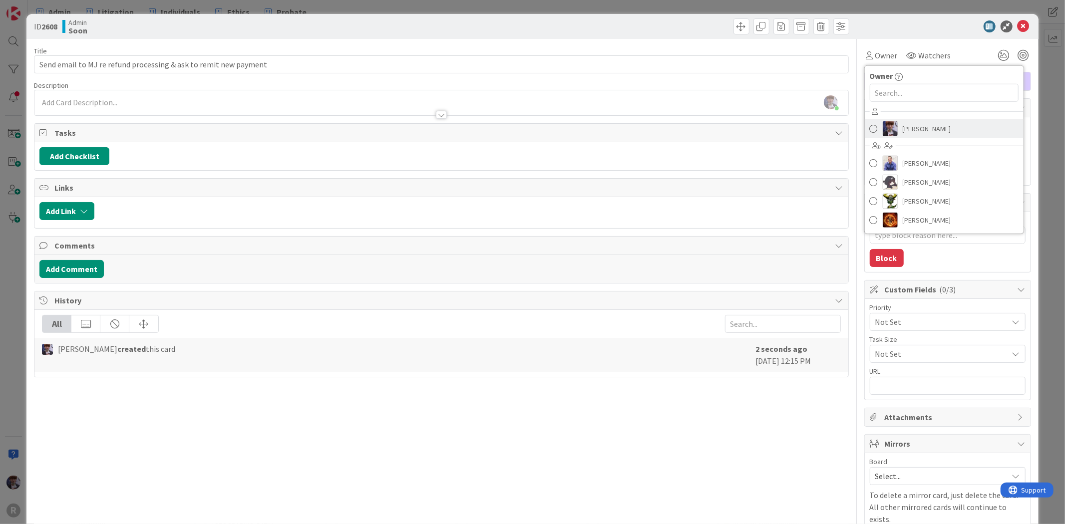
click at [922, 133] on span "[PERSON_NAME]" at bounding box center [927, 128] width 48 height 15
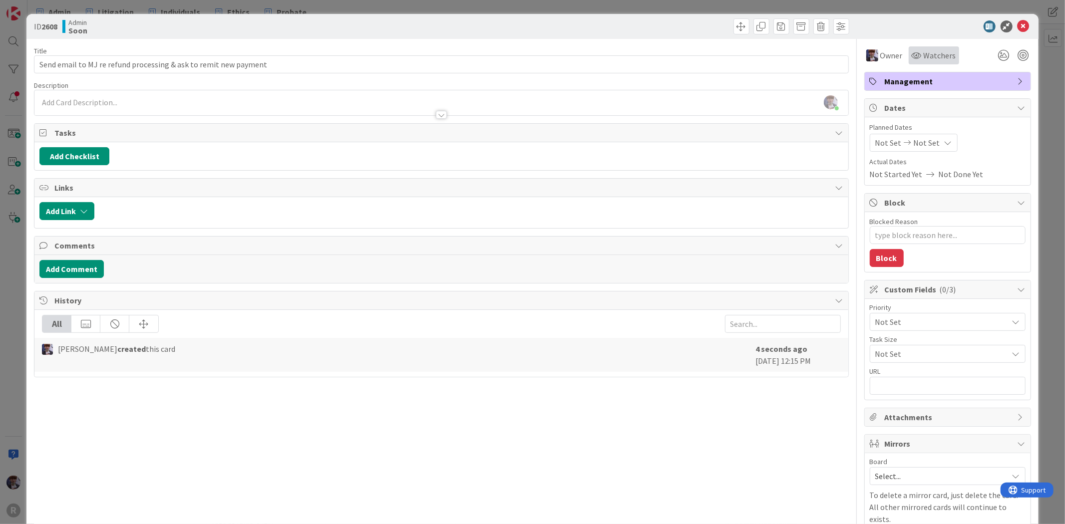
click at [919, 62] on div "Watchers" at bounding box center [934, 55] width 50 height 18
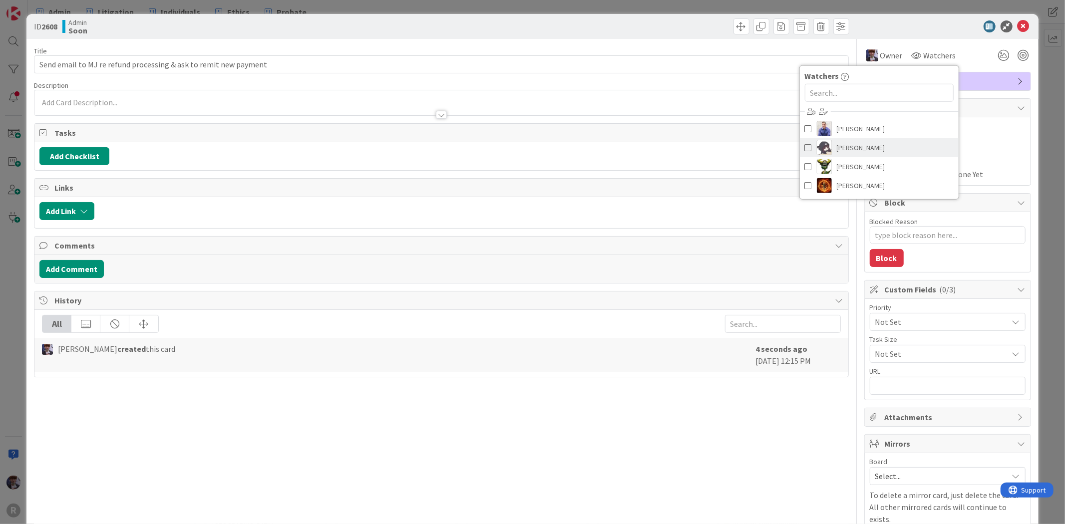
click at [882, 145] on link "[PERSON_NAME]" at bounding box center [879, 147] width 159 height 19
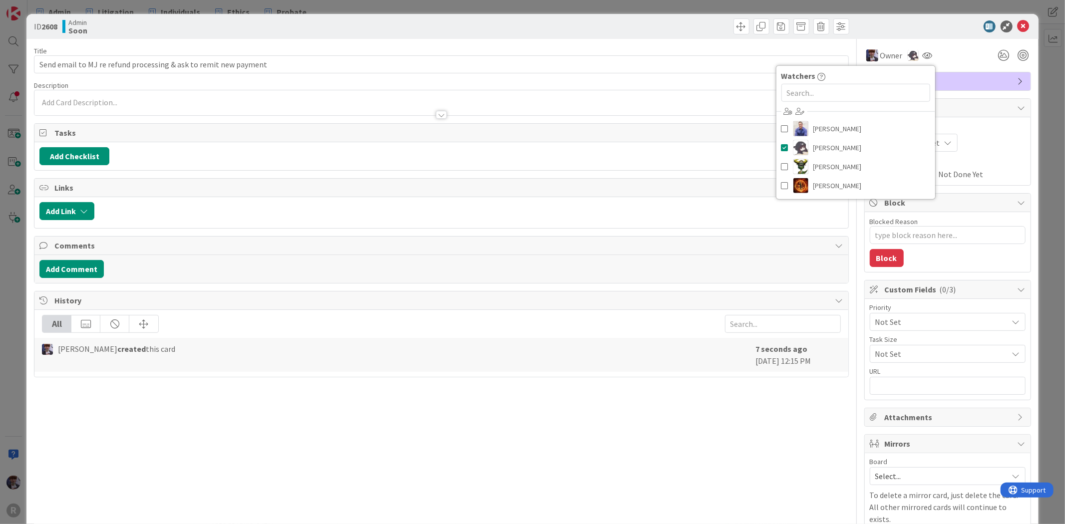
click at [938, 39] on div "Owner Owner Remove Set as Watcher [PERSON_NAME] [PERSON_NAME] [PERSON_NAME] [PE…" at bounding box center [947, 51] width 167 height 25
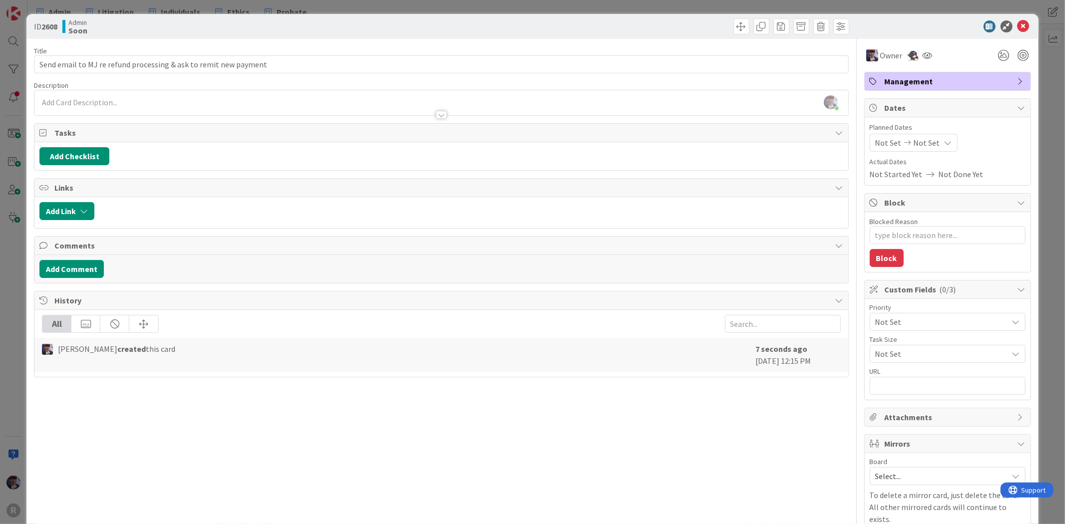
click at [958, 101] on div "Dates" at bounding box center [948, 108] width 166 height 18
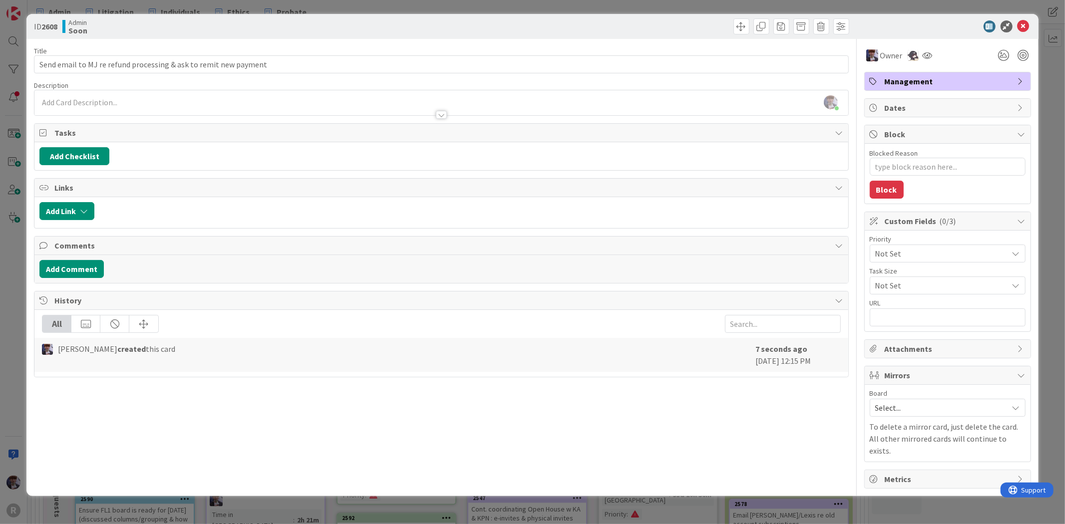
click at [958, 83] on span "Management" at bounding box center [949, 81] width 128 height 12
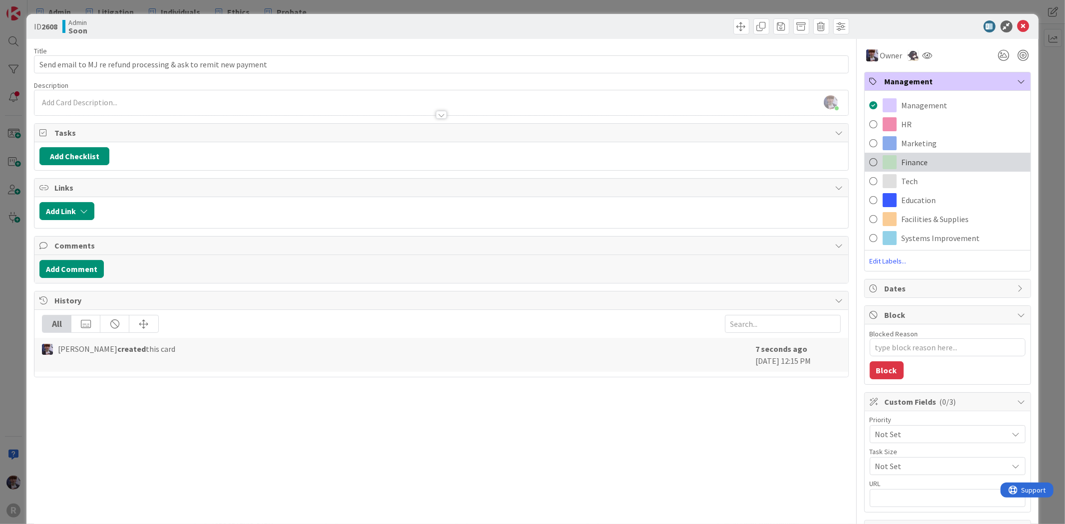
click at [918, 162] on span "Finance" at bounding box center [915, 162] width 26 height 12
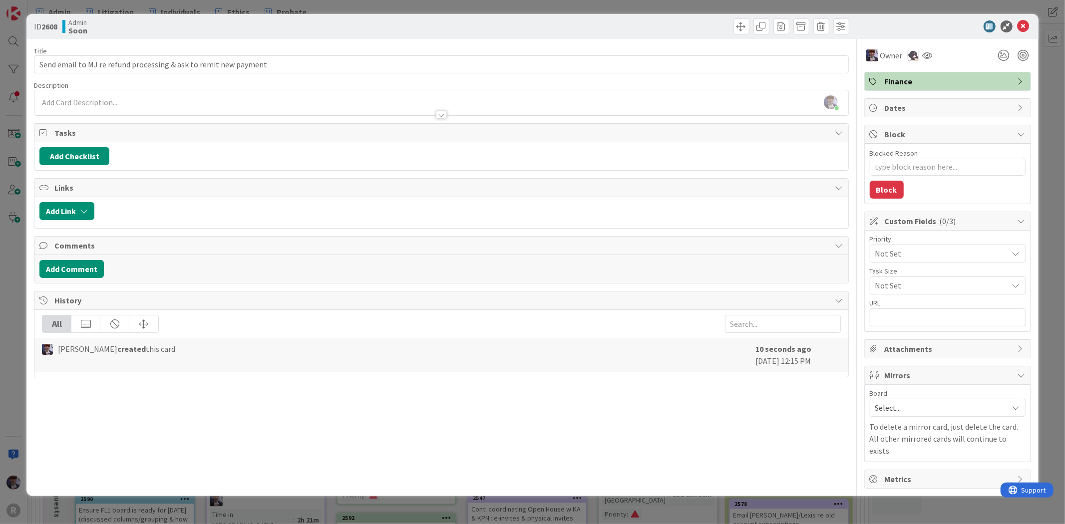
click at [902, 268] on div "Task Size" at bounding box center [948, 271] width 156 height 7
click at [909, 261] on span "Not Set" at bounding box center [939, 254] width 128 height 14
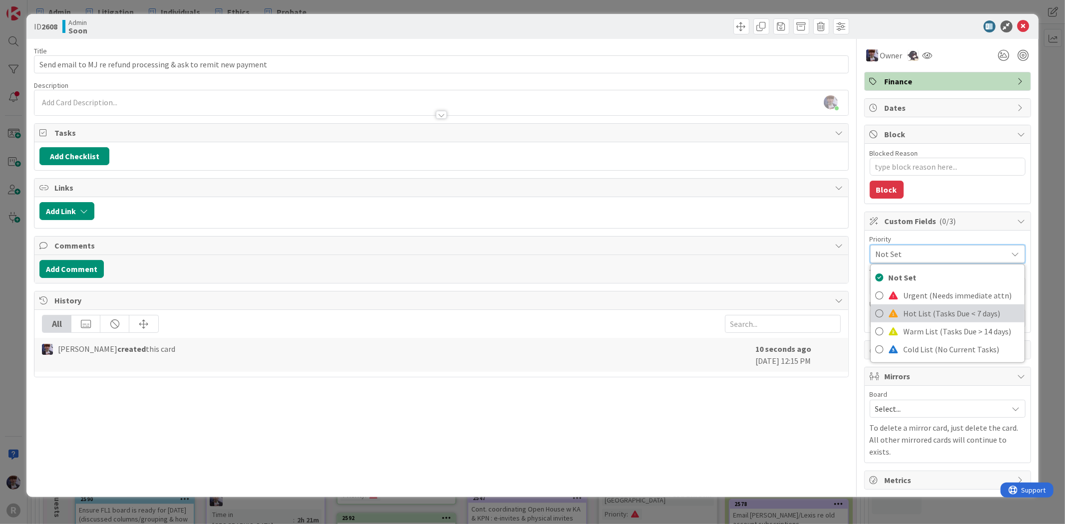
click at [911, 315] on span "Hot List (Tasks Due < 7 days)" at bounding box center [962, 313] width 116 height 15
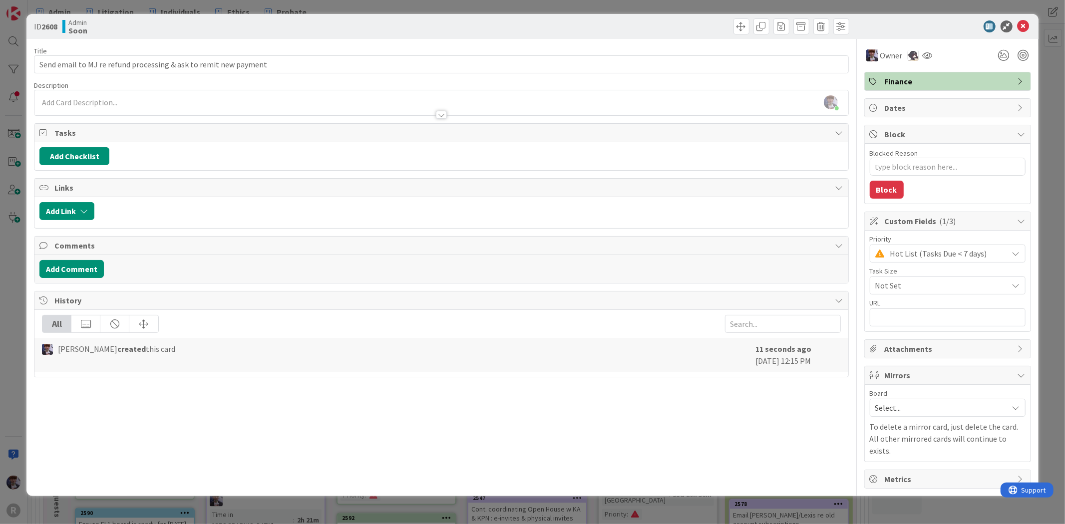
click at [1060, 67] on div "ID 2608 Admin Soon Title 64 / 128 Send email to MJ re refund processing & ask t…" at bounding box center [532, 262] width 1065 height 524
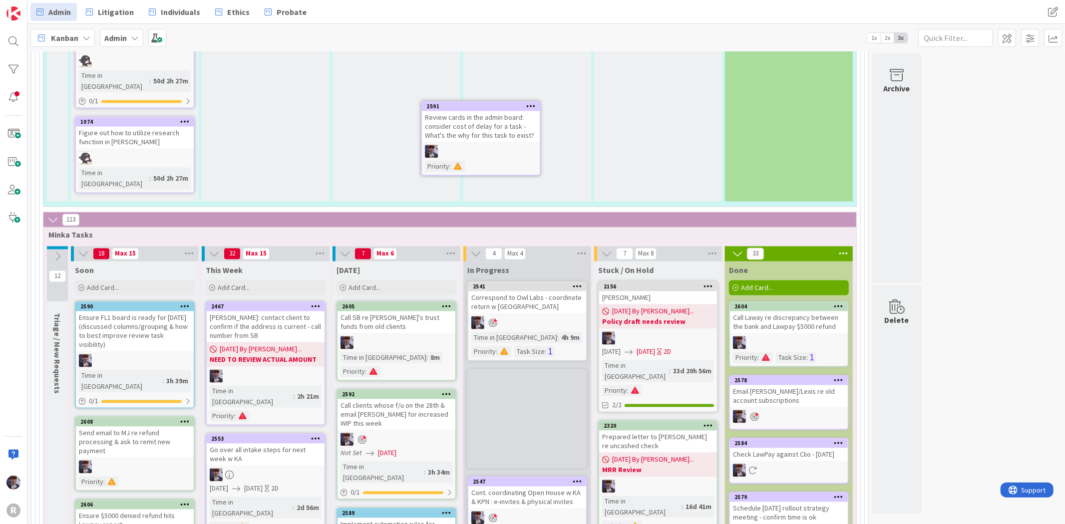
scroll to position [1605, 0]
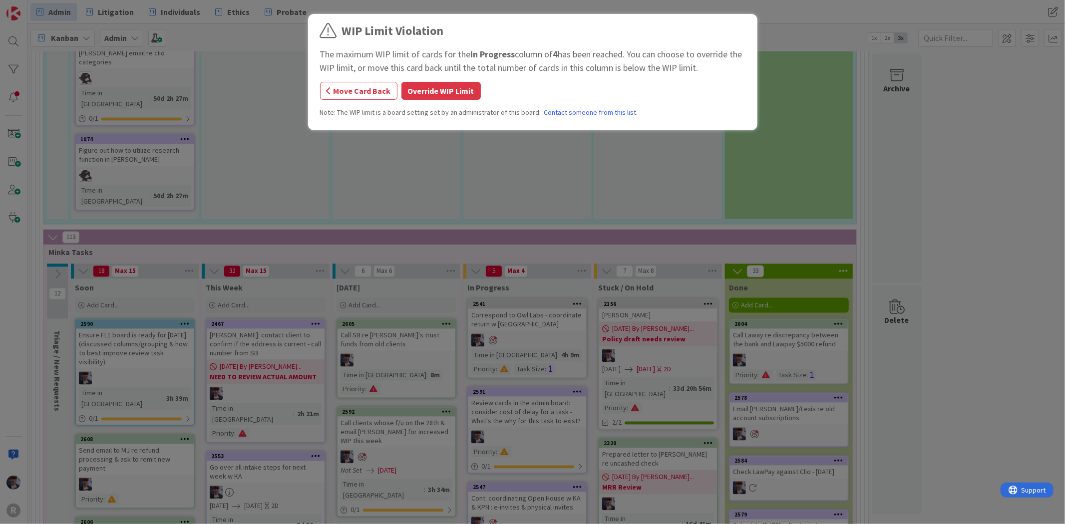
click at [440, 82] on button "Override WIP Limit" at bounding box center [441, 91] width 79 height 18
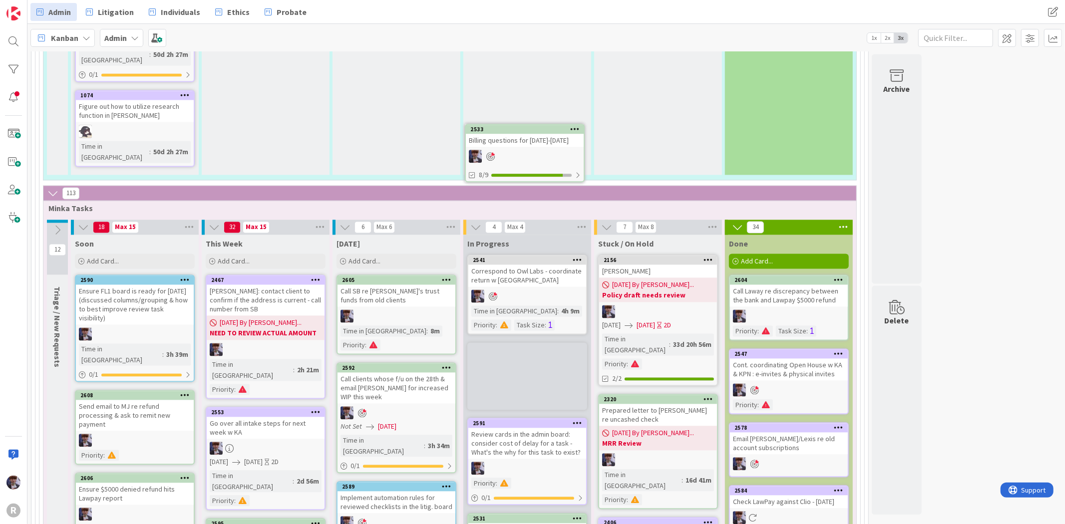
scroll to position [1640, 0]
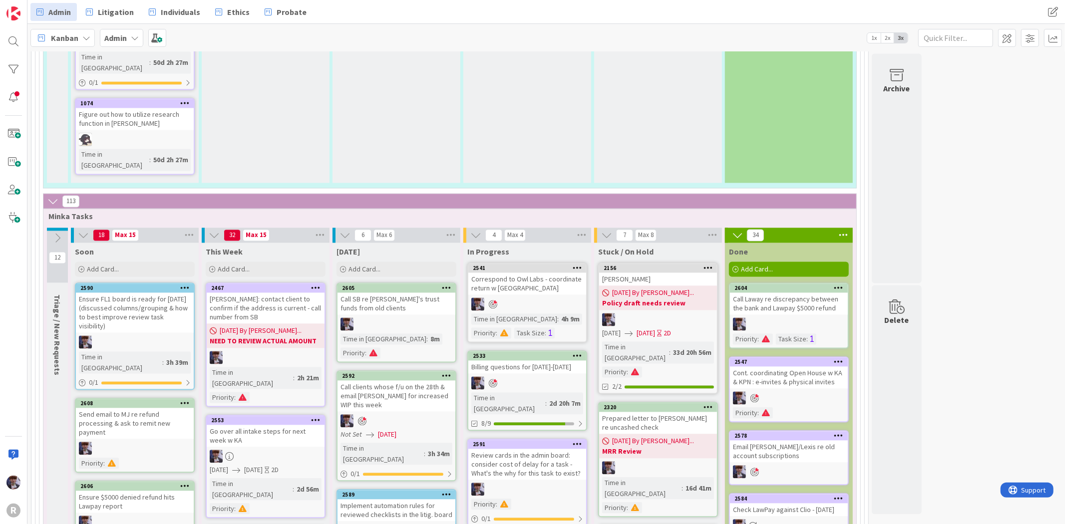
click at [553, 377] on div at bounding box center [527, 383] width 118 height 13
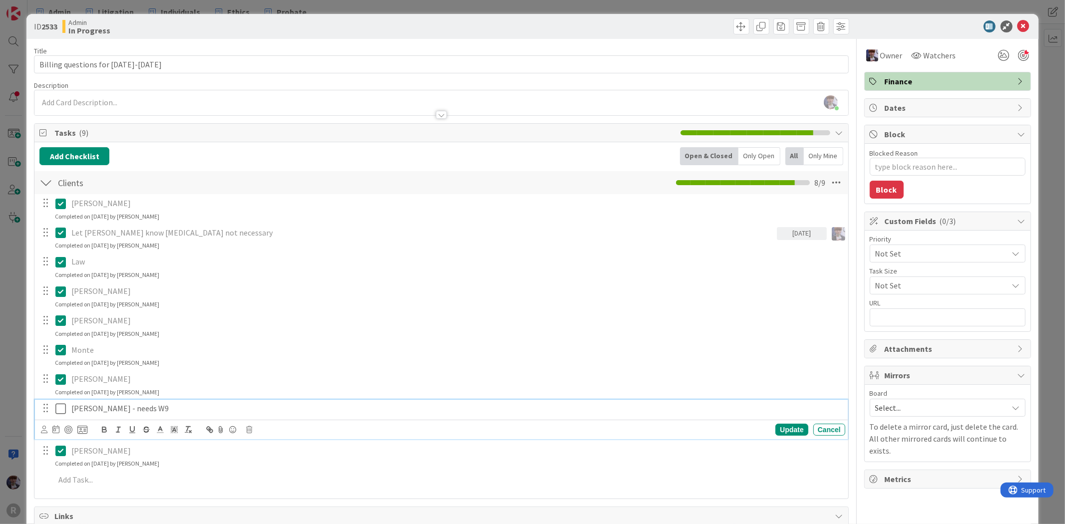
click at [63, 408] on icon at bounding box center [62, 409] width 15 height 12
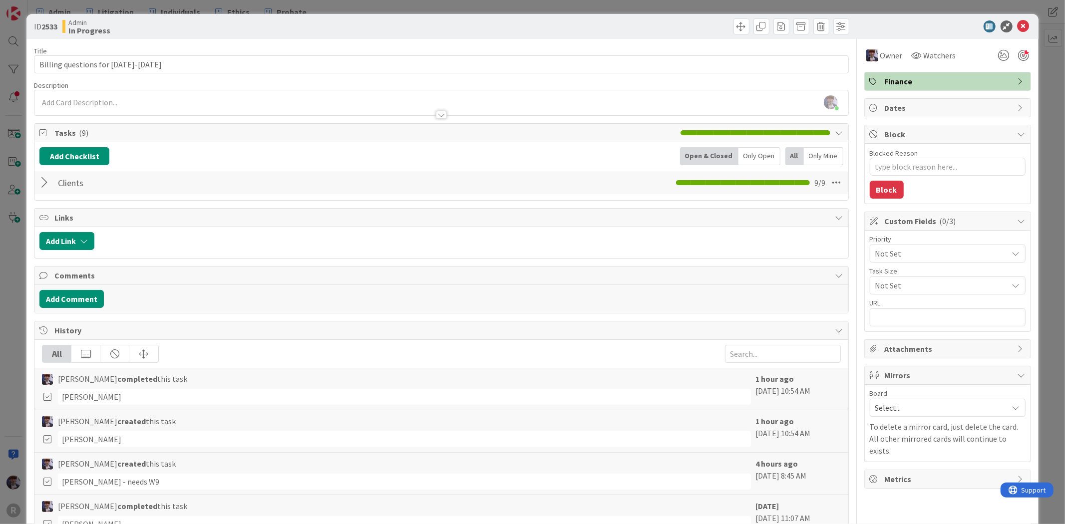
click at [43, 185] on div at bounding box center [45, 183] width 13 height 18
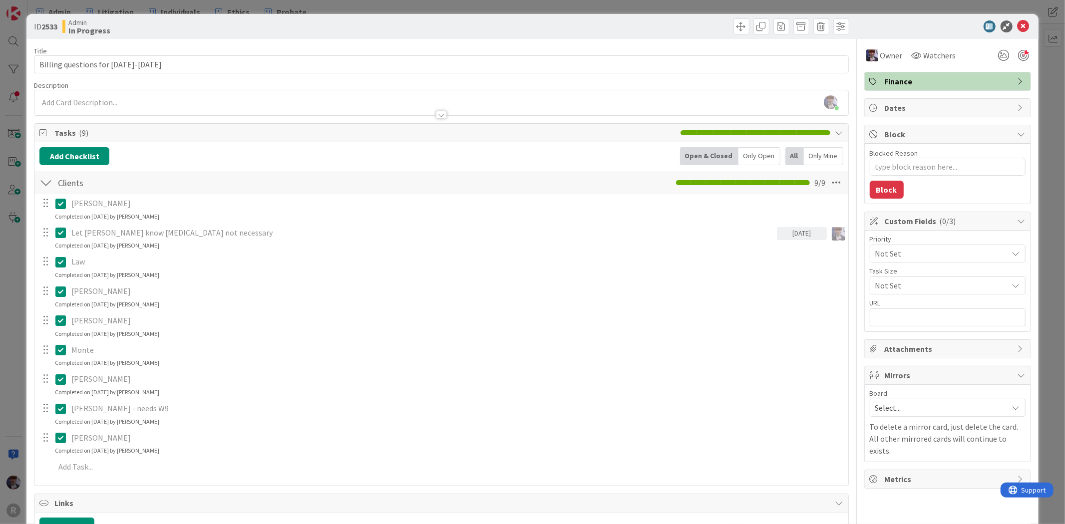
click at [16, 356] on div "ID 2533 Admin In Progress Title 31 / 128 Billing questions for [DATE]-[DATE] De…" at bounding box center [532, 262] width 1065 height 524
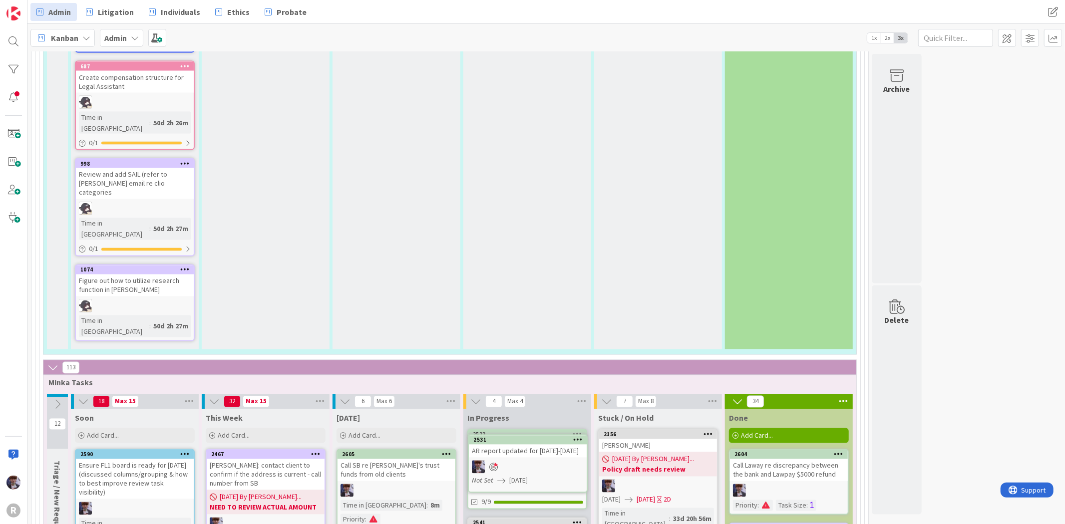
scroll to position [1491, 0]
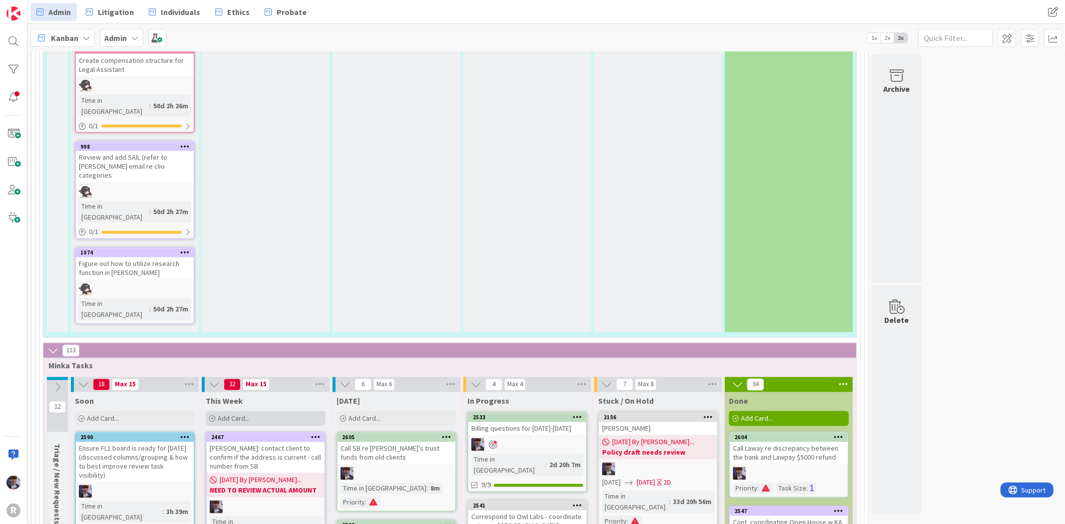
click at [306, 411] on div "Add Card..." at bounding box center [266, 418] width 120 height 15
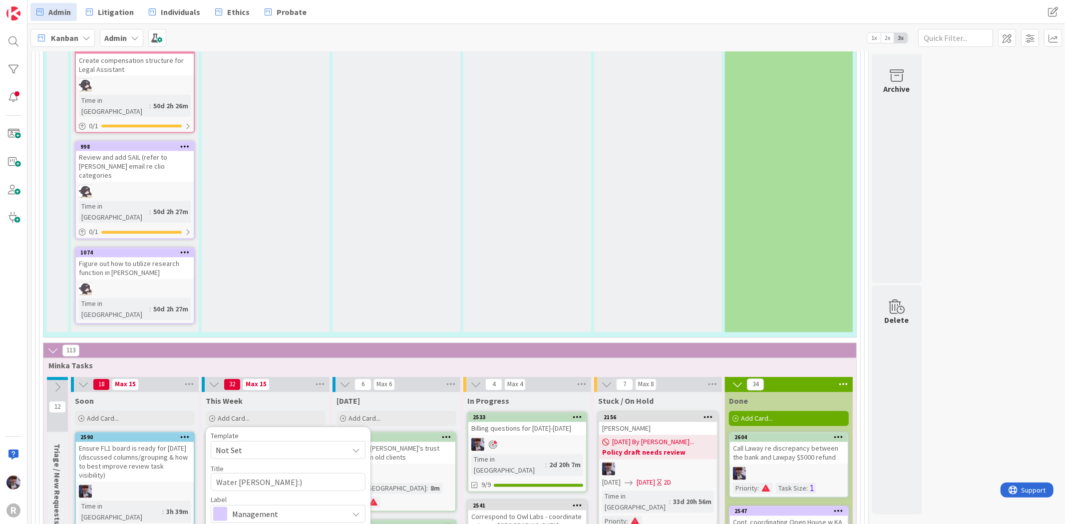
click at [284, 507] on span "Management" at bounding box center [287, 514] width 111 height 14
click at [237, 524] on link "Show More..." at bounding box center [288, 534] width 155 height 12
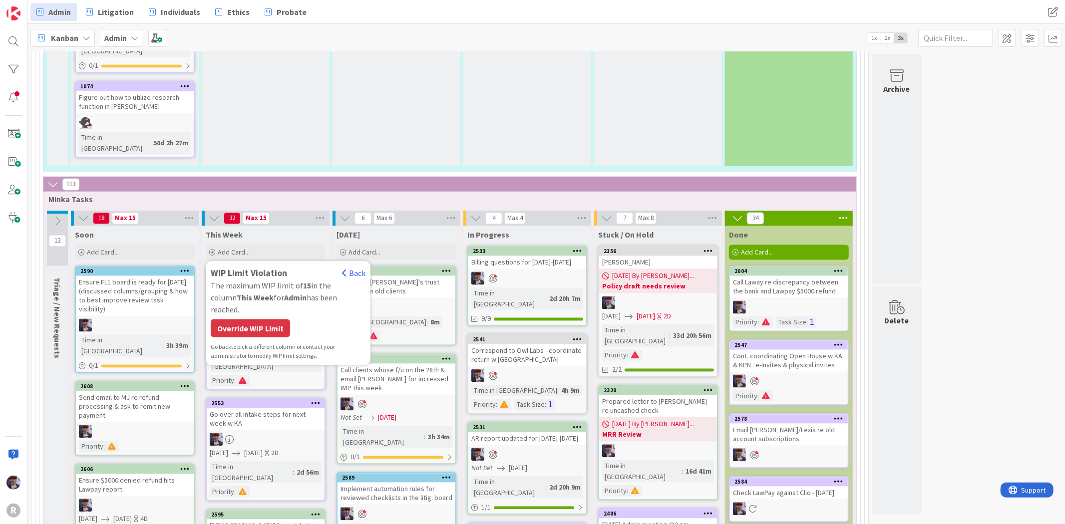
click at [282, 279] on div "The maximum WIP limit of 15 in the column This Week for Admin has been reached." at bounding box center [288, 297] width 155 height 36
click at [278, 319] on div "Override WIP Limit" at bounding box center [250, 328] width 79 height 18
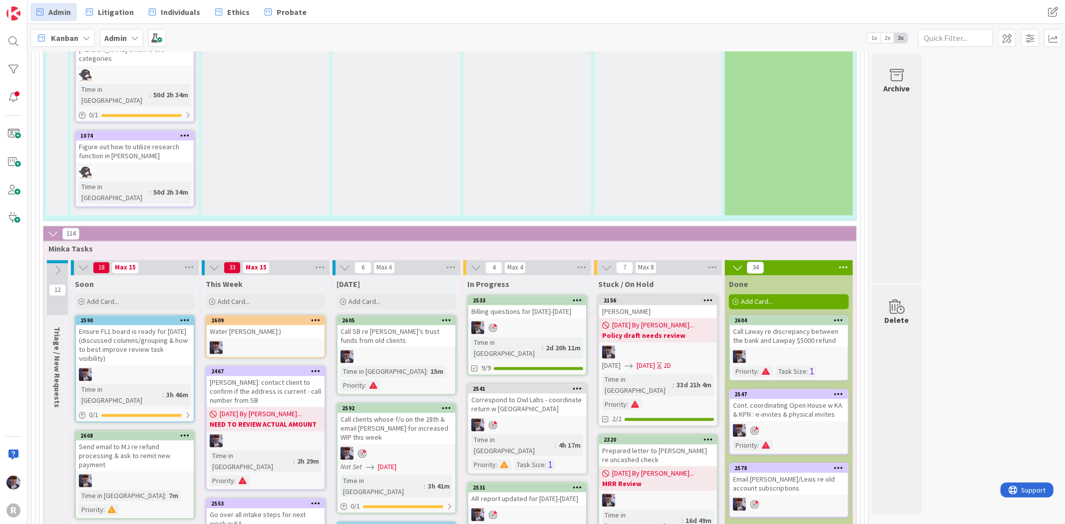
scroll to position [1561, 0]
